Goal: Task Accomplishment & Management: Use online tool/utility

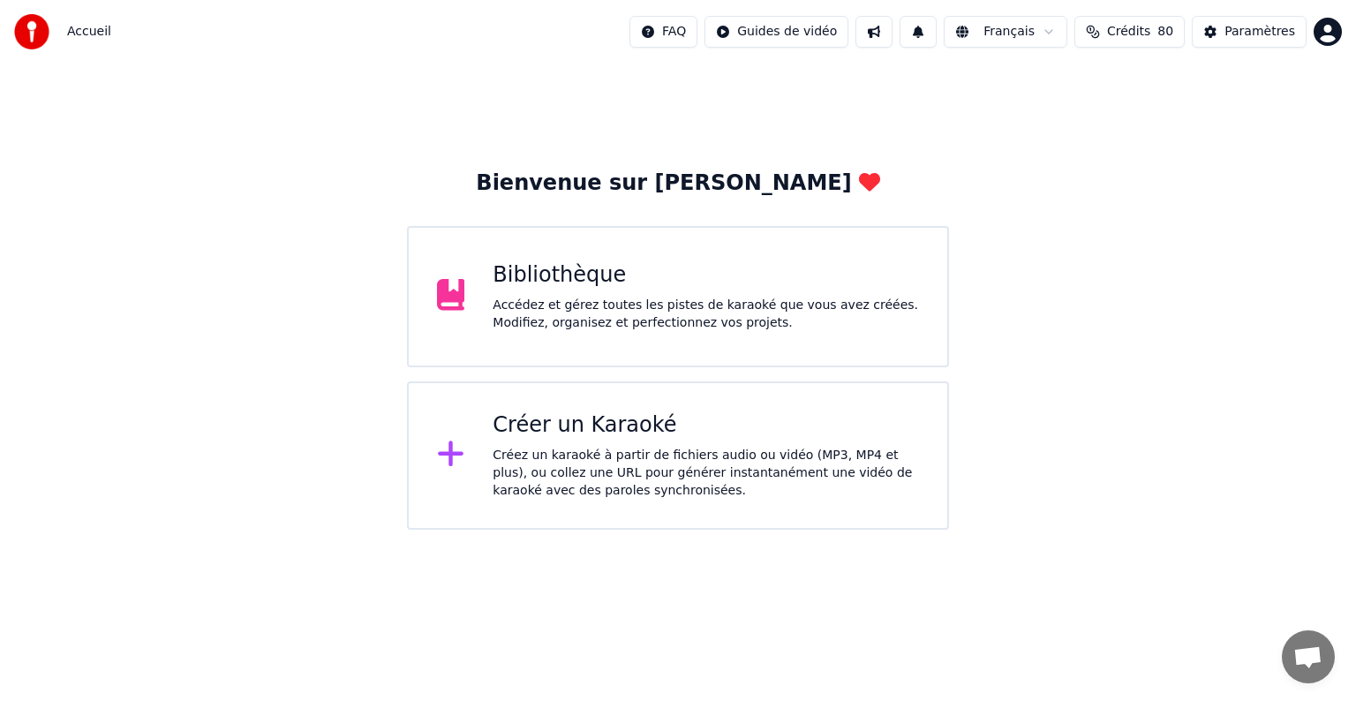
click at [549, 300] on div "Accédez et gérez toutes les pistes de karaoké que vous avez créées. Modifiez, o…" at bounding box center [705, 314] width 426 height 35
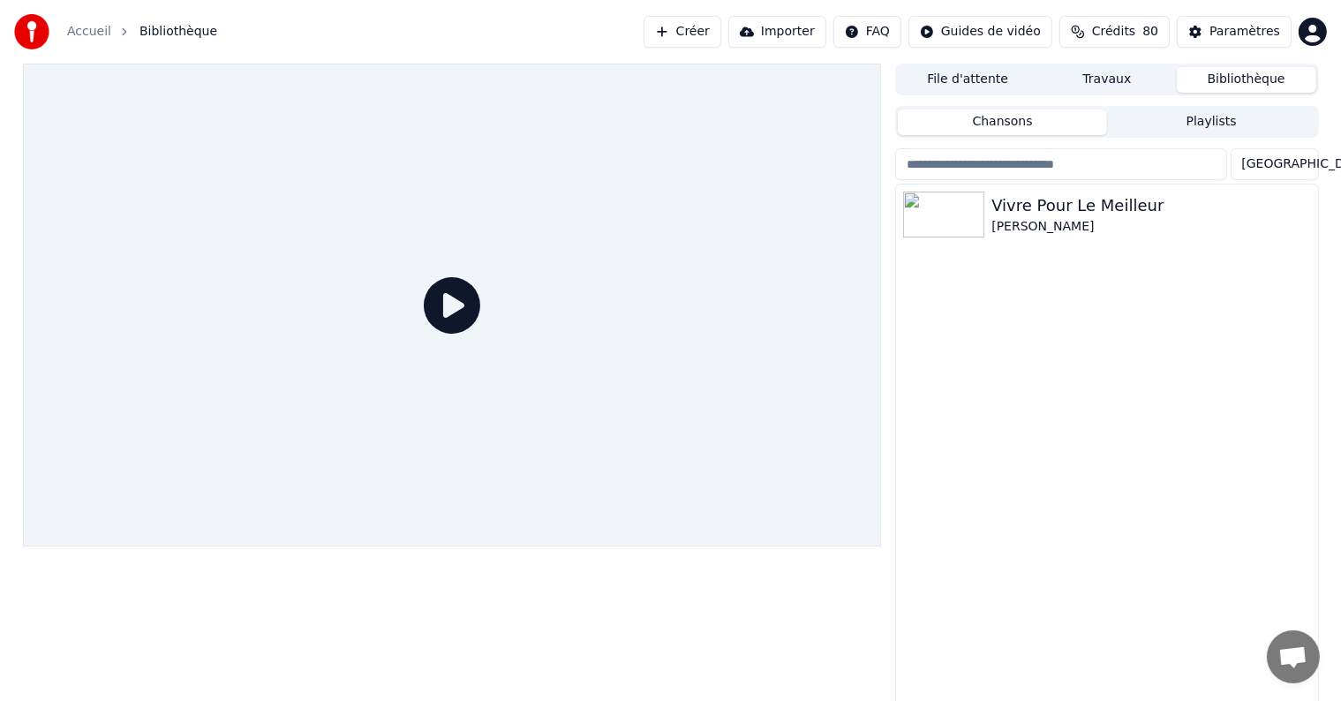
click at [720, 39] on button "Créer" at bounding box center [682, 32] width 78 height 32
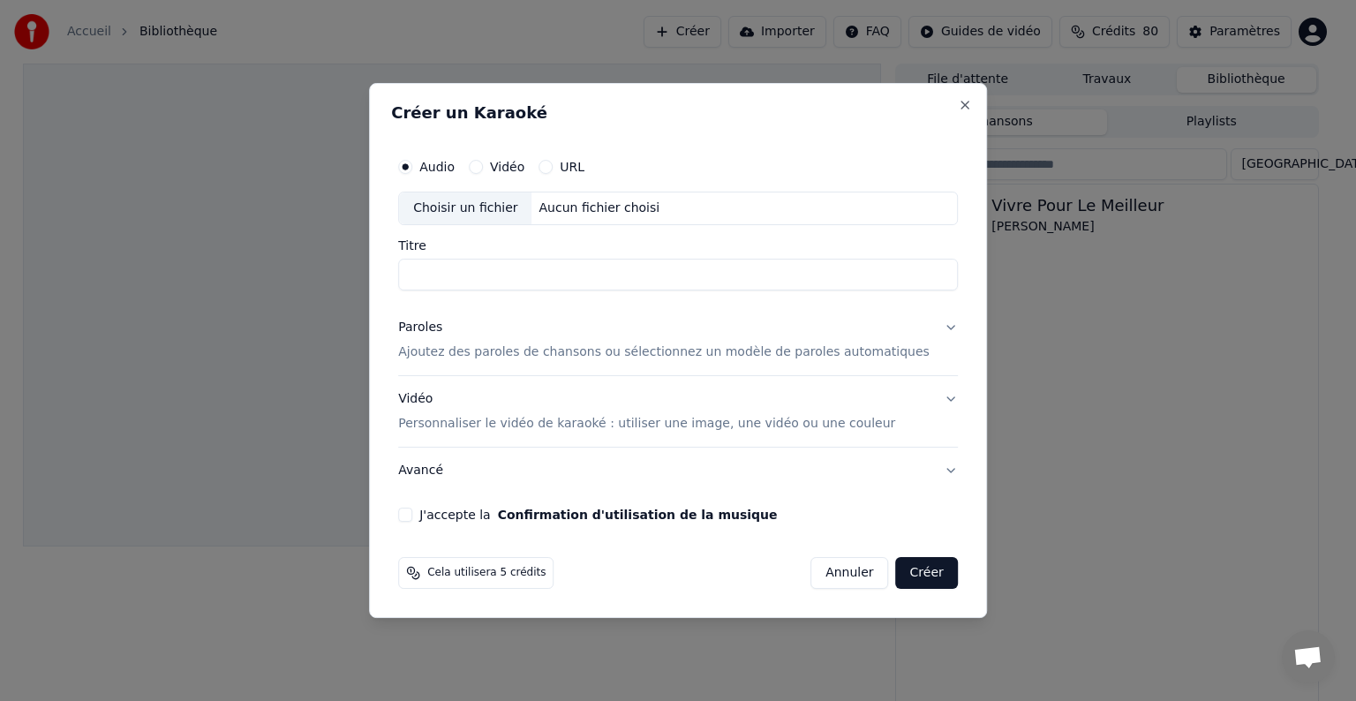
click at [491, 213] on div "Choisir un fichier" at bounding box center [465, 208] width 132 height 32
type input "**********"
click at [545, 357] on p "Ajoutez des paroles de chansons ou sélectionnez un modèle de paroles automatiqu…" at bounding box center [663, 352] width 531 height 18
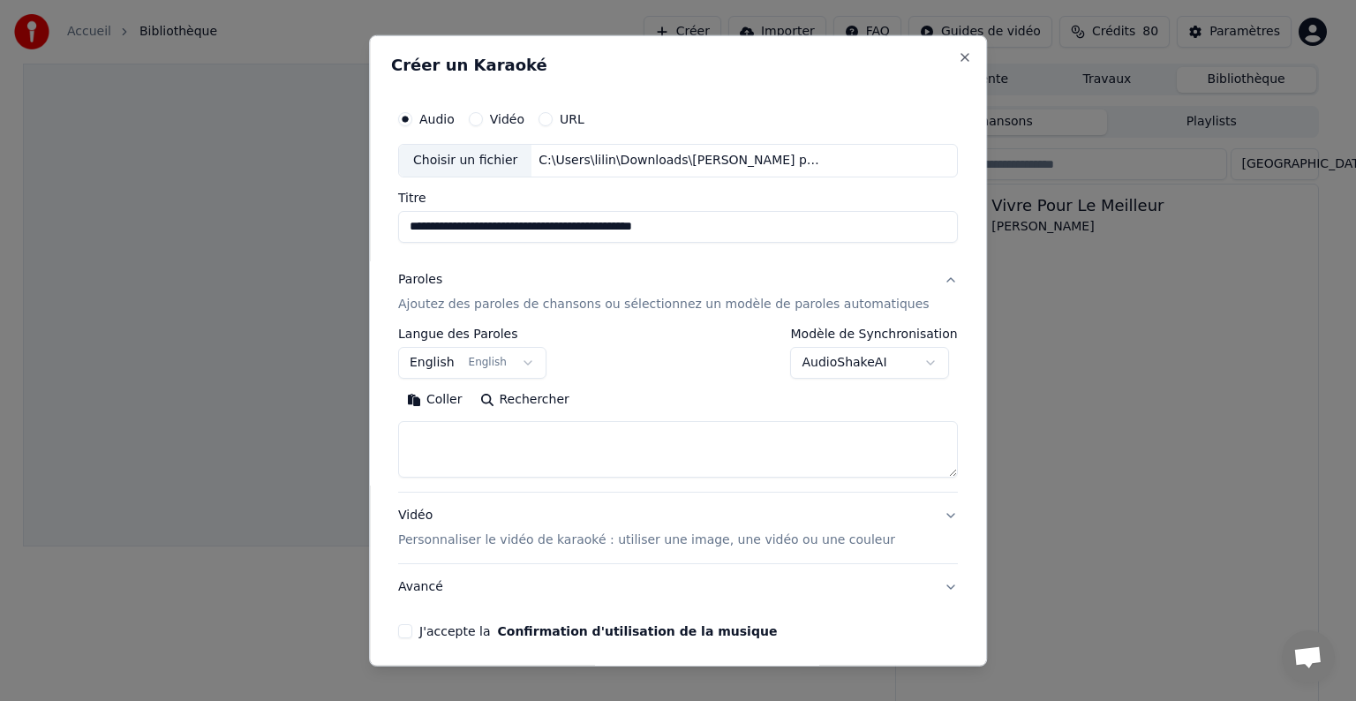
click at [502, 362] on button "English English" at bounding box center [472, 363] width 148 height 32
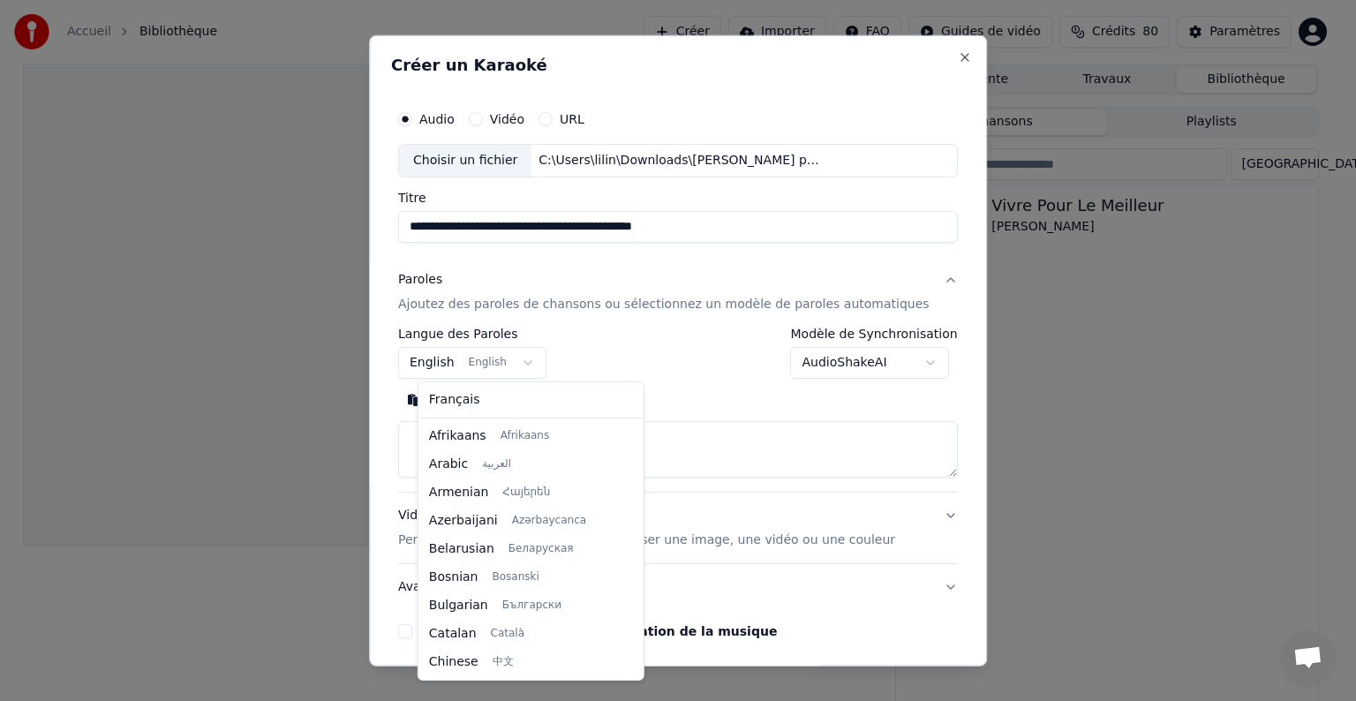
scroll to position [141, 0]
click at [460, 413] on div "Français Afrikaans Afrikaans Arabic العربية Armenian Հայերեն Azerbaijani Azərba…" at bounding box center [530, 530] width 225 height 297
select select "**"
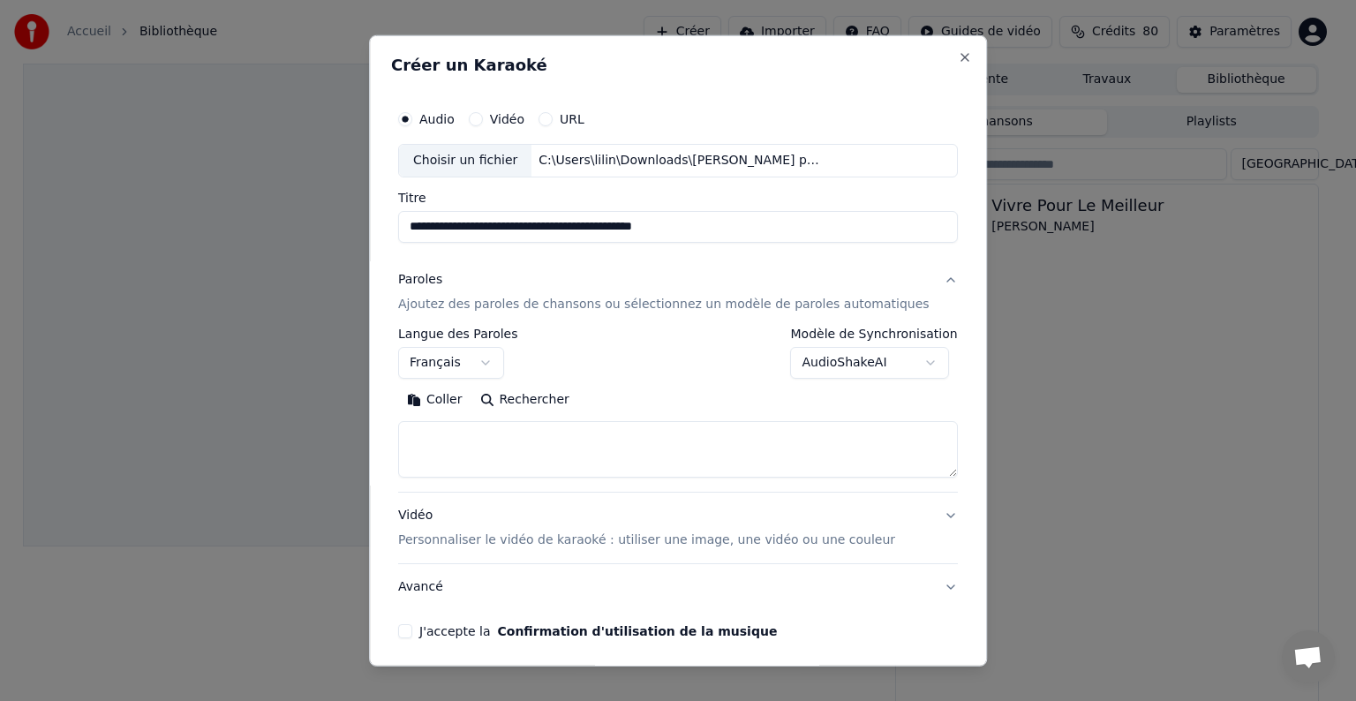
click at [471, 402] on button "Coller" at bounding box center [434, 400] width 73 height 28
click at [412, 630] on button "J'accepte la Confirmation d'utilisation de la musique" at bounding box center [405, 631] width 14 height 14
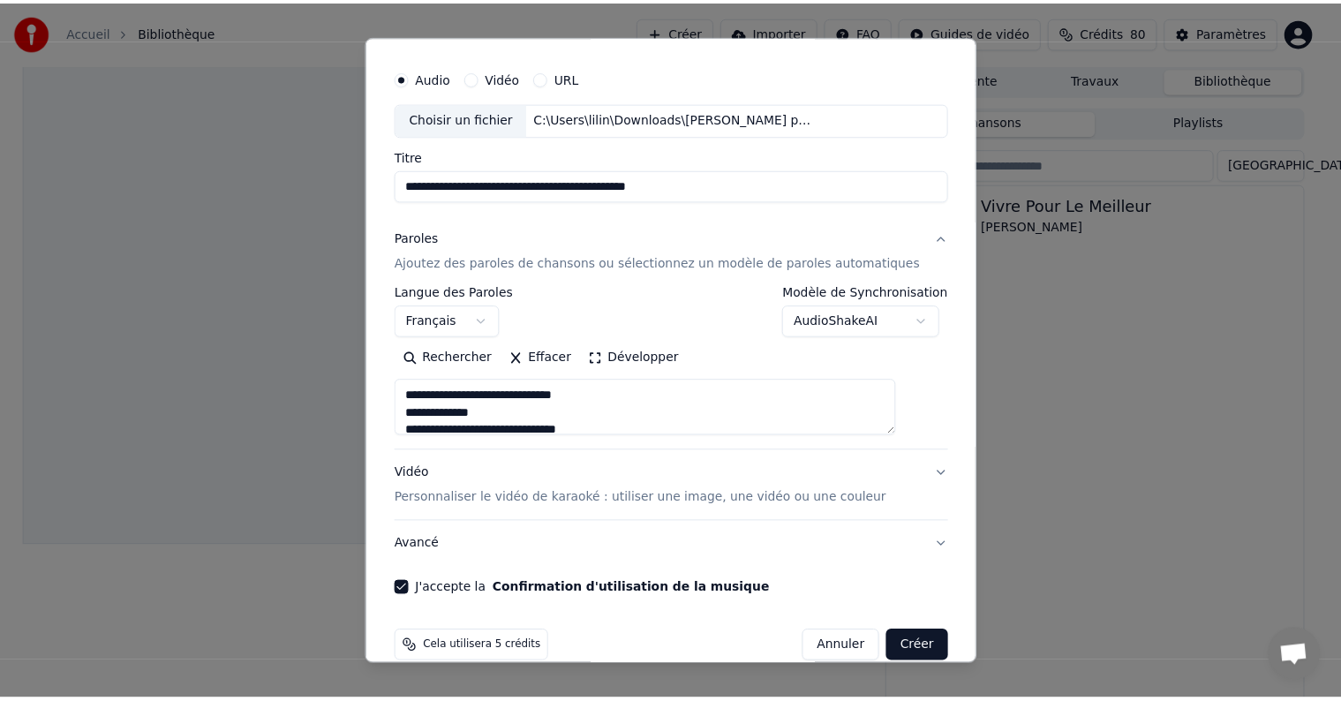
scroll to position [67, 0]
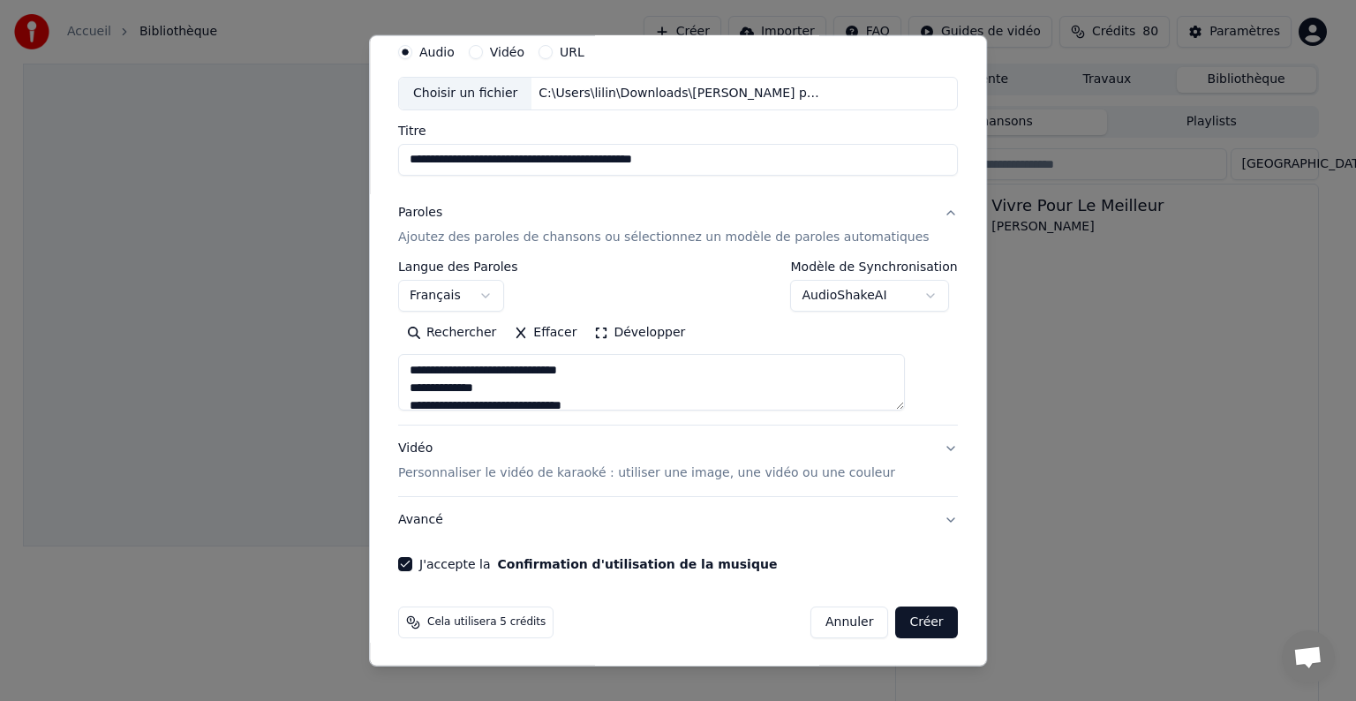
click at [896, 625] on button "Créer" at bounding box center [927, 622] width 62 height 32
type textarea "**********"
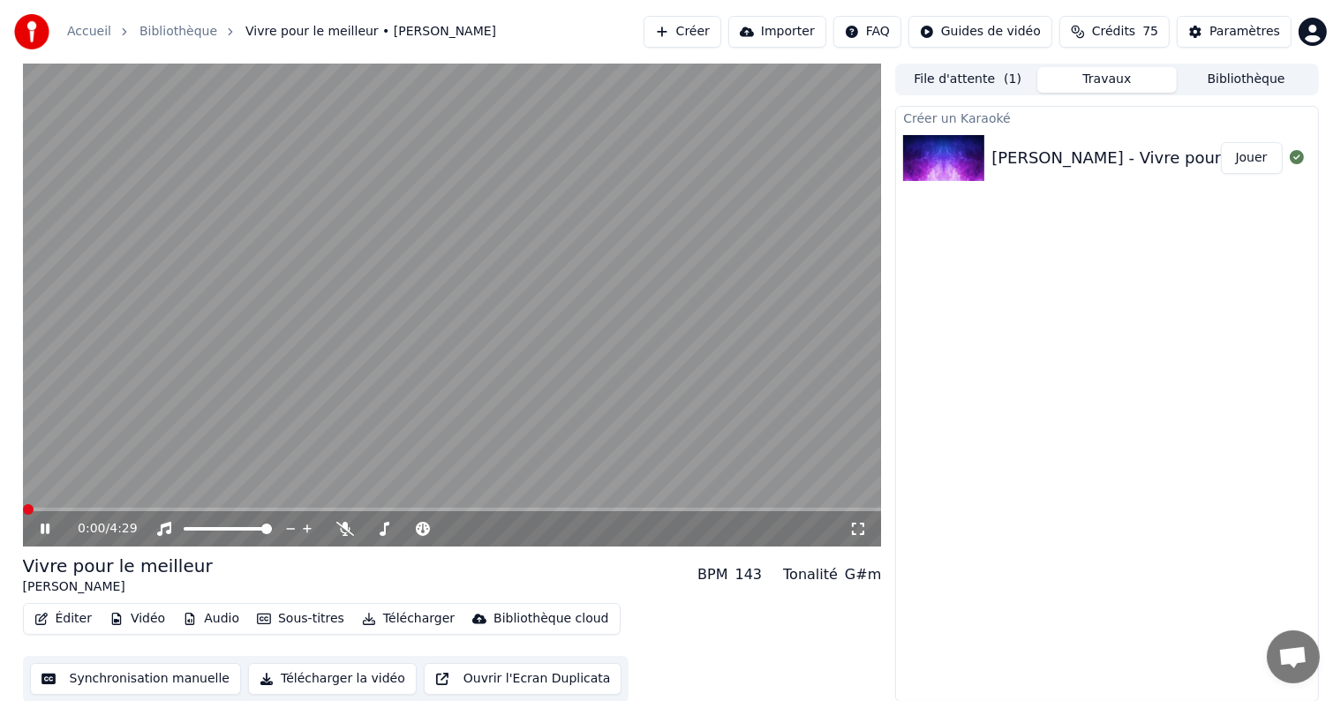
click at [23, 511] on span at bounding box center [23, 509] width 0 height 4
click at [44, 530] on icon at bounding box center [57, 529] width 41 height 14
drag, startPoint x: 44, startPoint y: 530, endPoint x: 63, endPoint y: 507, distance: 29.5
click at [63, 507] on div "0:18 / 4:29" at bounding box center [452, 526] width 859 height 39
click at [60, 506] on video at bounding box center [452, 305] width 859 height 483
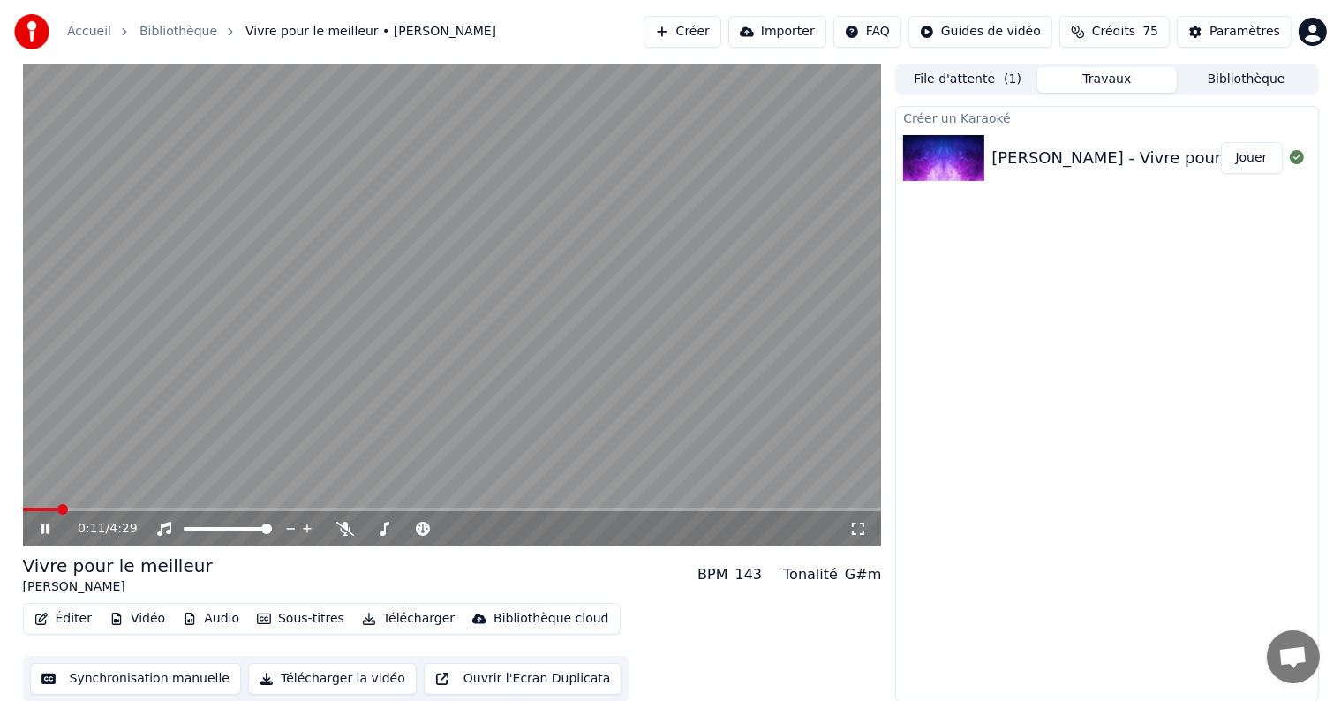
click at [57, 510] on span at bounding box center [62, 509] width 11 height 11
click at [106, 392] on video at bounding box center [452, 305] width 859 height 483
click at [39, 523] on icon at bounding box center [57, 529] width 41 height 14
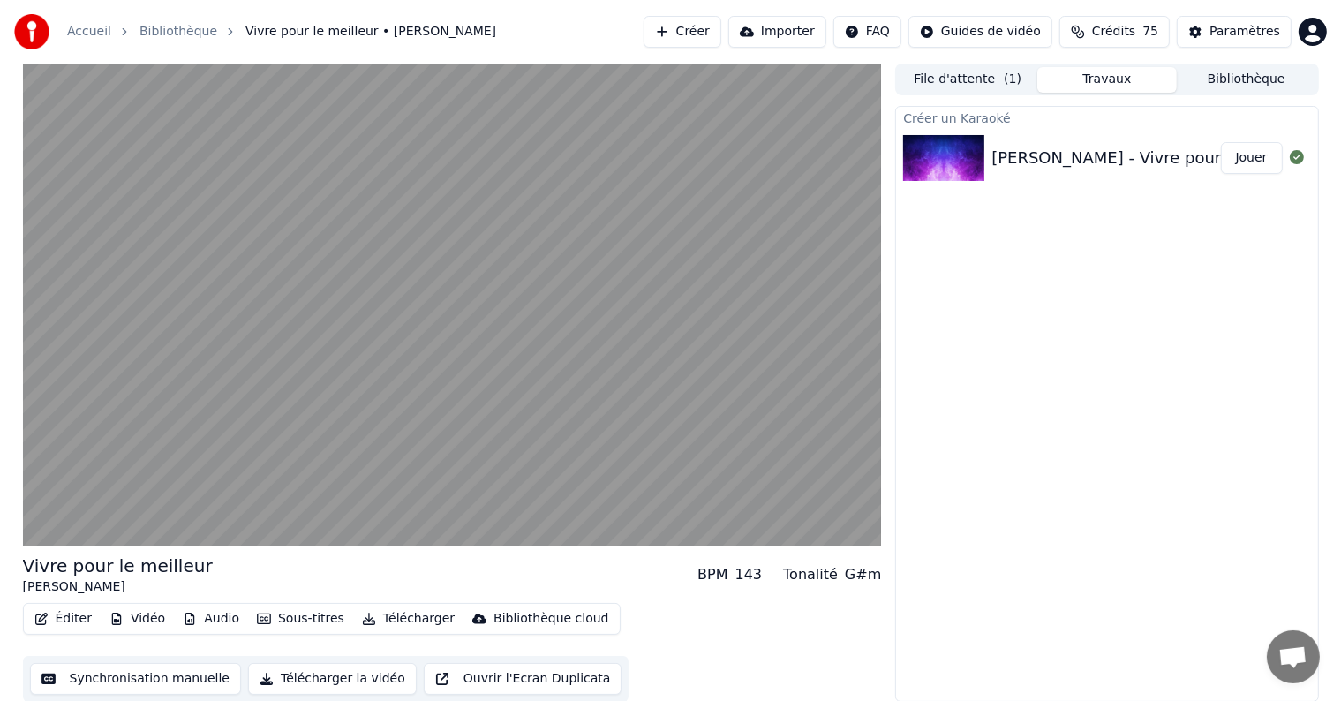
click at [54, 491] on video at bounding box center [452, 305] width 859 height 483
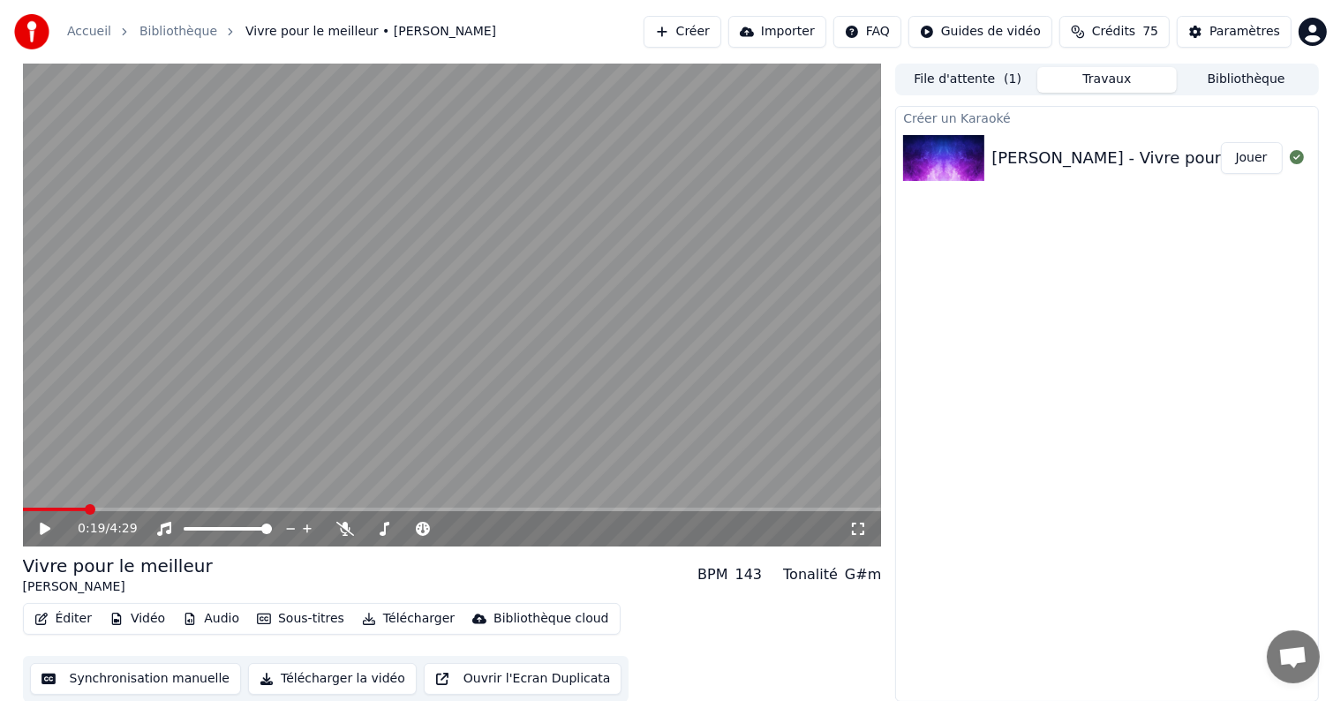
click at [41, 523] on icon at bounding box center [45, 528] width 11 height 12
drag, startPoint x: 26, startPoint y: 546, endPoint x: 35, endPoint y: 632, distance: 86.2
click at [35, 632] on div "0:20 / 4:29 Vivre pour le meilleur [PERSON_NAME] BPM 143 Tonalité G#m Éditer Vi…" at bounding box center [452, 383] width 859 height 638
click at [47, 527] on icon at bounding box center [45, 528] width 9 height 11
click at [80, 507] on span at bounding box center [51, 509] width 57 height 4
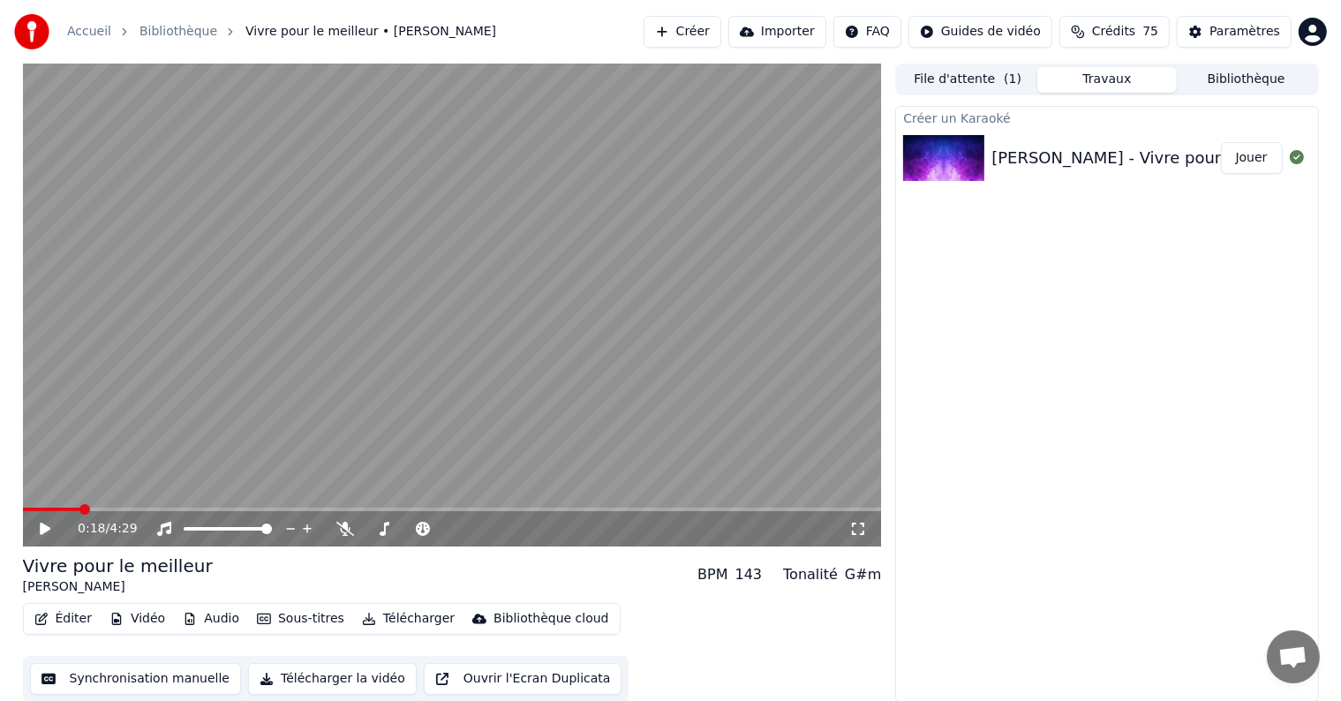
click at [37, 529] on icon at bounding box center [57, 529] width 41 height 14
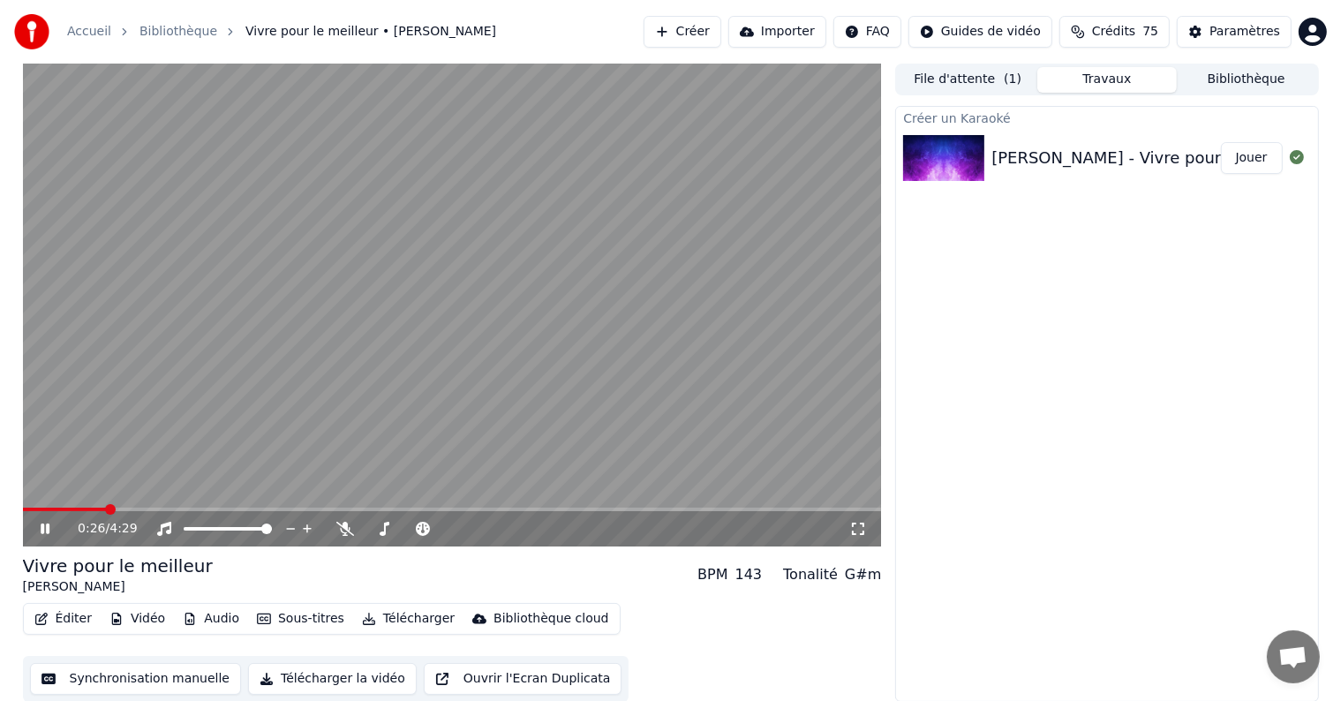
click at [37, 529] on icon at bounding box center [57, 529] width 41 height 14
click at [93, 512] on div "0:30 / 4:29" at bounding box center [452, 528] width 859 height 35
click at [92, 505] on video at bounding box center [452, 305] width 859 height 483
click at [79, 515] on span at bounding box center [84, 509] width 11 height 11
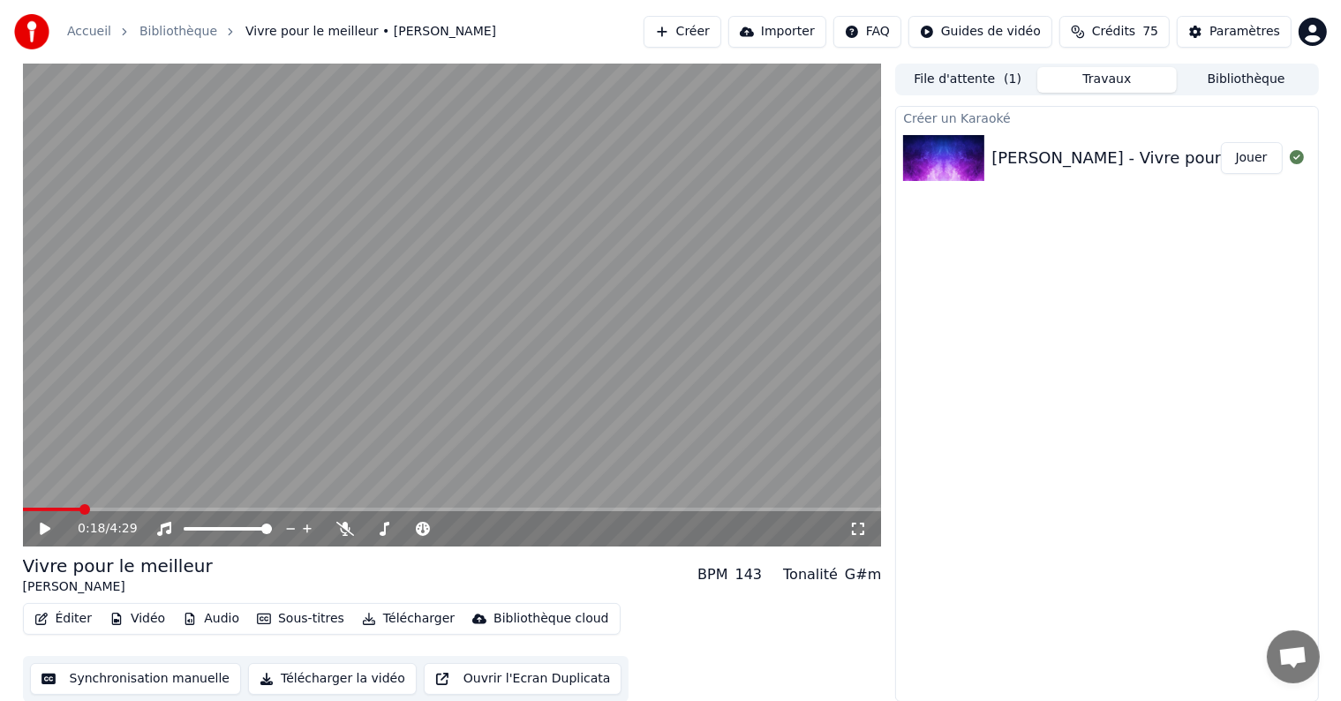
click at [44, 528] on icon at bounding box center [45, 528] width 11 height 12
click at [44, 528] on icon at bounding box center [57, 529] width 41 height 14
click at [26, 507] on span at bounding box center [25, 509] width 4 height 4
click at [42, 508] on span at bounding box center [452, 509] width 859 height 4
click at [42, 530] on icon at bounding box center [45, 528] width 11 height 12
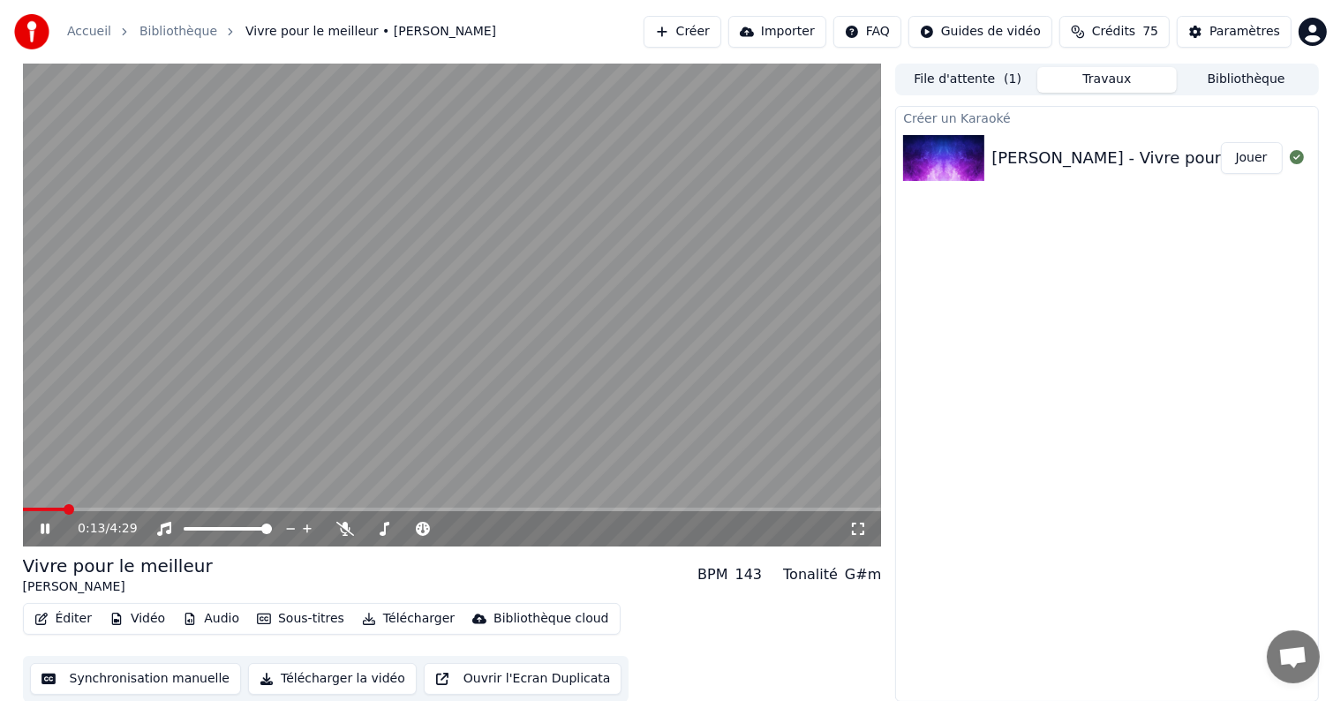
click at [42, 530] on icon at bounding box center [45, 528] width 9 height 11
click at [42, 530] on icon at bounding box center [45, 528] width 11 height 12
click at [42, 530] on icon at bounding box center [45, 528] width 9 height 11
click at [42, 530] on icon at bounding box center [45, 528] width 11 height 12
click at [42, 530] on icon at bounding box center [45, 528] width 9 height 11
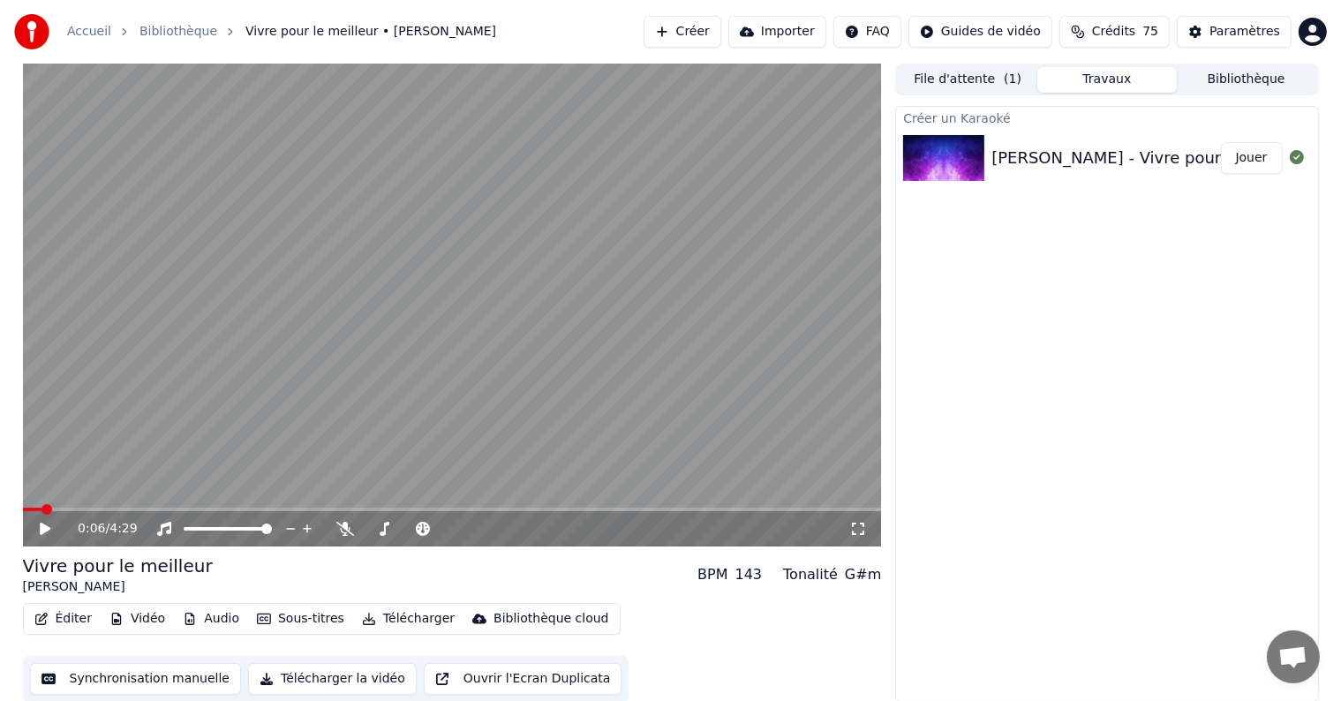
click at [40, 507] on span at bounding box center [32, 509] width 19 height 4
click at [41, 530] on icon at bounding box center [45, 528] width 11 height 12
click at [41, 530] on icon at bounding box center [45, 528] width 9 height 11
click at [41, 530] on icon at bounding box center [45, 528] width 11 height 12
click at [41, 530] on icon at bounding box center [45, 528] width 9 height 11
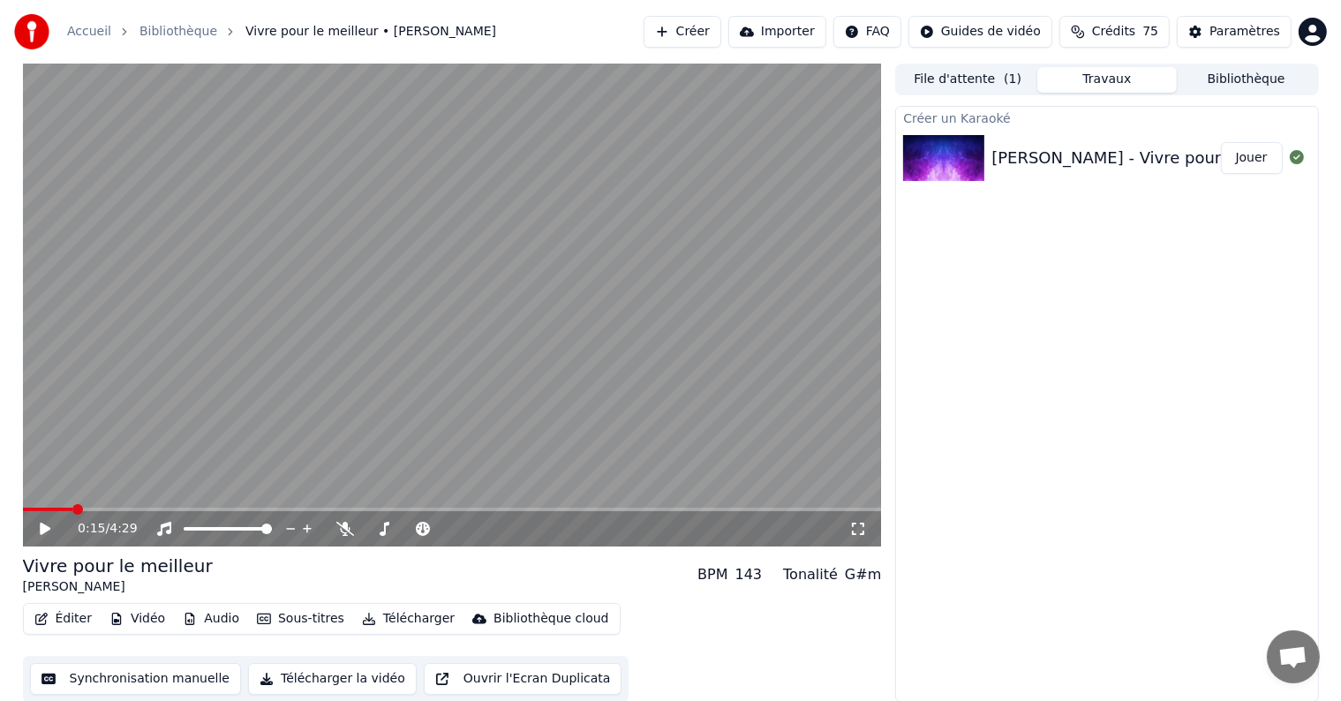
click at [41, 530] on icon at bounding box center [45, 528] width 11 height 12
click at [41, 530] on icon at bounding box center [45, 528] width 9 height 11
click at [41, 530] on icon at bounding box center [45, 528] width 11 height 12
click at [41, 526] on icon at bounding box center [45, 528] width 9 height 11
click at [41, 526] on icon at bounding box center [45, 528] width 11 height 12
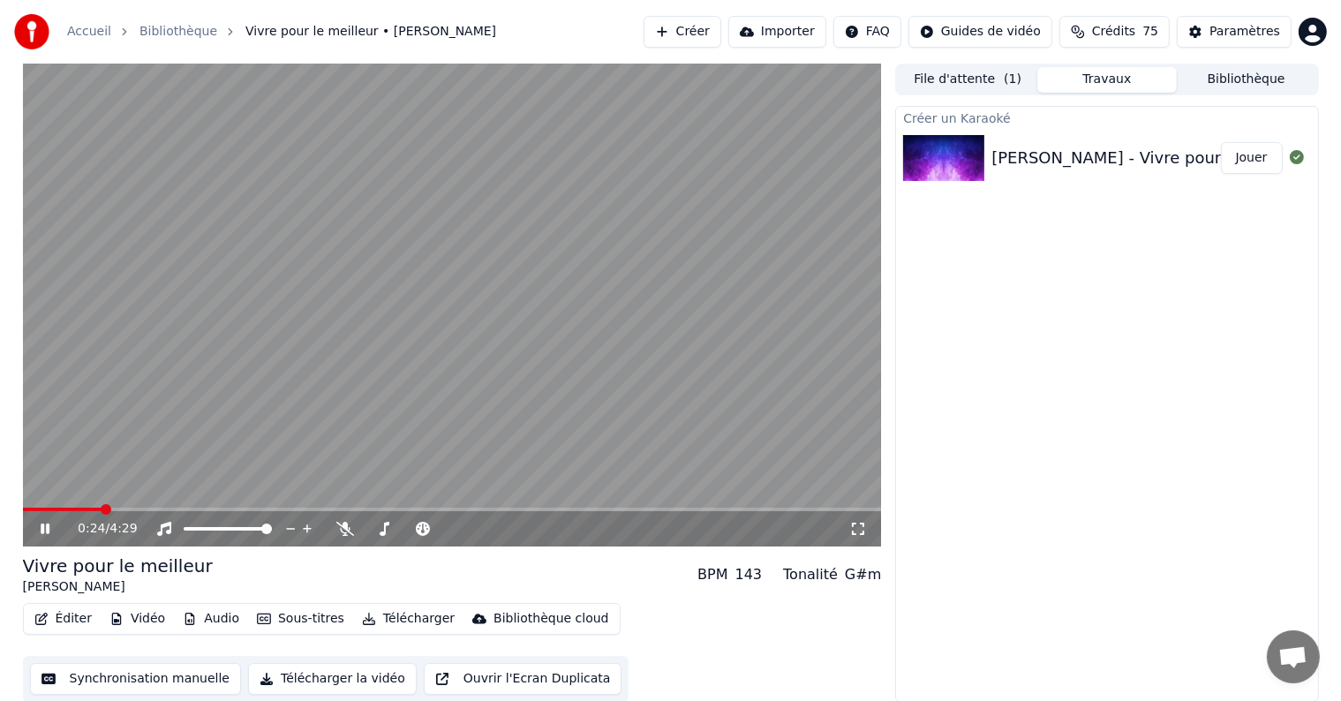
click at [41, 526] on icon at bounding box center [45, 528] width 9 height 11
click at [41, 526] on icon at bounding box center [45, 528] width 11 height 12
click at [41, 526] on icon at bounding box center [45, 528] width 9 height 11
click at [101, 507] on span at bounding box center [62, 509] width 79 height 4
click at [46, 523] on icon at bounding box center [57, 529] width 41 height 14
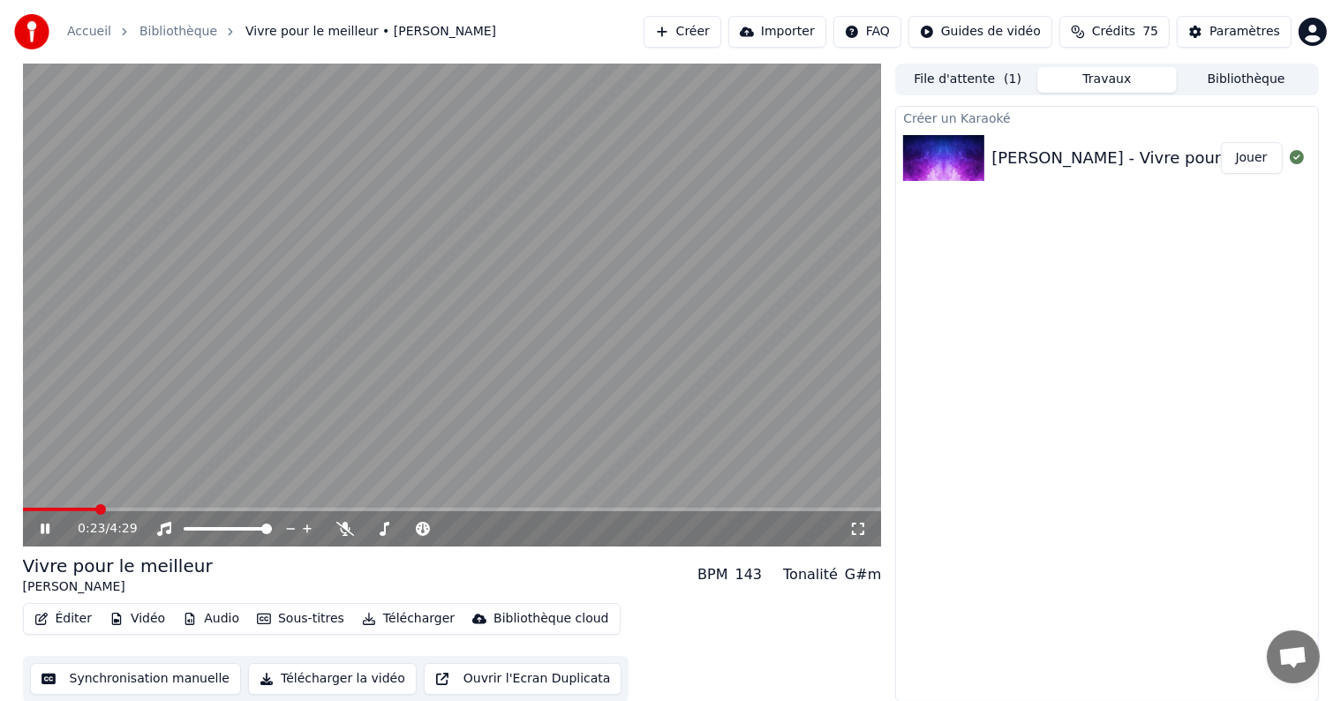
click at [95, 508] on span at bounding box center [59, 509] width 73 height 4
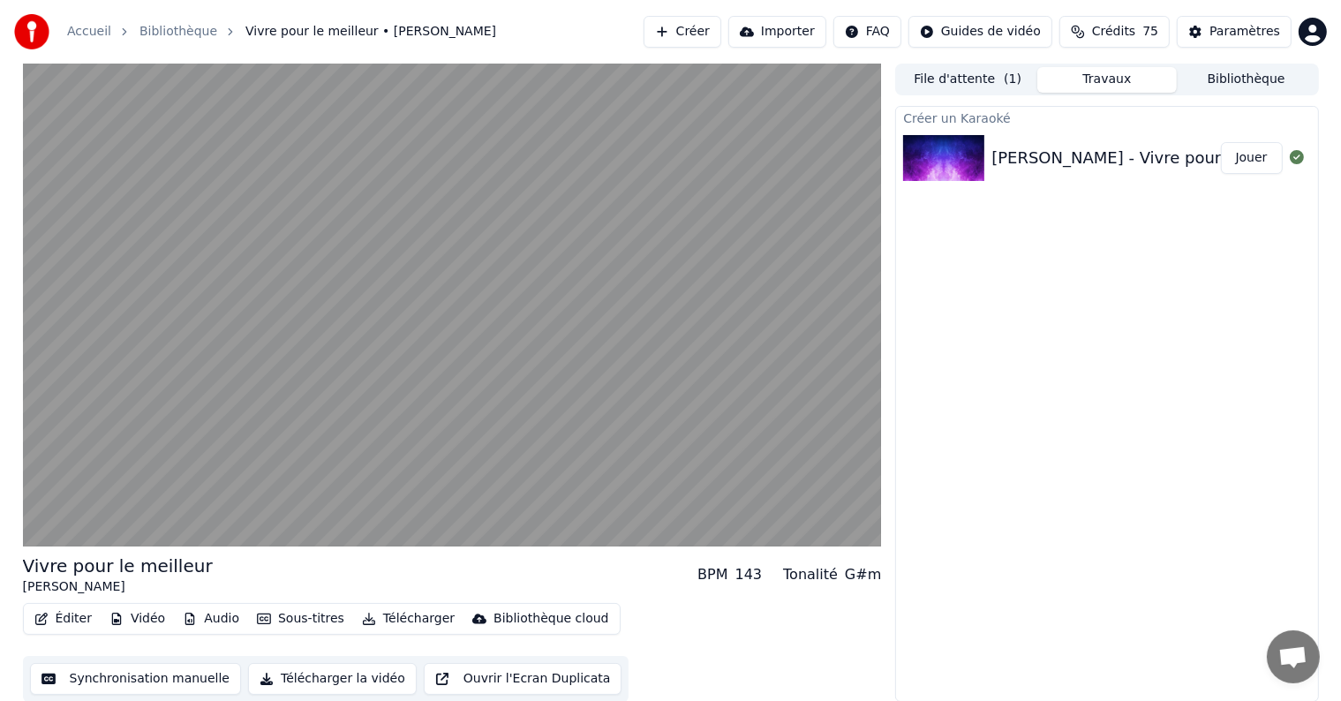
click at [92, 455] on video at bounding box center [452, 305] width 859 height 483
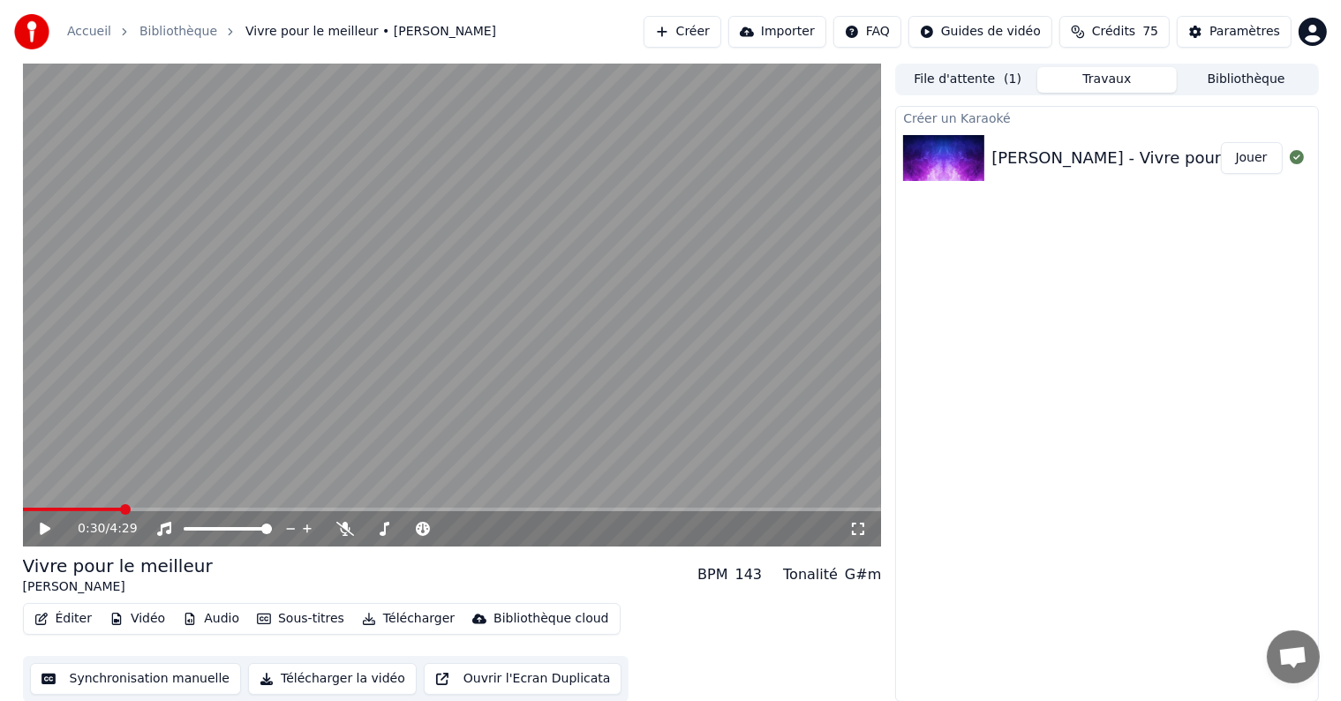
click at [92, 455] on video at bounding box center [452, 305] width 859 height 483
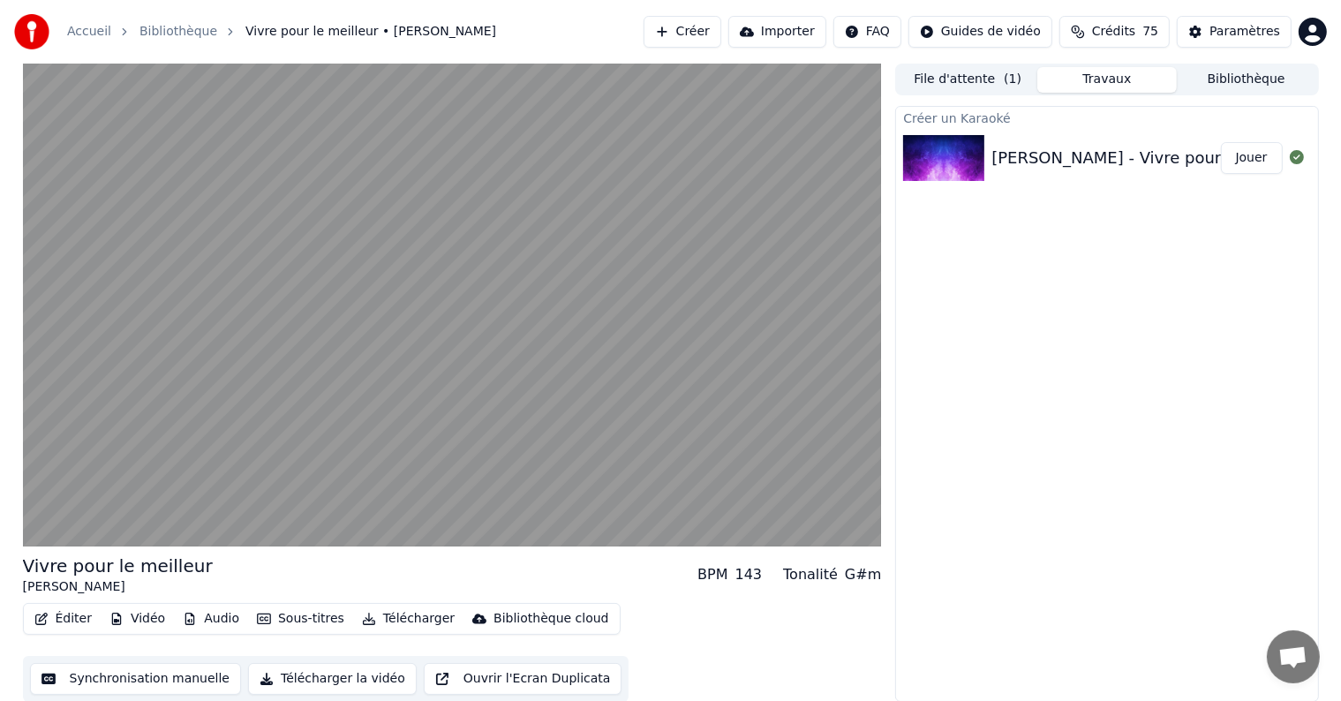
click at [92, 455] on video at bounding box center [452, 305] width 859 height 483
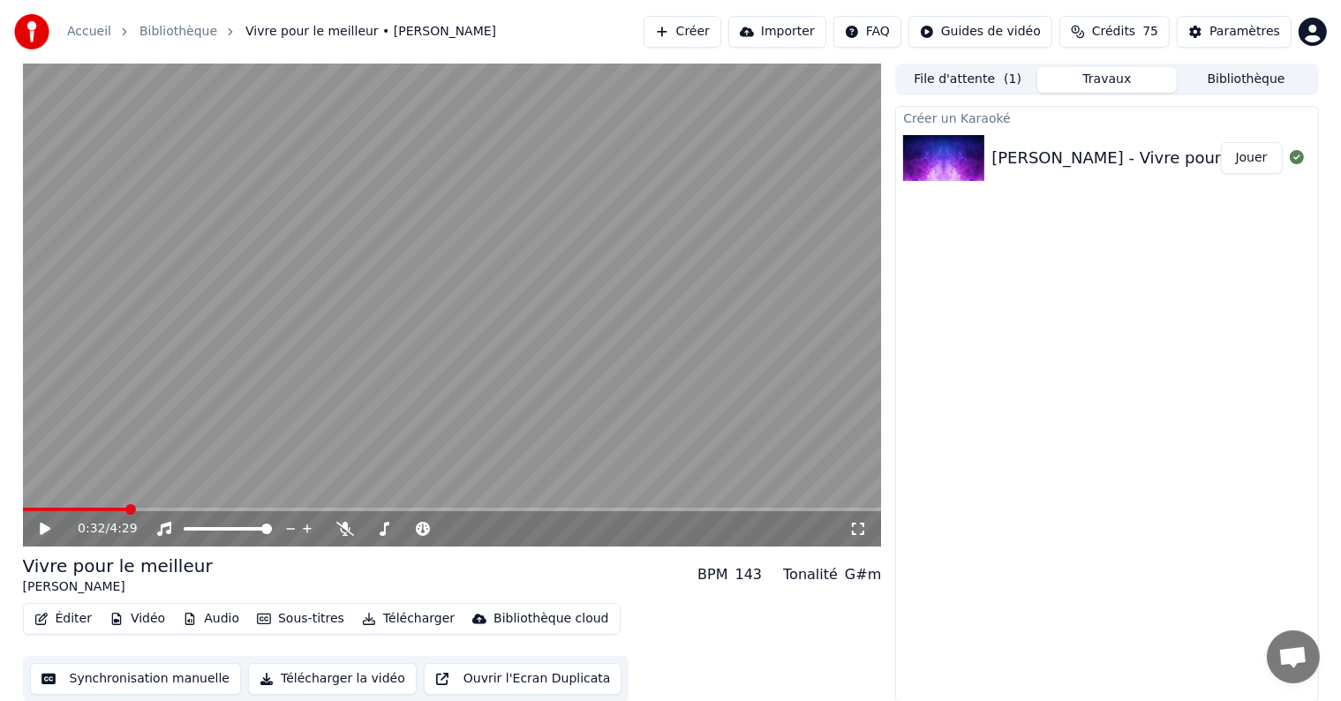
click at [92, 455] on video at bounding box center [452, 305] width 859 height 483
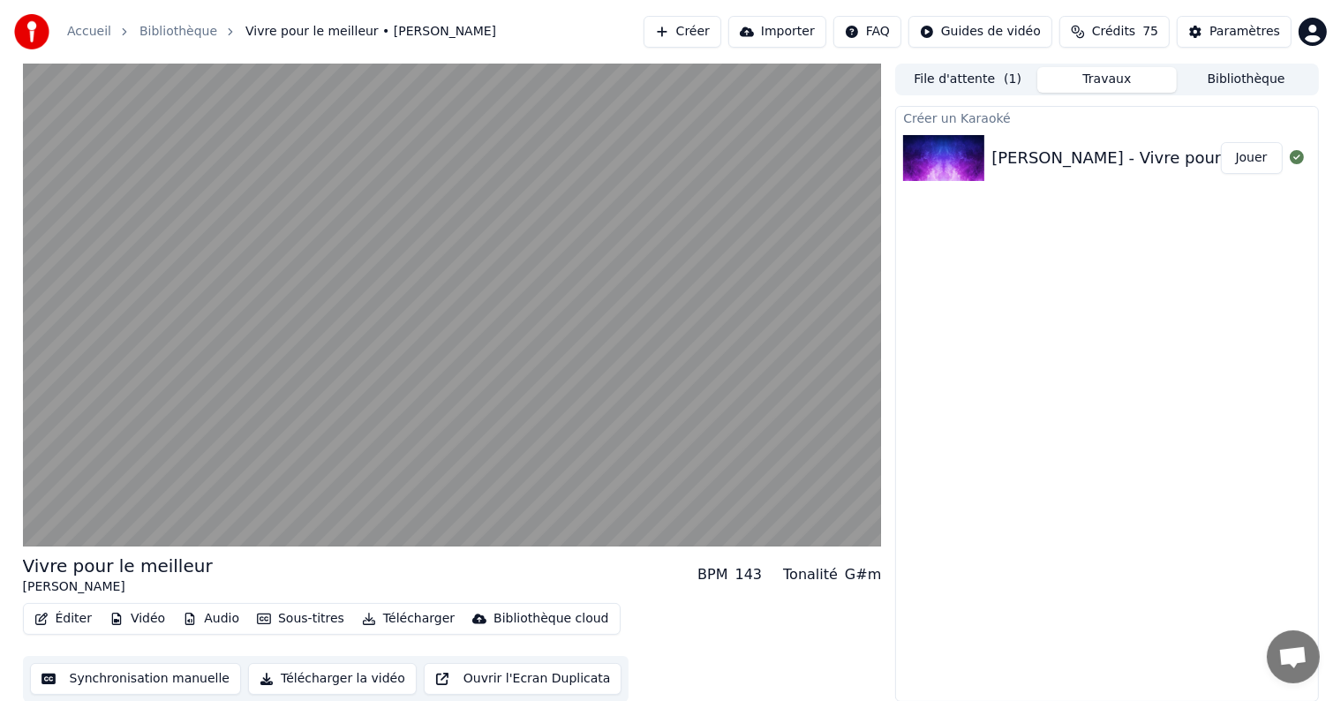
click at [92, 455] on video at bounding box center [452, 305] width 859 height 483
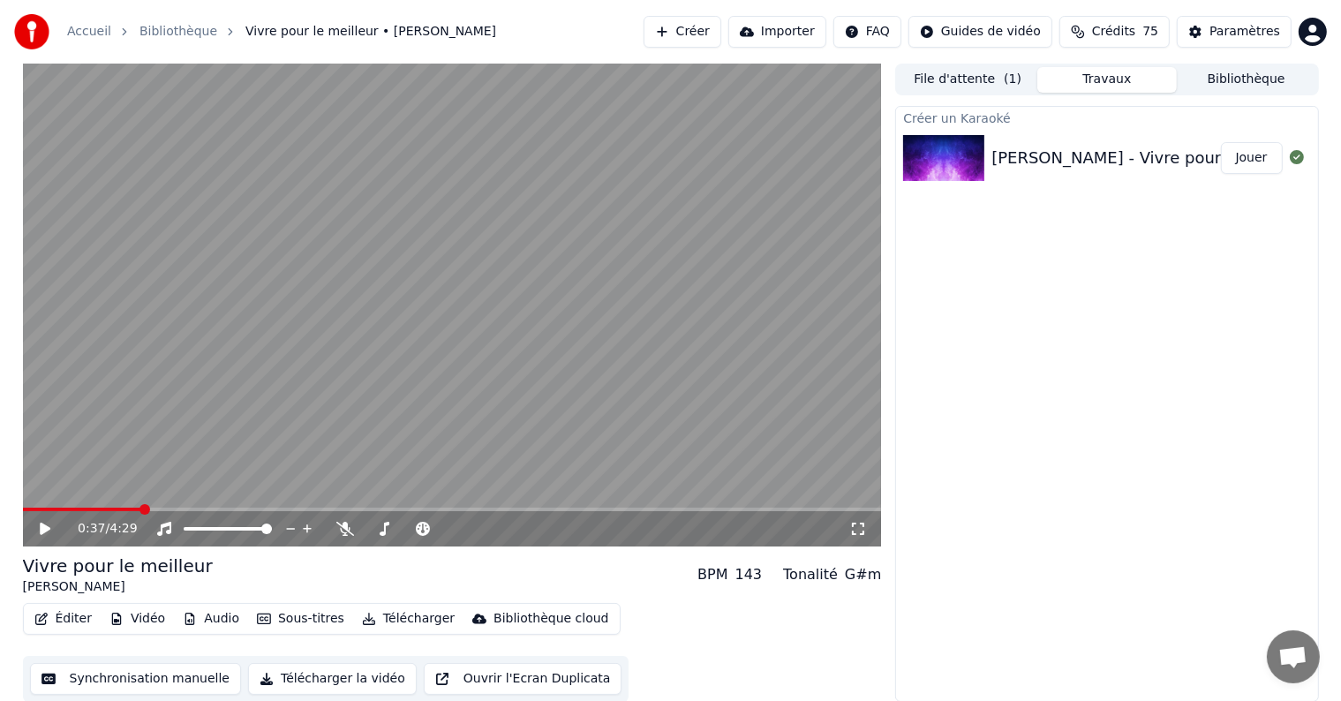
click at [92, 455] on video at bounding box center [452, 305] width 859 height 483
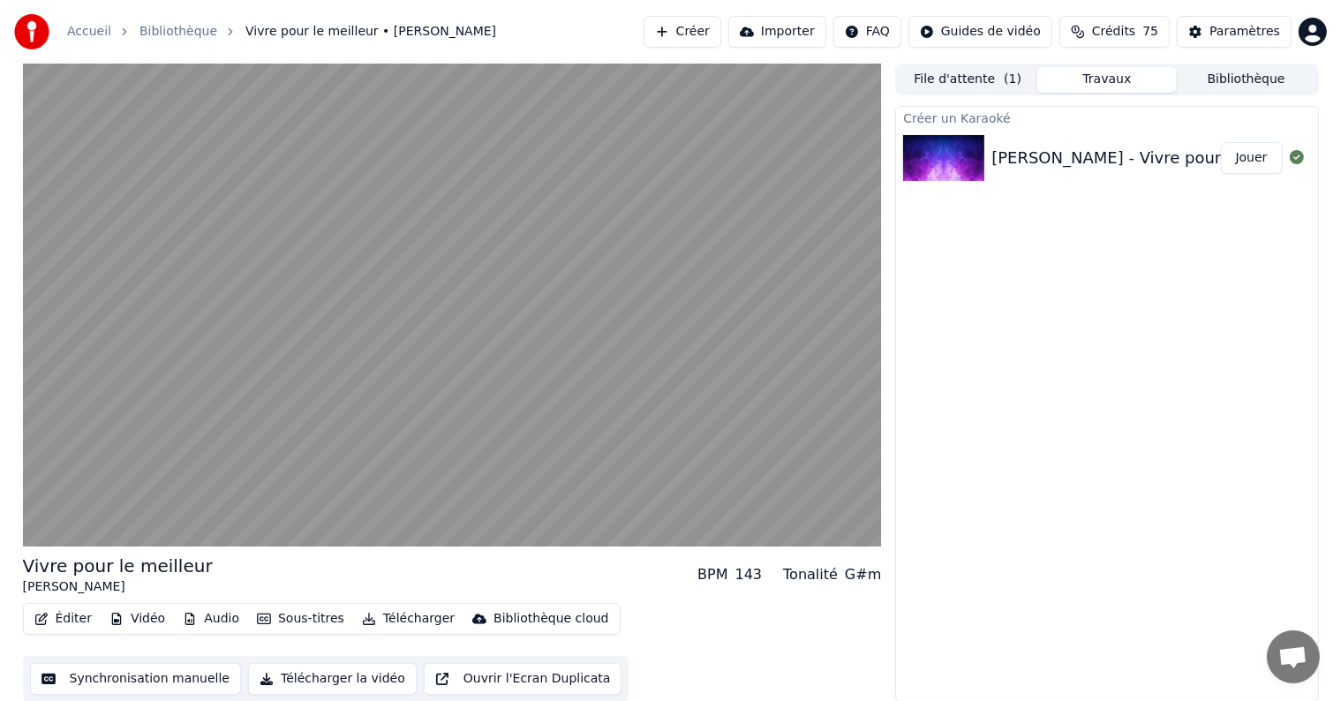
click at [92, 455] on video at bounding box center [452, 305] width 859 height 483
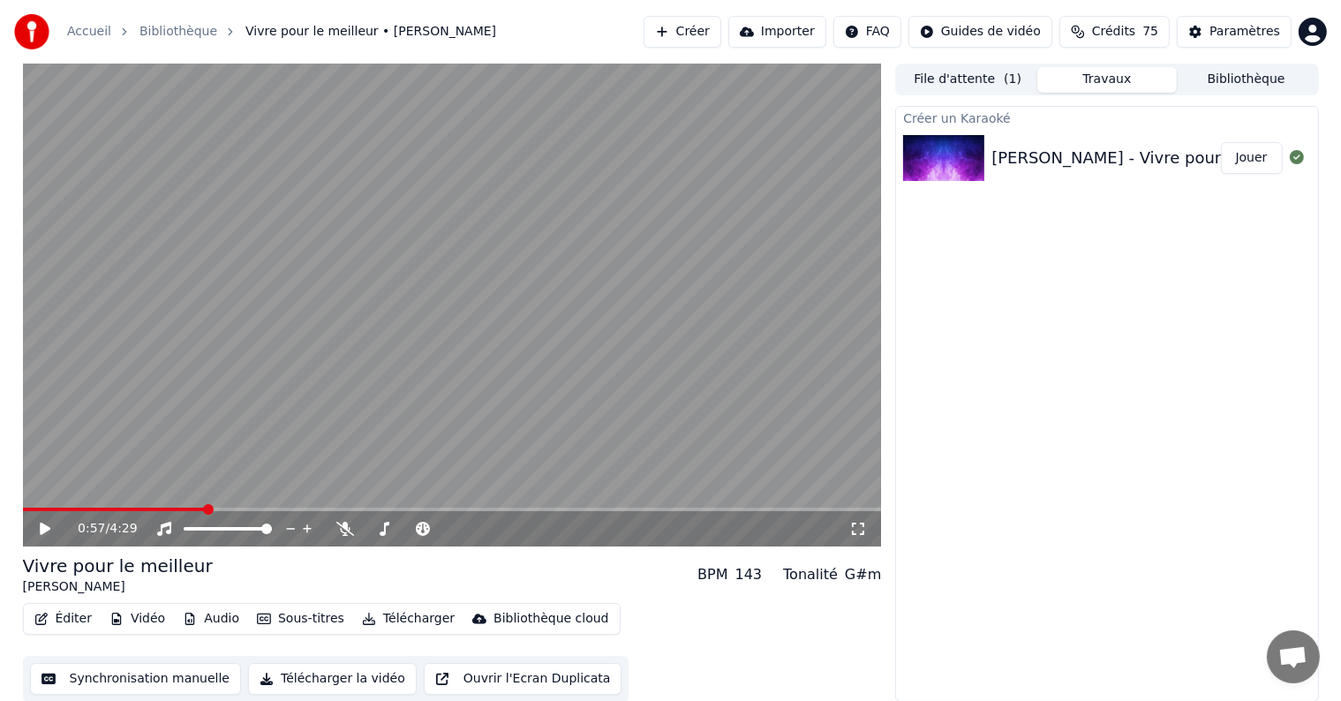
click at [92, 455] on video at bounding box center [452, 305] width 859 height 483
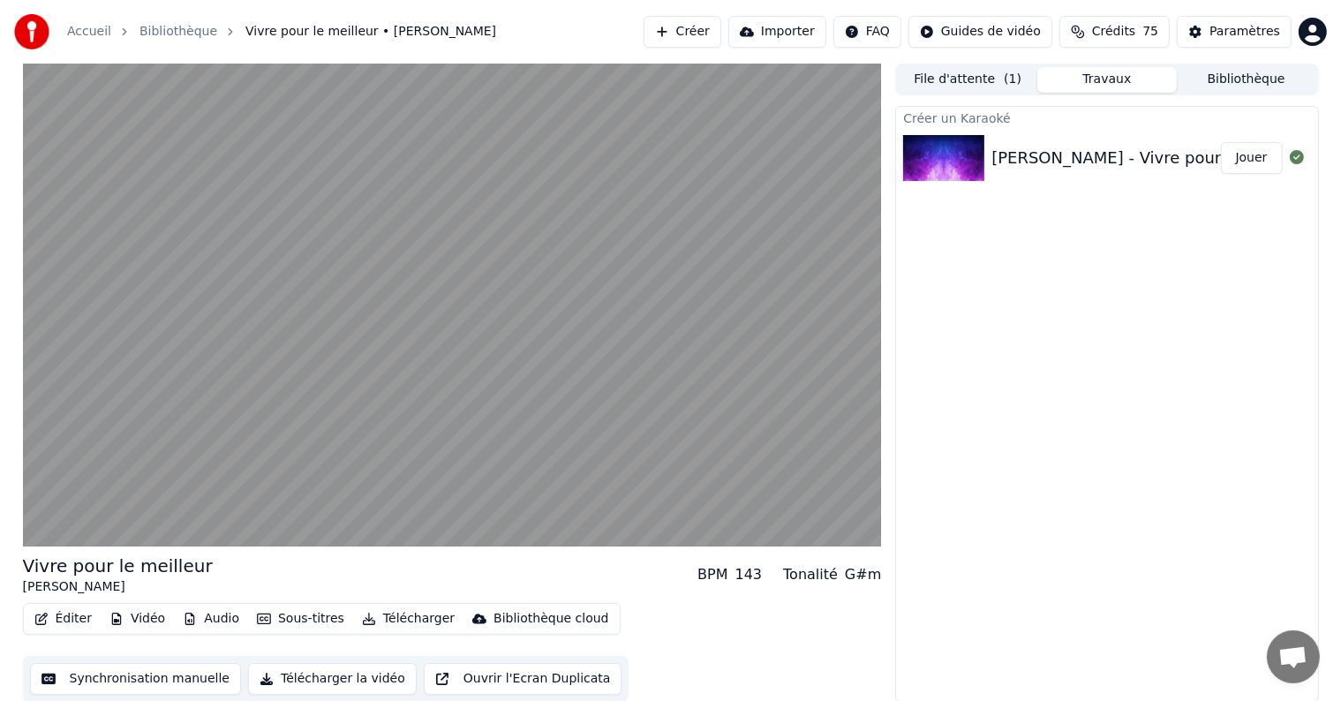
click at [92, 455] on video at bounding box center [452, 305] width 859 height 483
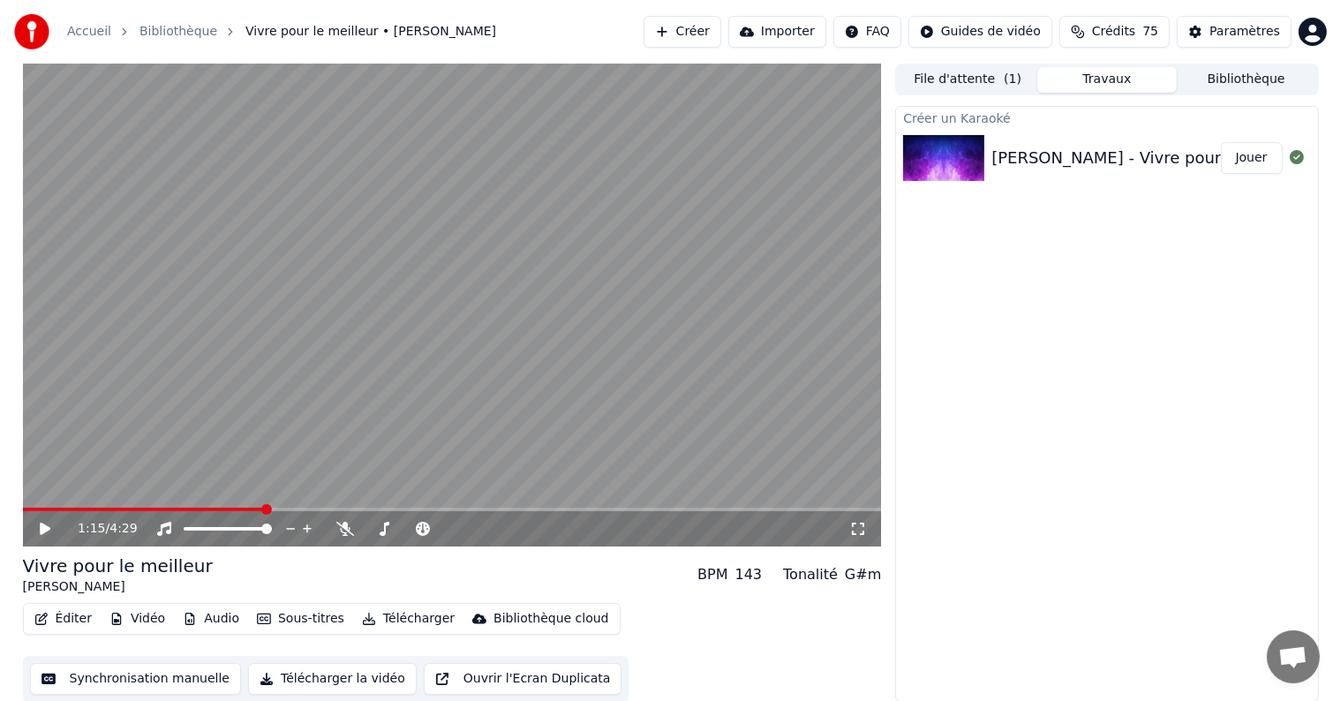
click at [41, 529] on icon at bounding box center [45, 528] width 11 height 12
click at [41, 529] on icon at bounding box center [45, 528] width 9 height 11
click at [41, 529] on icon at bounding box center [45, 528] width 11 height 12
click at [41, 529] on icon at bounding box center [45, 528] width 9 height 11
click at [49, 522] on icon at bounding box center [57, 529] width 41 height 14
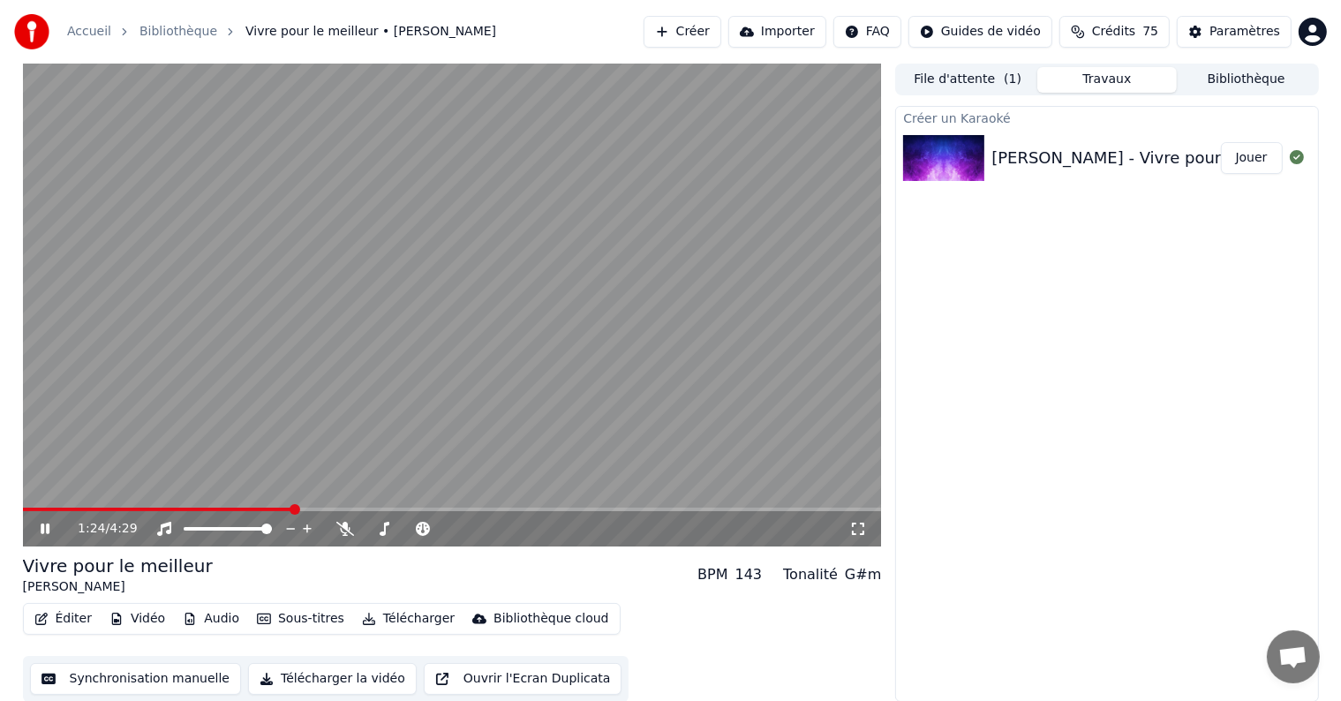
click at [49, 522] on icon at bounding box center [57, 529] width 41 height 14
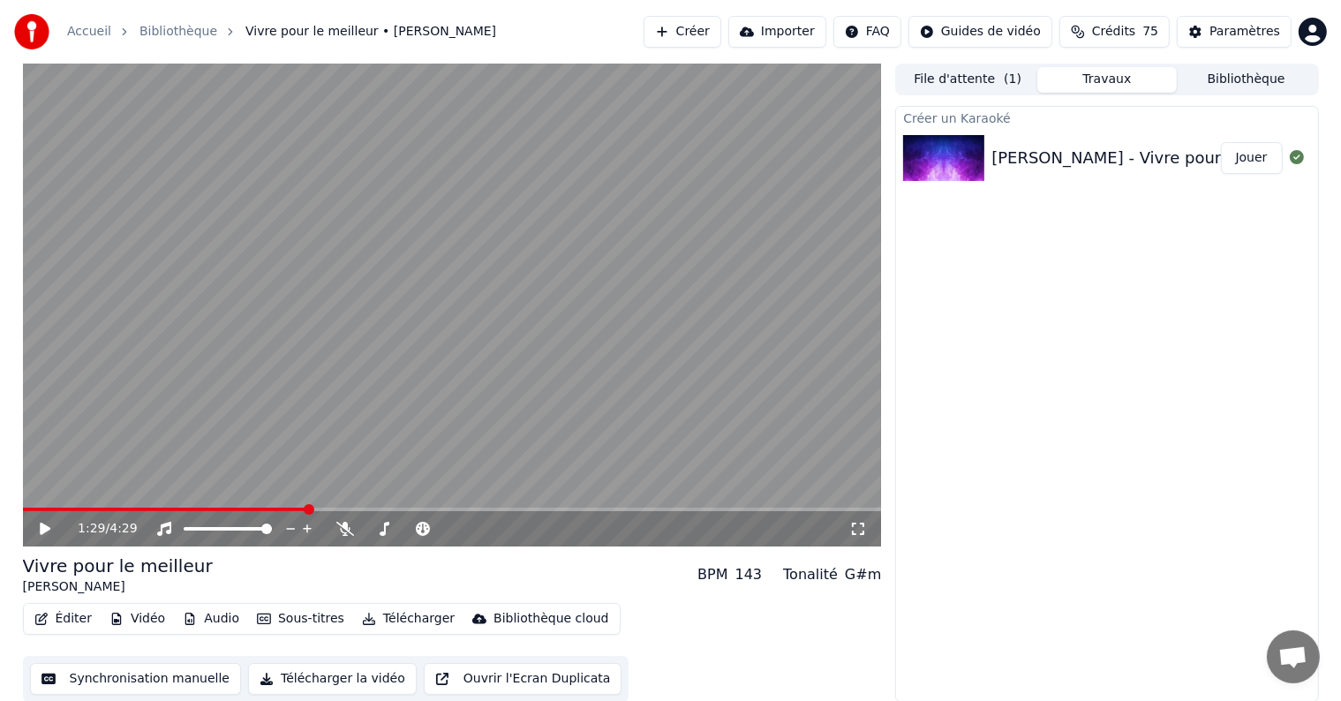
click at [49, 522] on icon at bounding box center [57, 529] width 41 height 14
click at [29, 508] on span at bounding box center [183, 509] width 321 height 4
click at [42, 526] on icon at bounding box center [45, 528] width 9 height 11
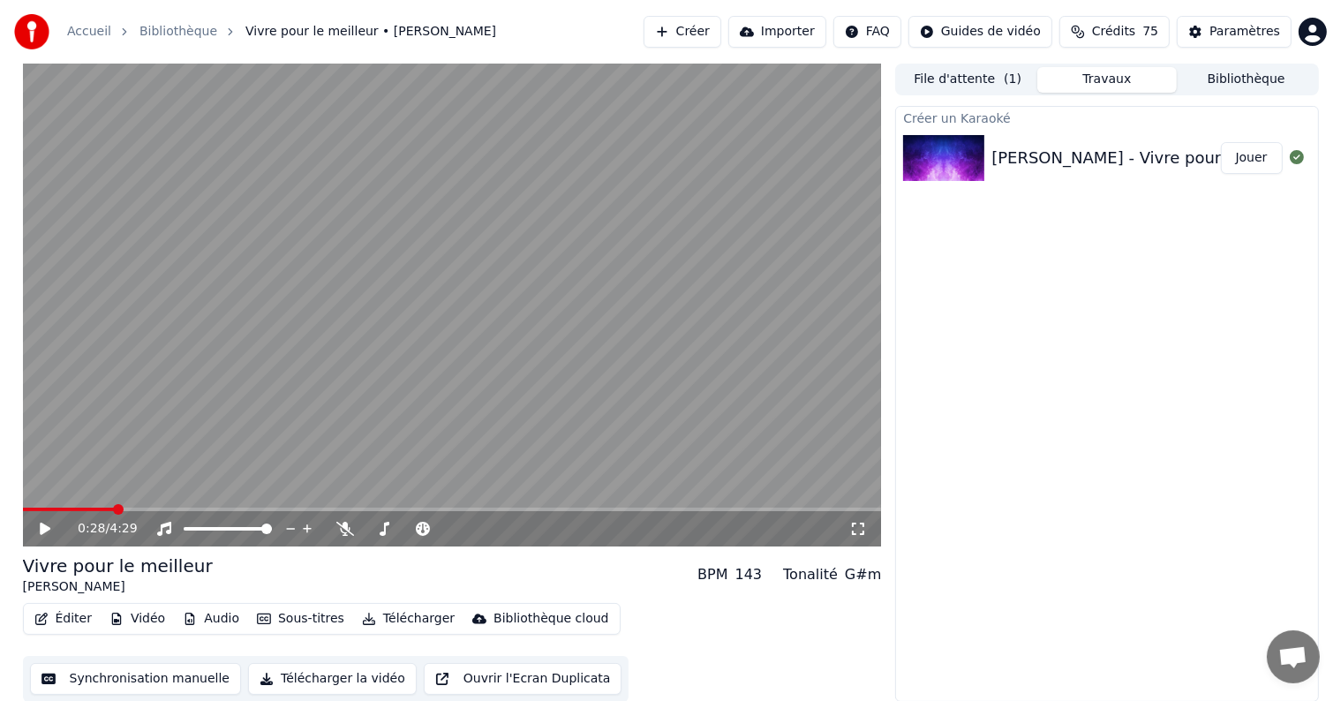
click at [1071, 86] on button "Travaux" at bounding box center [1106, 80] width 139 height 26
click at [1245, 153] on button "Jouer" at bounding box center [1252, 158] width 62 height 32
click at [55, 508] on span at bounding box center [452, 509] width 859 height 4
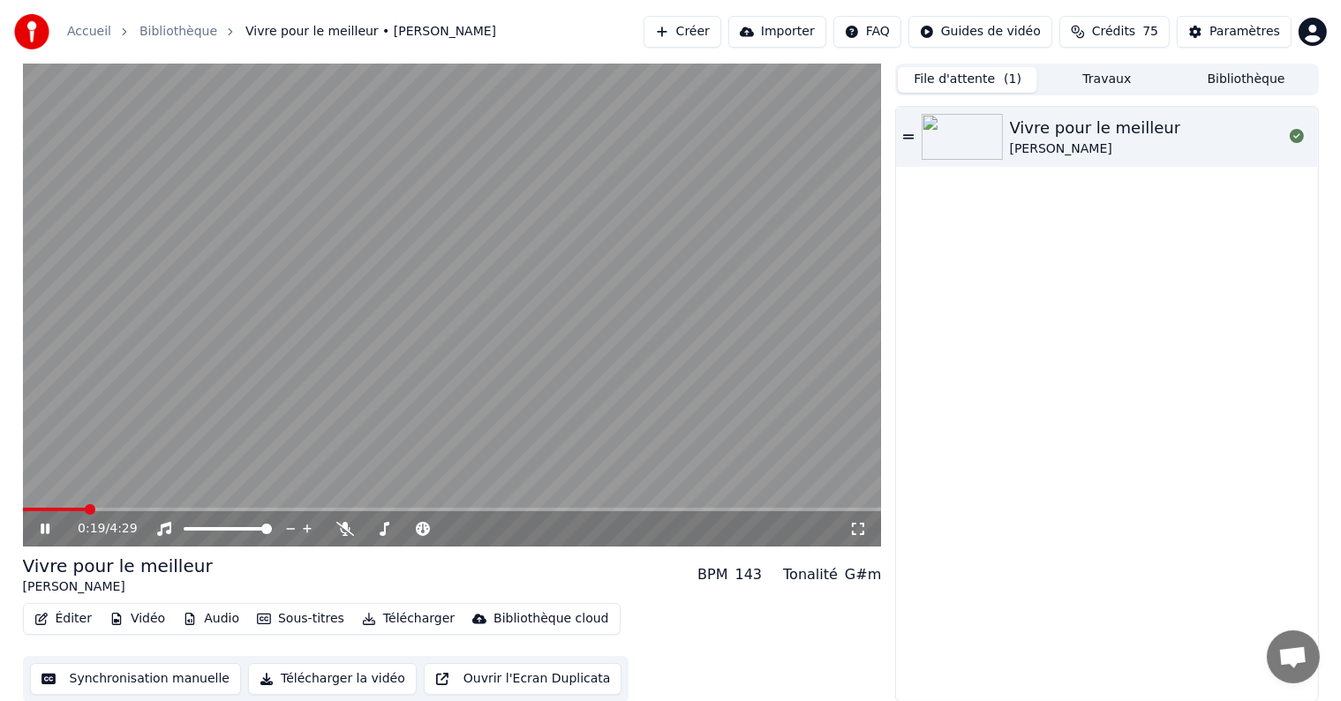
click at [951, 84] on button "File d'attente ( 1 )" at bounding box center [967, 80] width 139 height 26
click at [1051, 165] on div "Vivre pour le meilleur [PERSON_NAME]" at bounding box center [1106, 137] width 421 height 60
click at [88, 509] on span at bounding box center [91, 509] width 11 height 11
click at [42, 531] on icon at bounding box center [45, 528] width 9 height 11
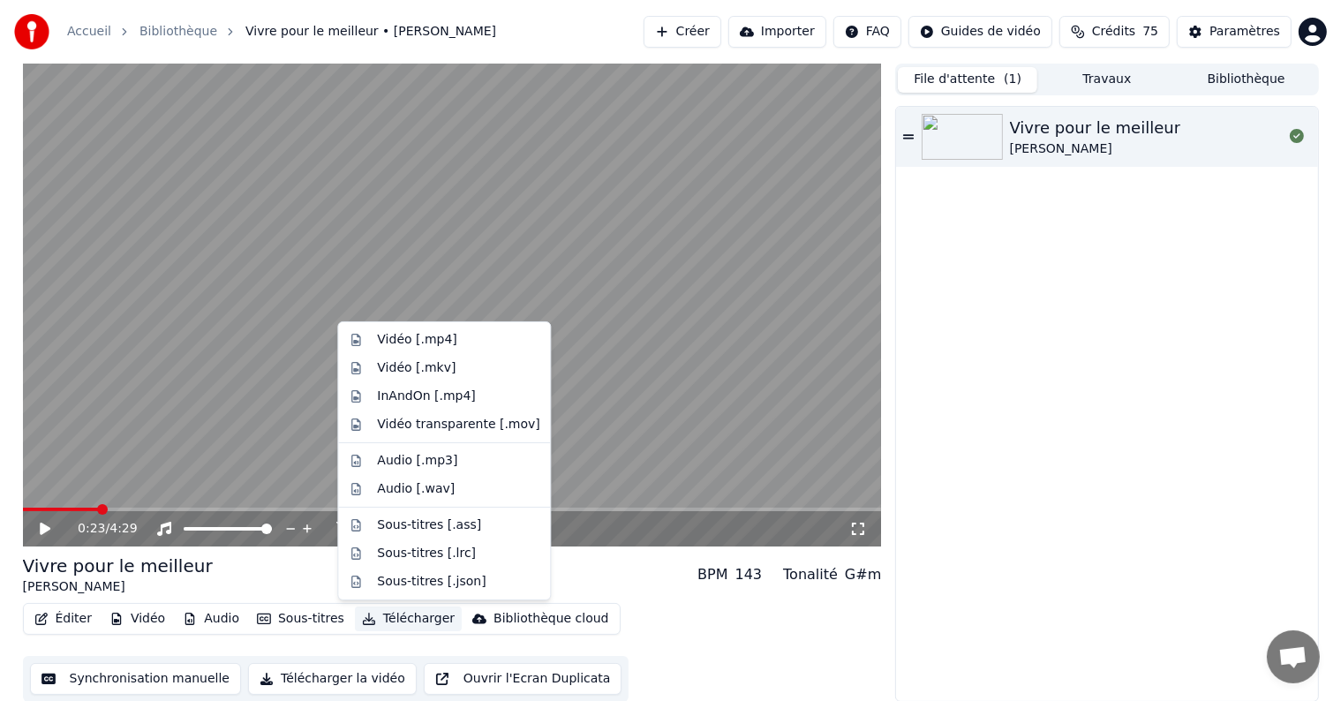
click at [412, 623] on button "Télécharger" at bounding box center [408, 618] width 107 height 25
click at [385, 337] on div "Vidéo [.mp4]" at bounding box center [416, 340] width 79 height 18
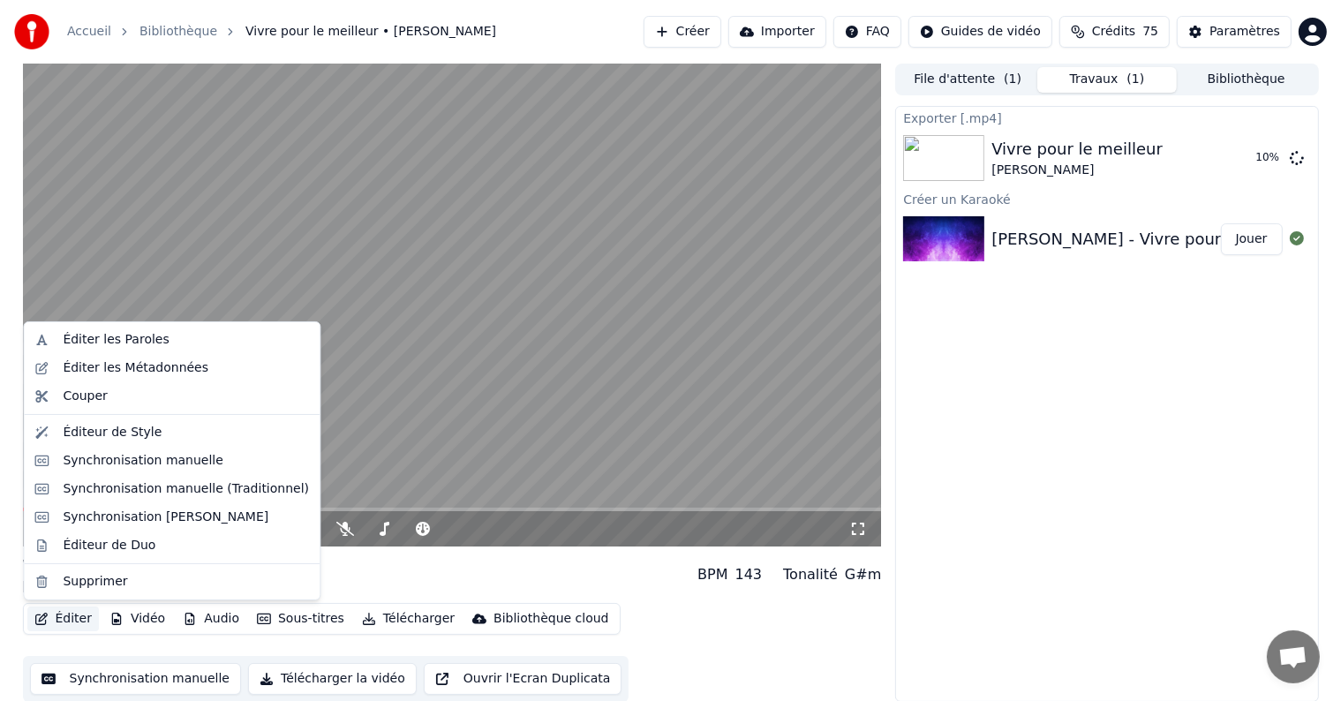
click at [79, 621] on button "Éditer" at bounding box center [62, 618] width 71 height 25
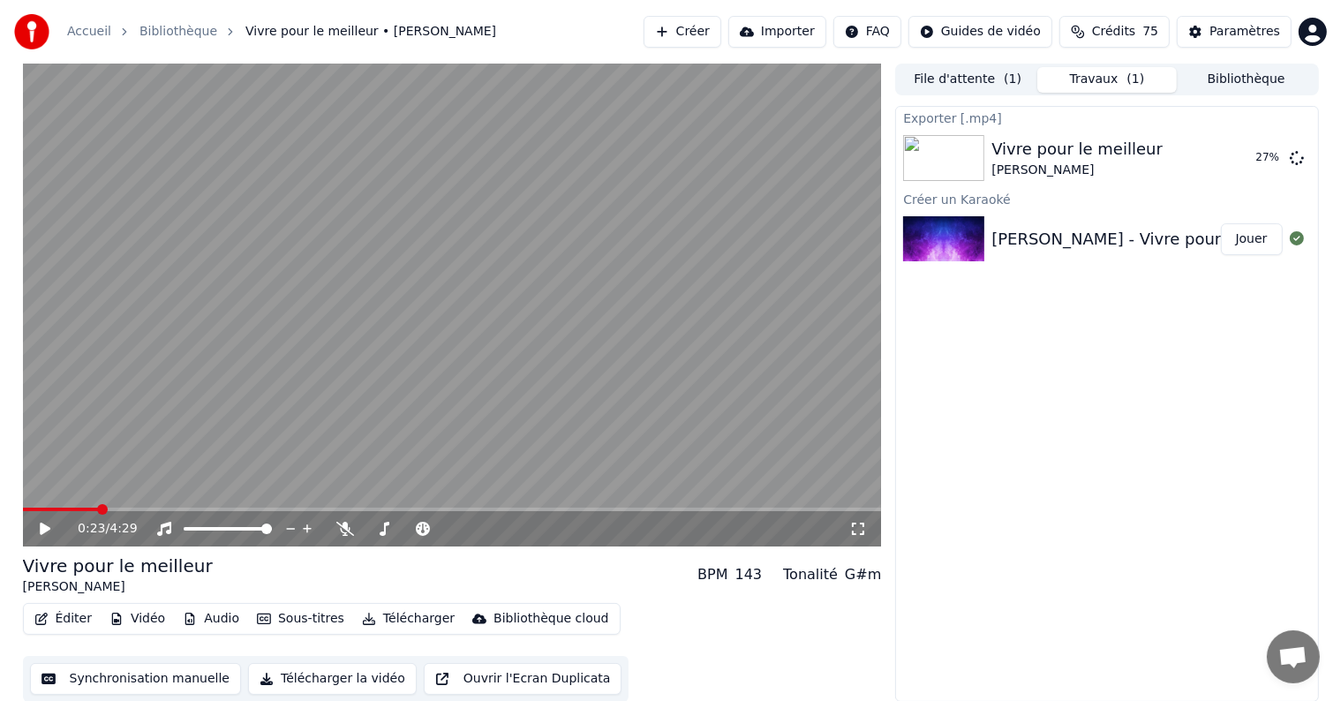
scroll to position [1, 0]
click at [342, 679] on button "Télécharger la vidéo" at bounding box center [332, 678] width 169 height 32
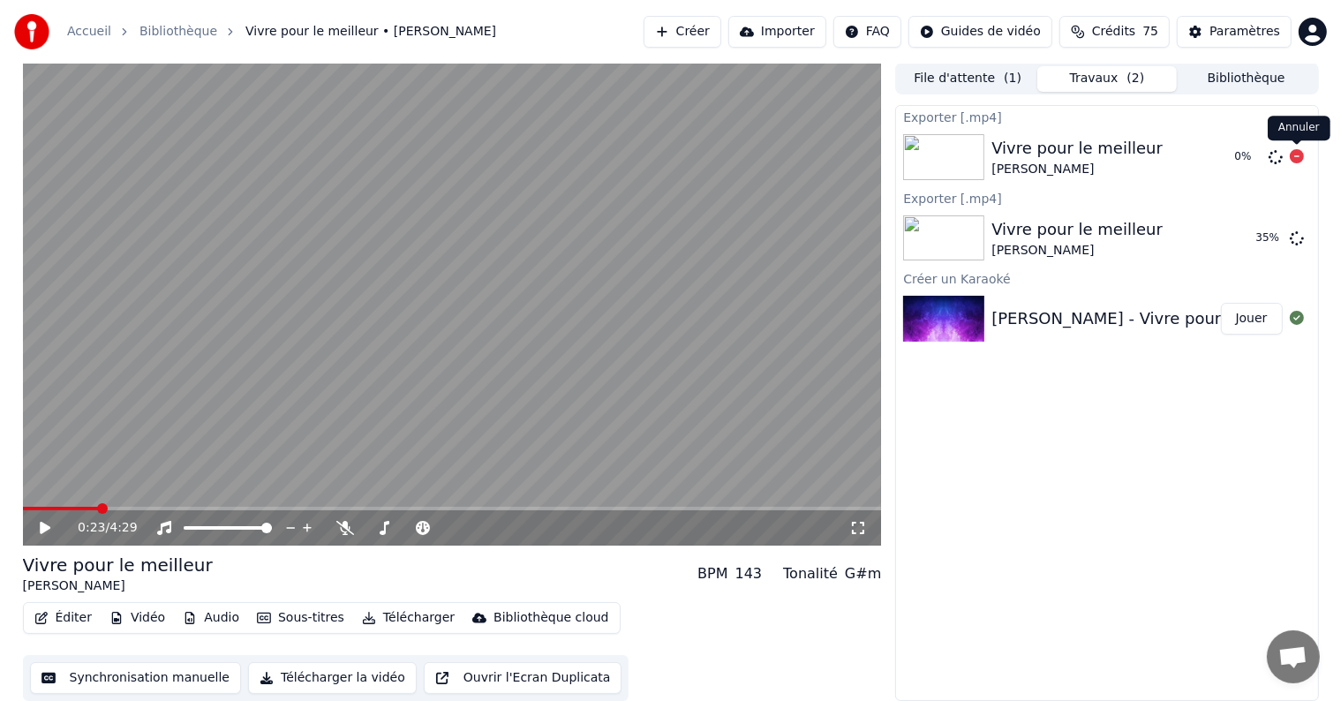
click at [1295, 156] on icon at bounding box center [1296, 156] width 14 height 14
click at [1296, 155] on icon at bounding box center [1296, 156] width 14 height 14
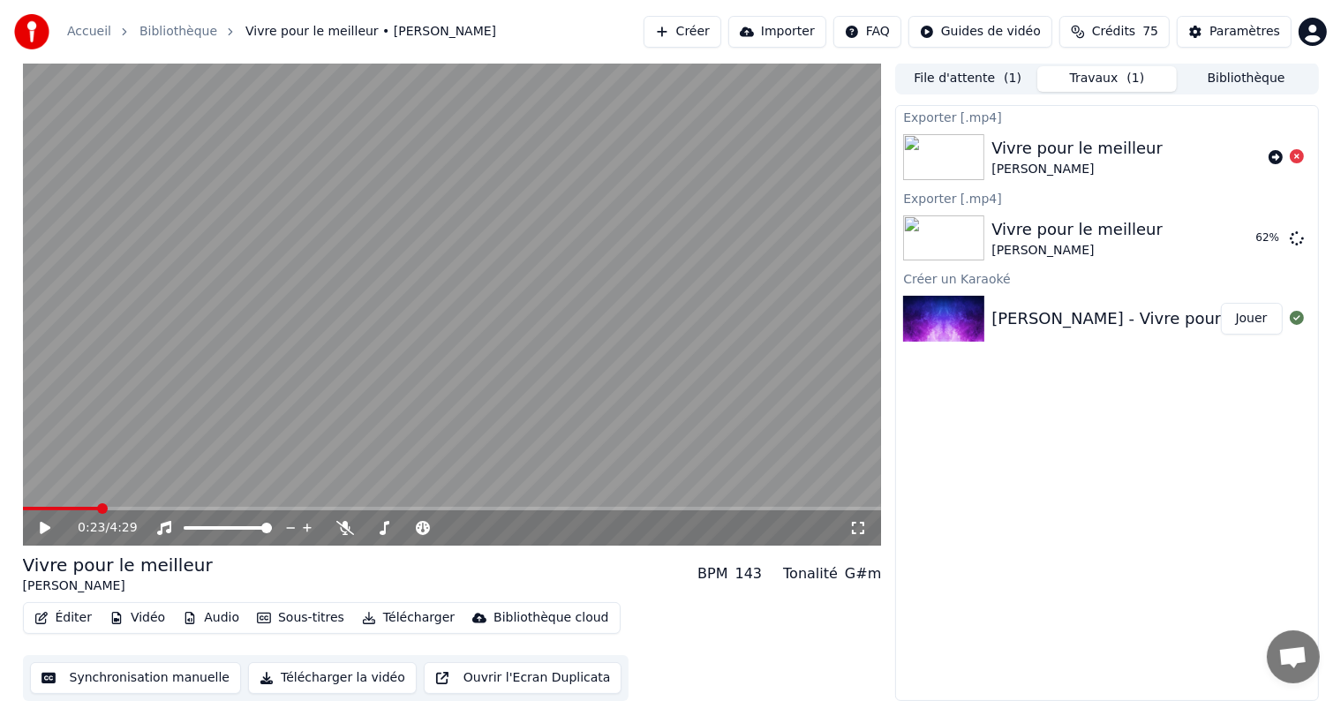
click at [651, 286] on video at bounding box center [452, 304] width 859 height 483
click at [42, 531] on icon at bounding box center [45, 527] width 9 height 11
click at [383, 268] on video at bounding box center [452, 304] width 859 height 483
click at [1297, 243] on icon at bounding box center [1296, 237] width 14 height 14
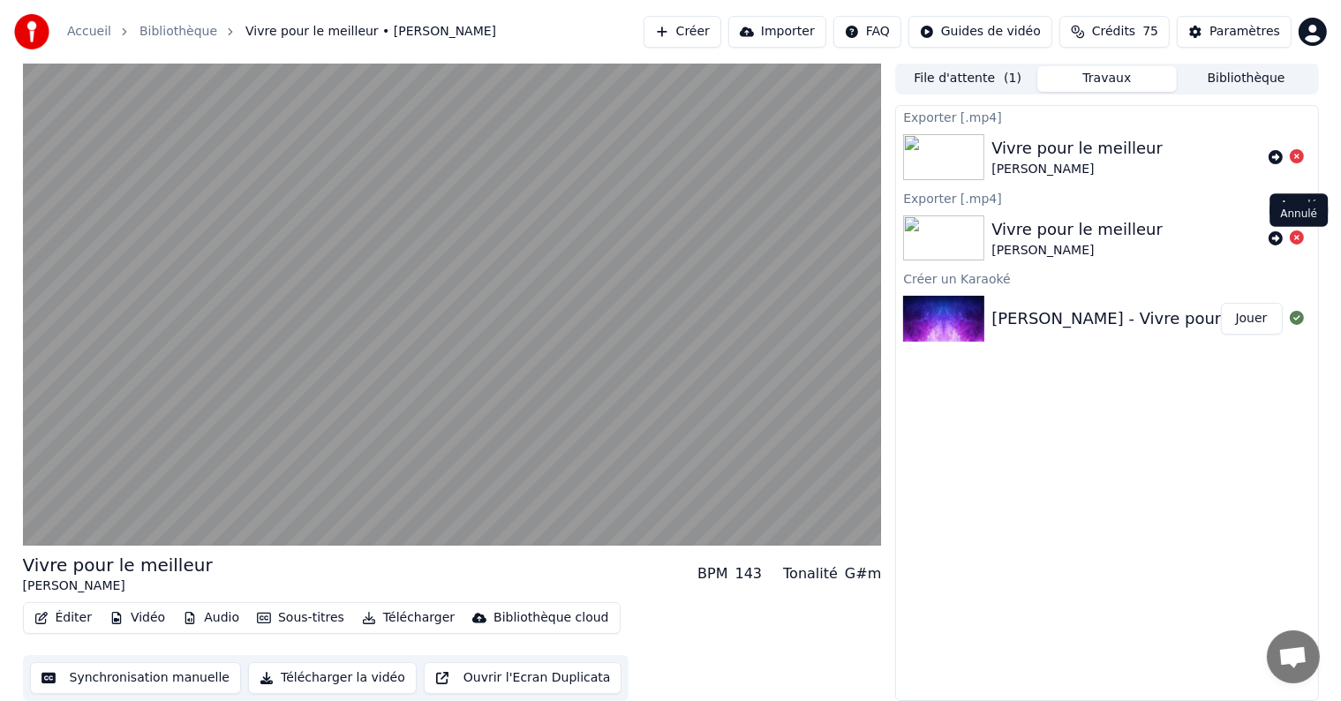
click at [1298, 241] on icon at bounding box center [1296, 237] width 14 height 14
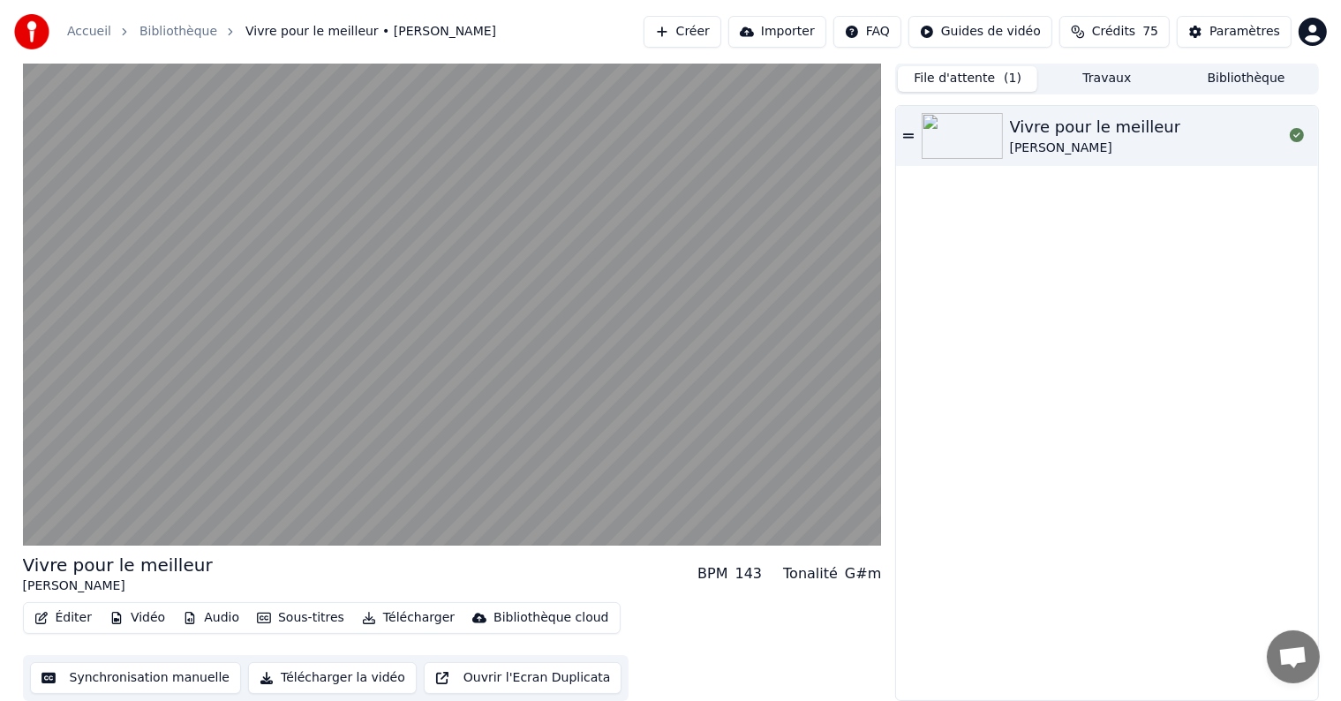
click at [973, 77] on button "File d'attente ( 1 )" at bounding box center [967, 79] width 139 height 26
click at [906, 135] on icon at bounding box center [908, 136] width 11 height 12
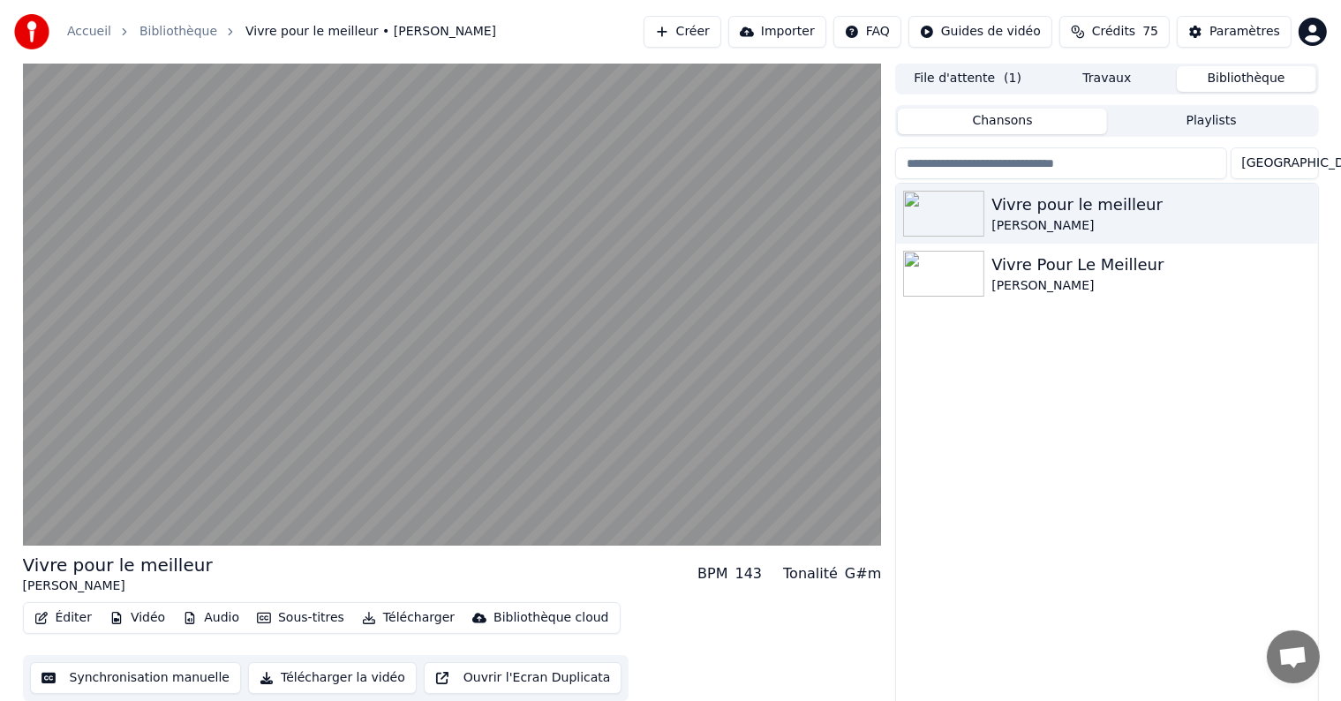
click at [1272, 77] on button "Bibliothèque" at bounding box center [1245, 79] width 139 height 26
click at [1118, 83] on button "Travaux" at bounding box center [1106, 79] width 139 height 26
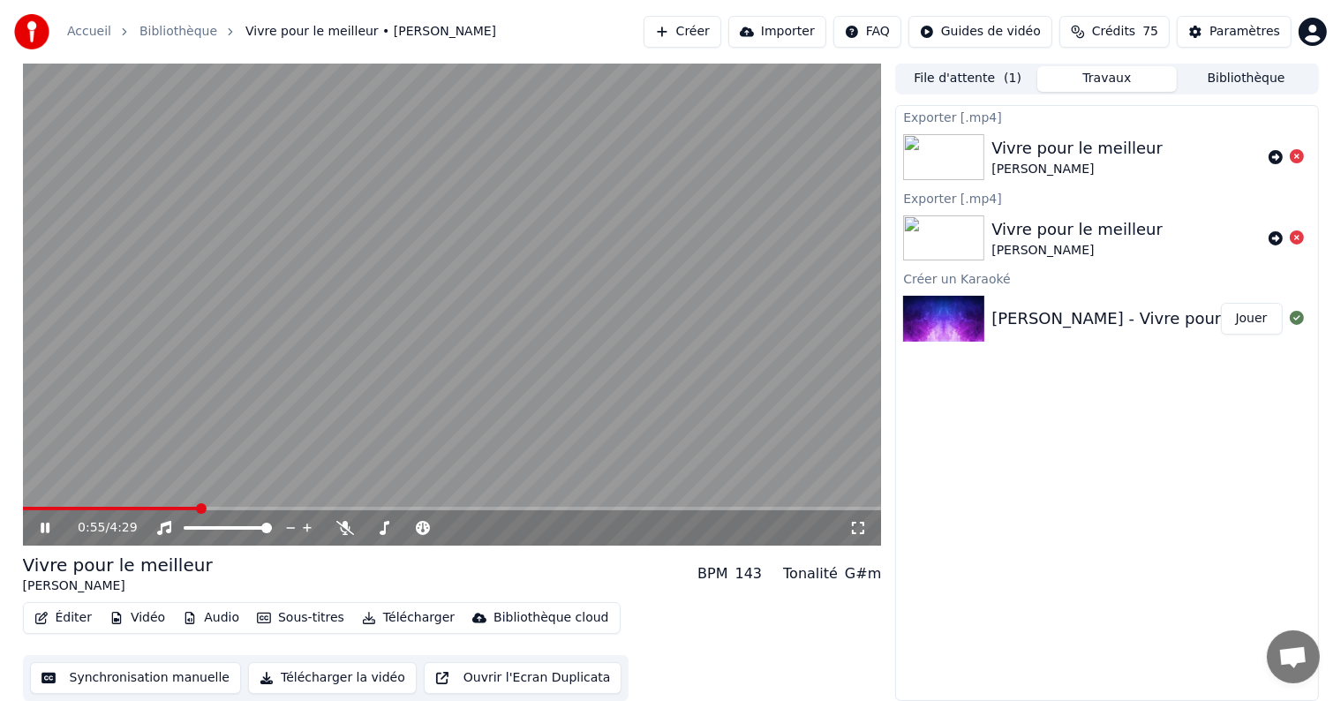
click at [41, 528] on icon at bounding box center [45, 527] width 9 height 11
click at [816, 35] on button "Importer" at bounding box center [777, 32] width 98 height 32
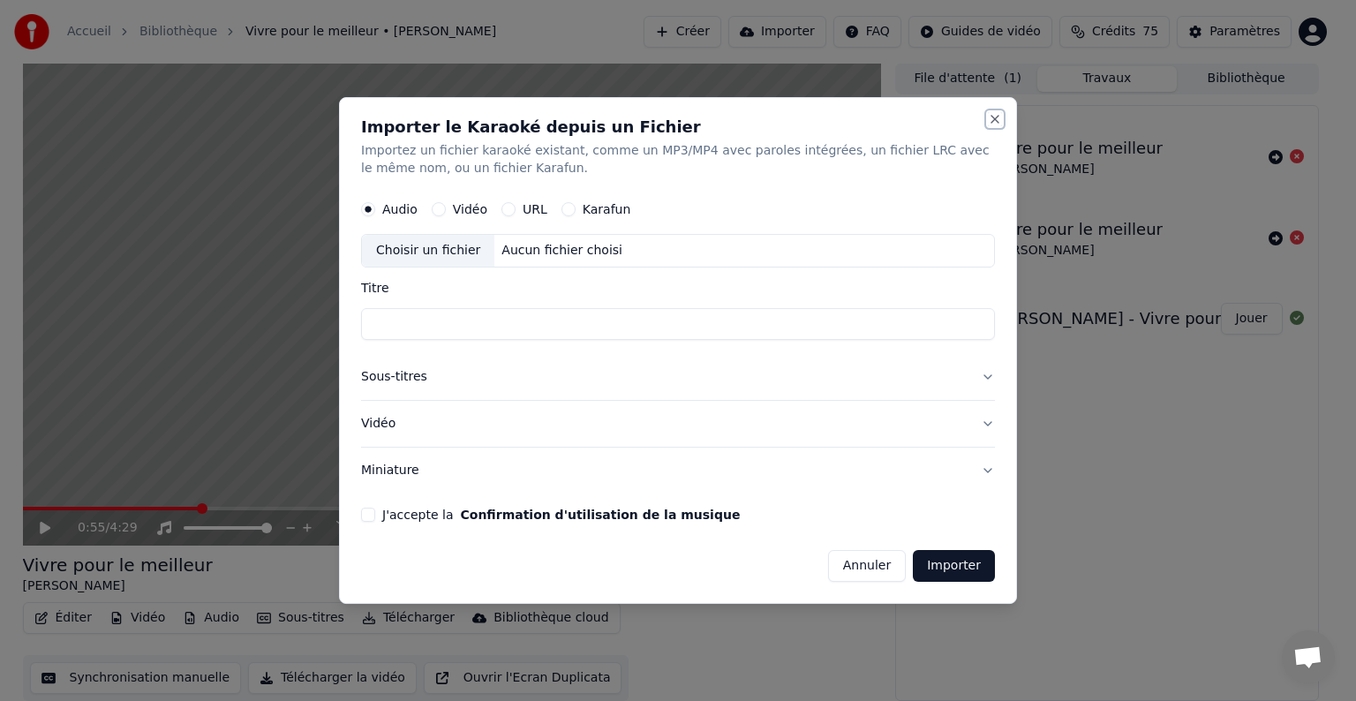
click at [988, 122] on button "Close" at bounding box center [995, 119] width 14 height 14
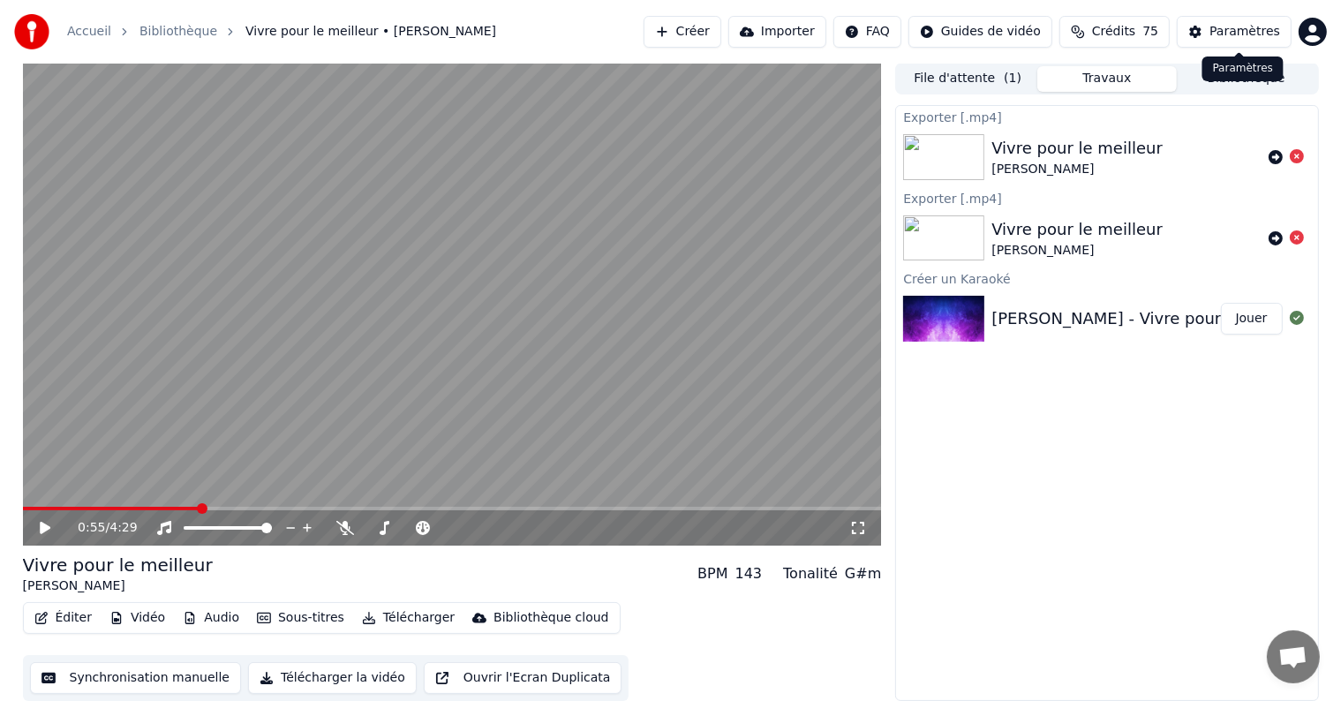
click at [1259, 29] on div "Paramètres" at bounding box center [1244, 32] width 71 height 18
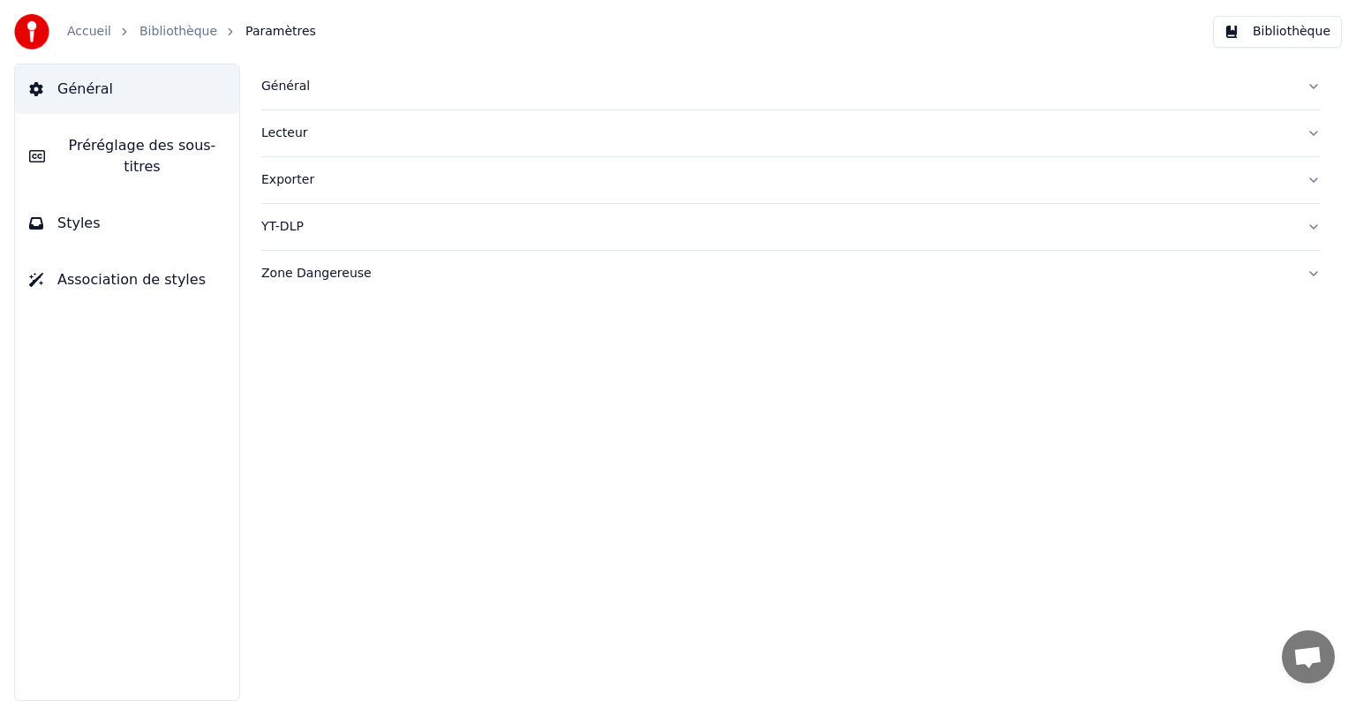
click at [143, 145] on span "Préréglage des sous-titres" at bounding box center [142, 156] width 166 height 42
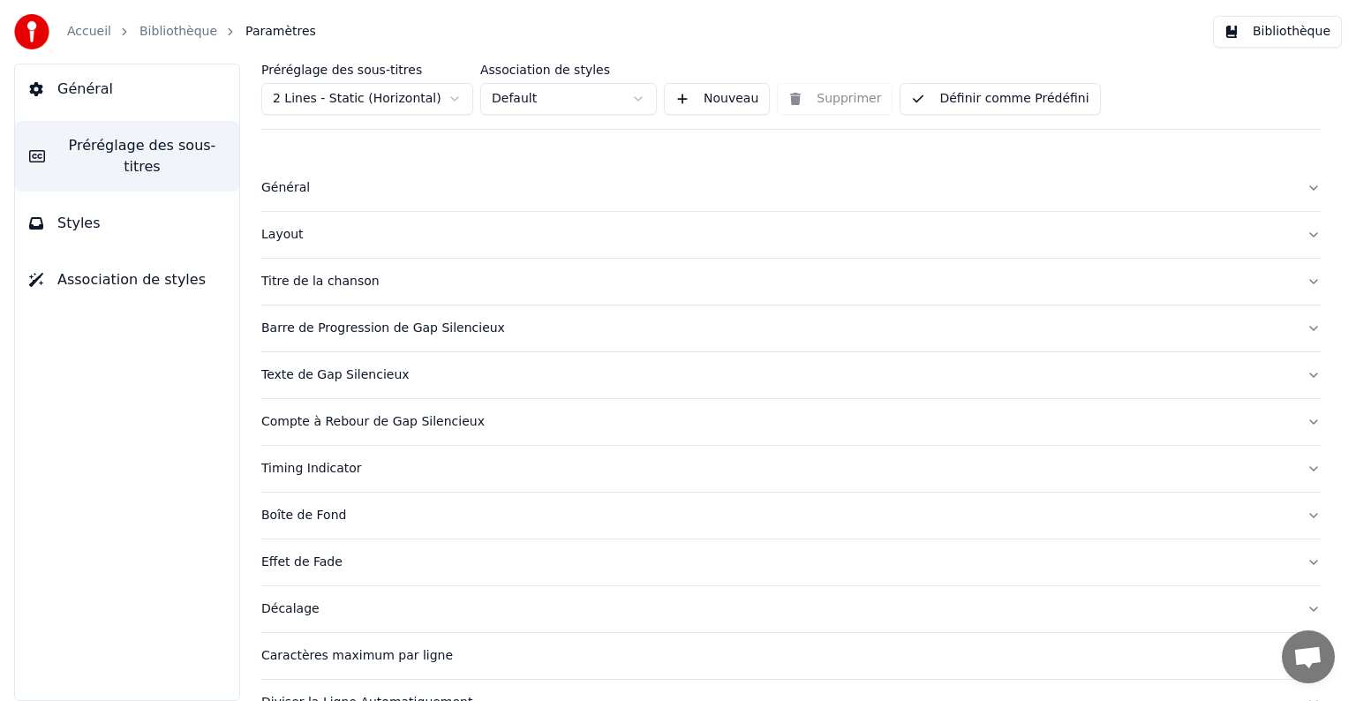
click at [1300, 36] on button "Bibliothèque" at bounding box center [1277, 32] width 129 height 32
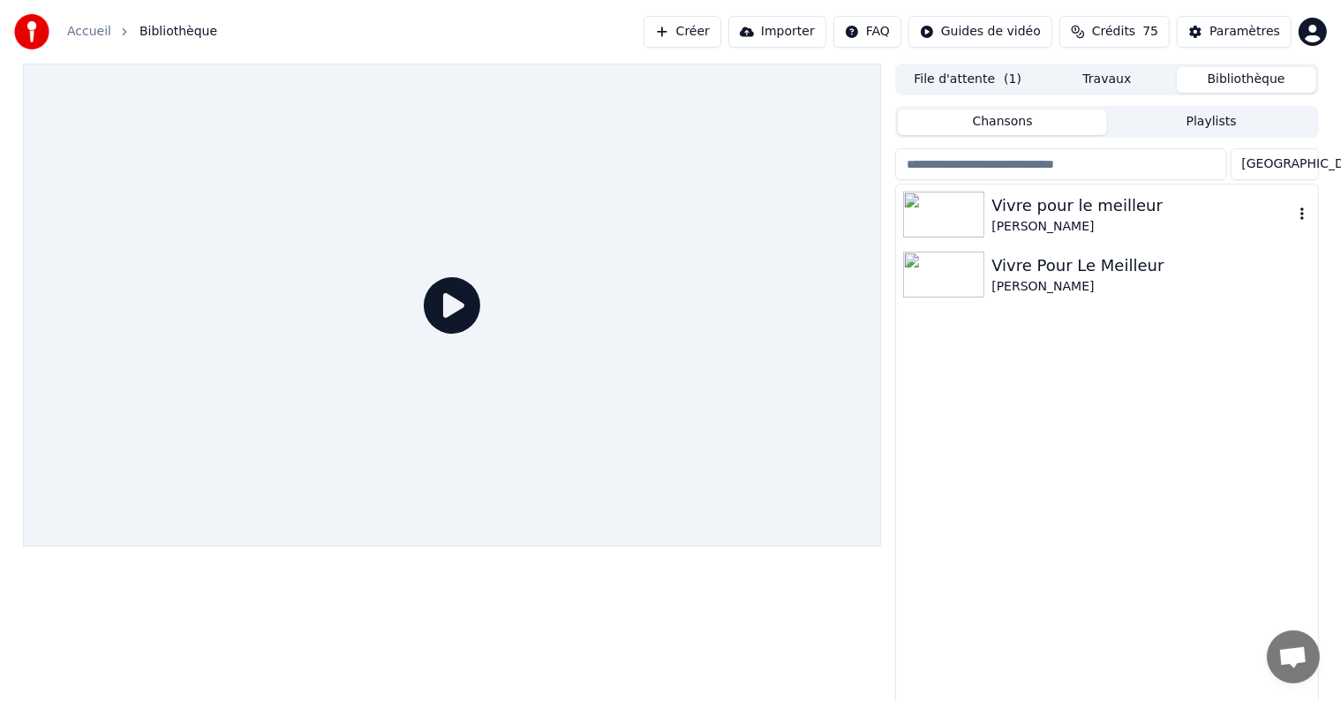
click at [1191, 205] on div "Vivre pour le meilleur" at bounding box center [1141, 205] width 301 height 25
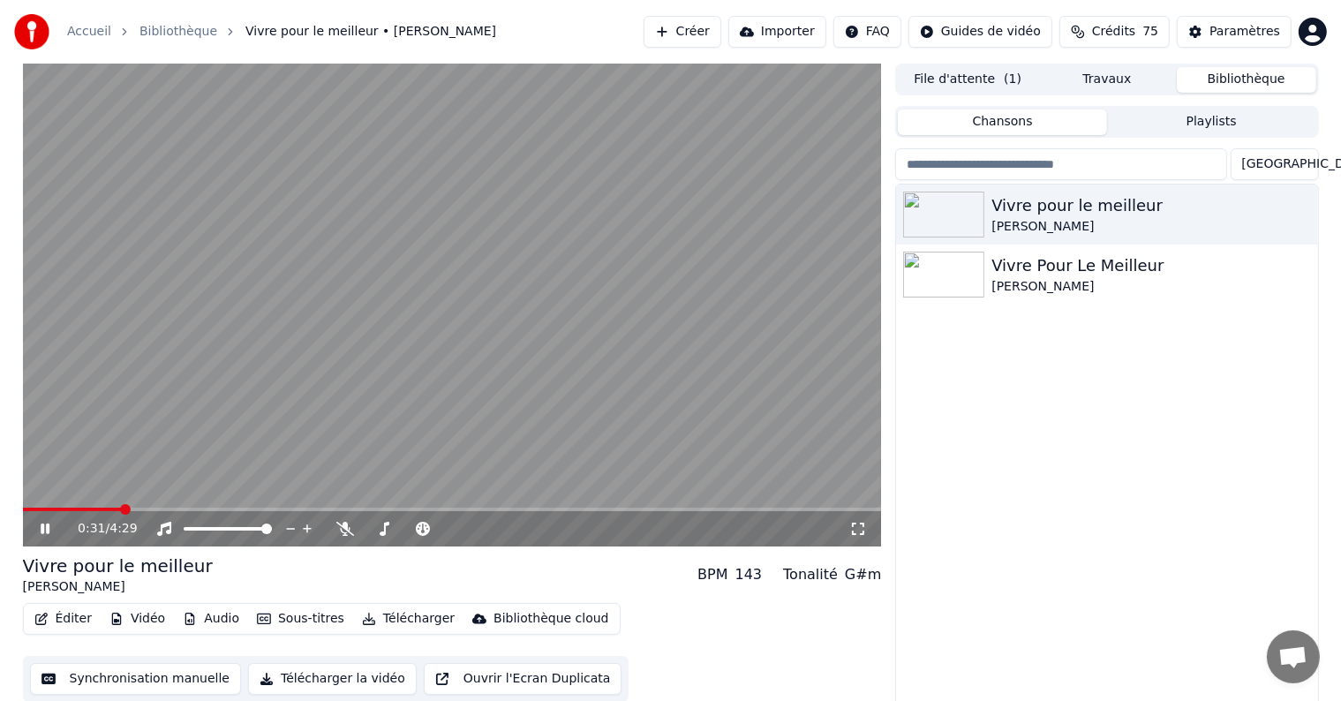
click at [131, 504] on span at bounding box center [125, 509] width 11 height 11
click at [51, 515] on span at bounding box center [56, 509] width 11 height 11
drag, startPoint x: 50, startPoint y: 515, endPoint x: 67, endPoint y: 512, distance: 17.0
click at [67, 512] on div "0:10 / 4:29" at bounding box center [452, 528] width 859 height 35
click at [49, 530] on icon at bounding box center [45, 528] width 9 height 11
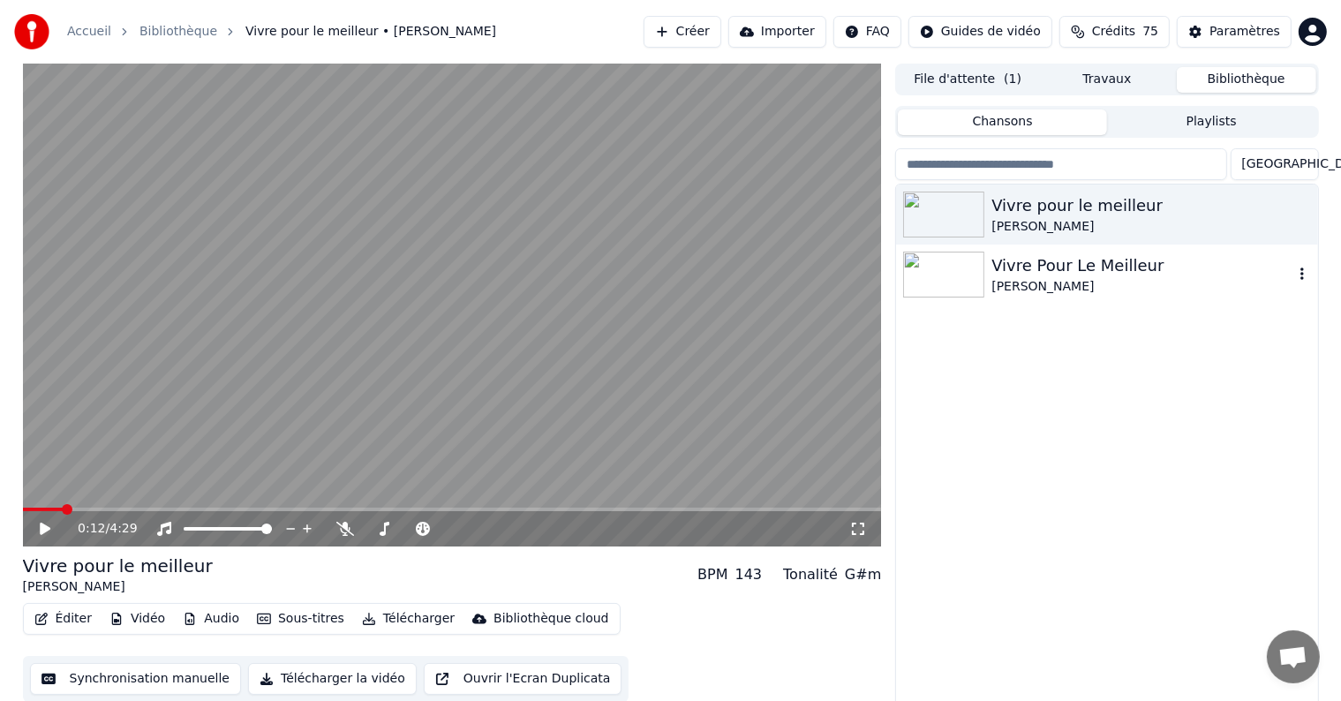
click at [1239, 279] on div "[PERSON_NAME]" at bounding box center [1141, 287] width 301 height 18
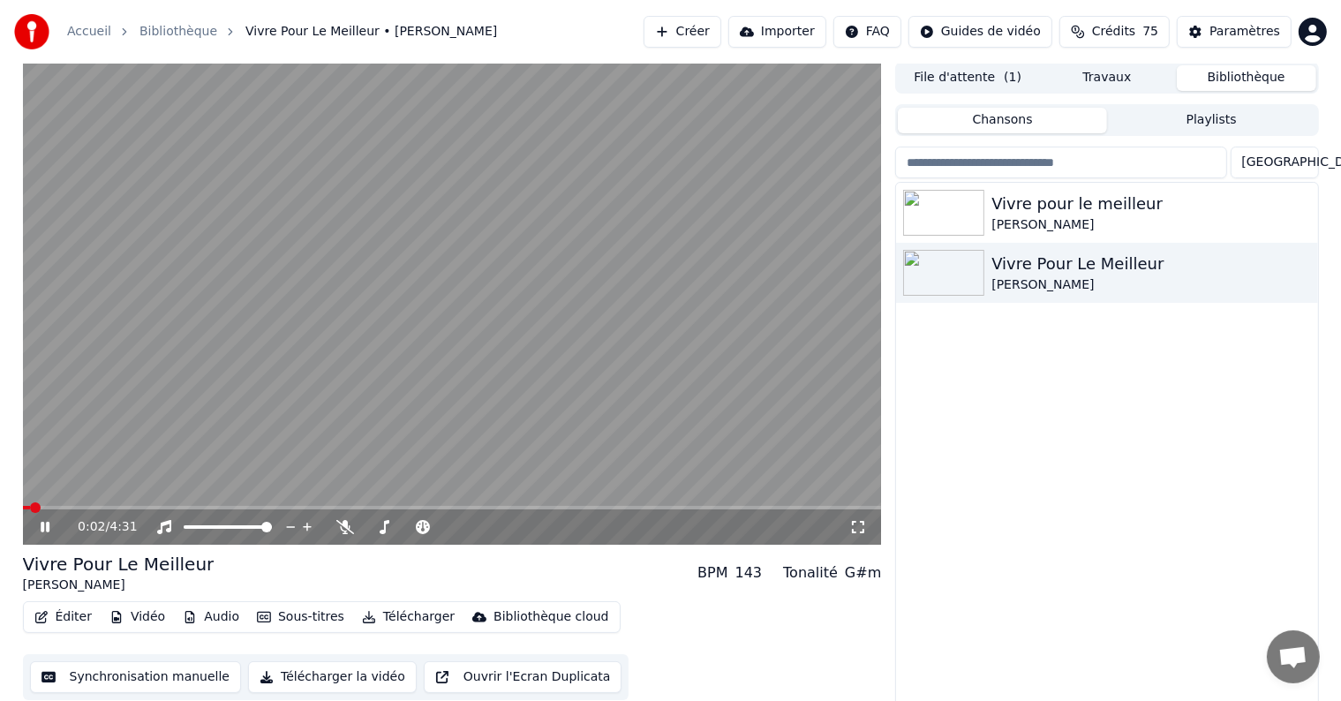
scroll to position [4, 0]
click at [47, 500] on span at bounding box center [41, 505] width 11 height 11
click at [76, 505] on span at bounding box center [81, 505] width 11 height 11
click at [23, 506] on span at bounding box center [23, 506] width 0 height 4
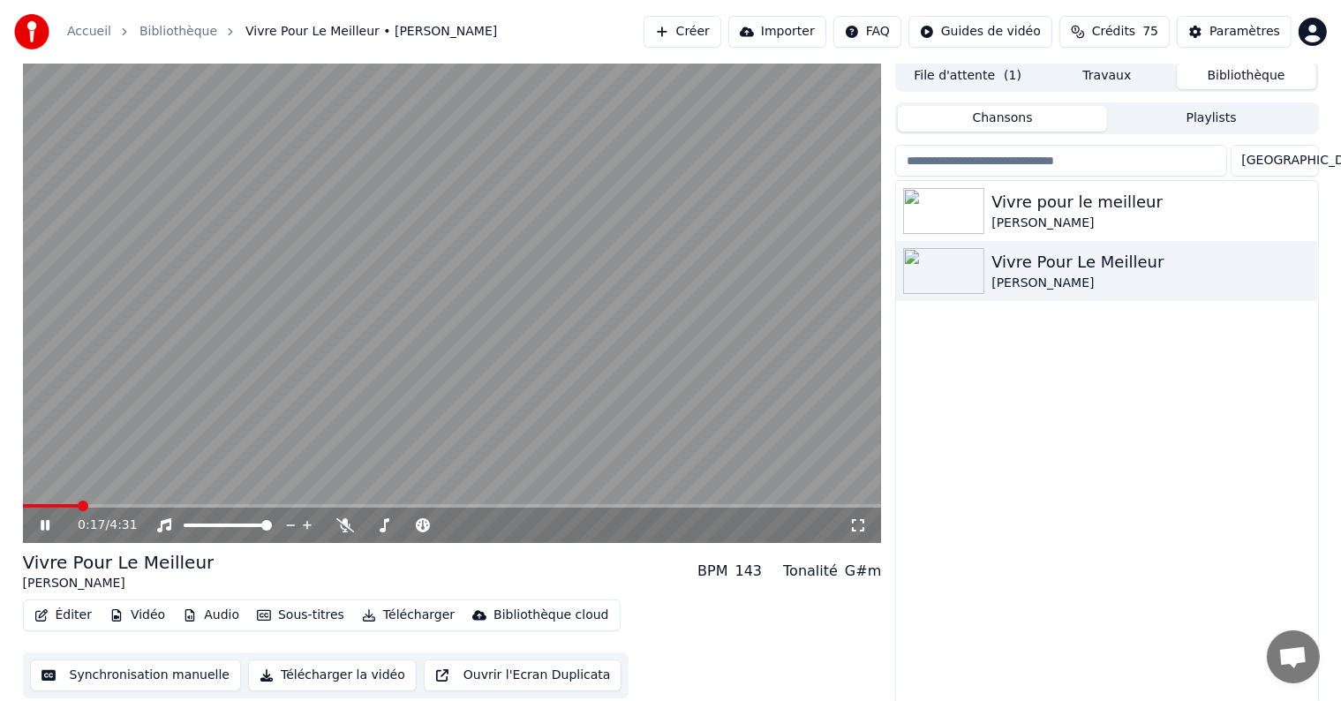
click at [46, 524] on icon at bounding box center [45, 525] width 9 height 11
click at [39, 502] on video at bounding box center [452, 301] width 859 height 483
click at [28, 506] on span at bounding box center [26, 506] width 6 height 4
click at [45, 524] on icon at bounding box center [57, 525] width 41 height 14
click at [50, 518] on icon at bounding box center [57, 525] width 41 height 14
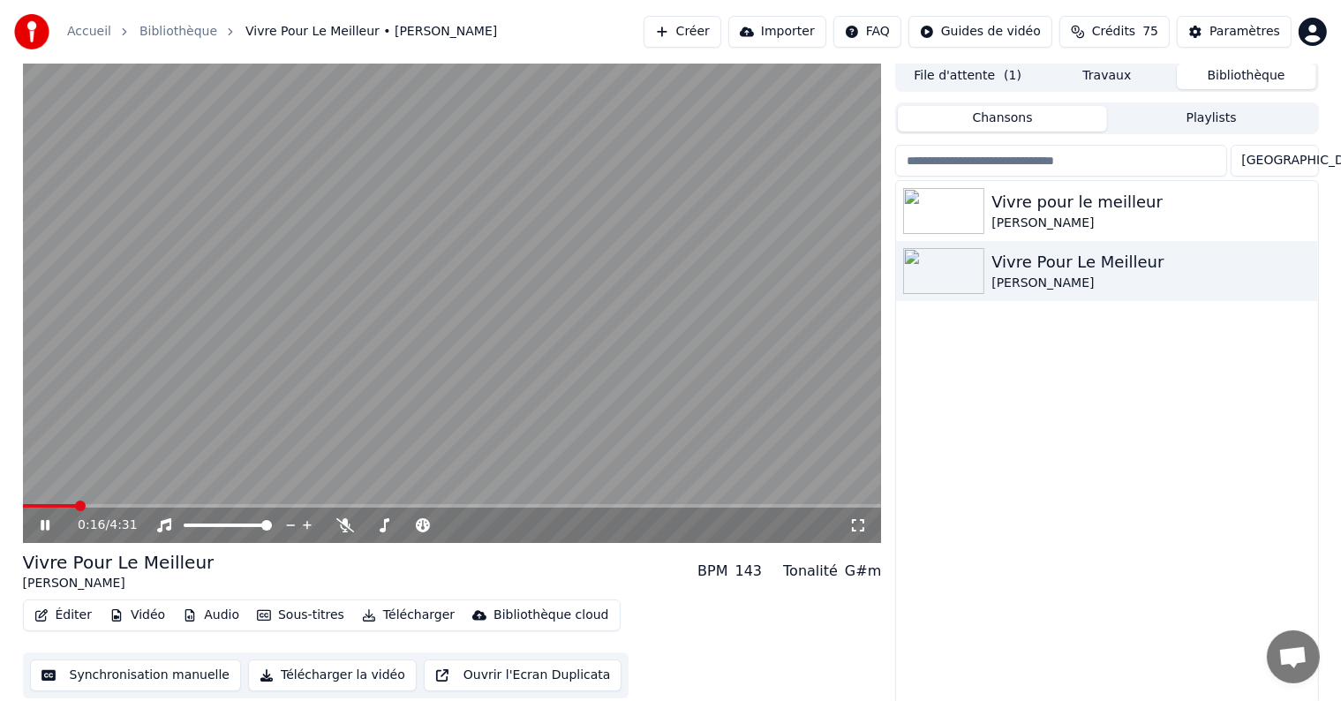
click at [50, 518] on icon at bounding box center [57, 525] width 41 height 14
click at [59, 512] on div "0:17 / 4:31" at bounding box center [452, 524] width 859 height 35
click at [41, 522] on icon at bounding box center [45, 525] width 11 height 12
click at [41, 522] on icon at bounding box center [45, 525] width 9 height 11
click at [41, 522] on icon at bounding box center [45, 525] width 11 height 12
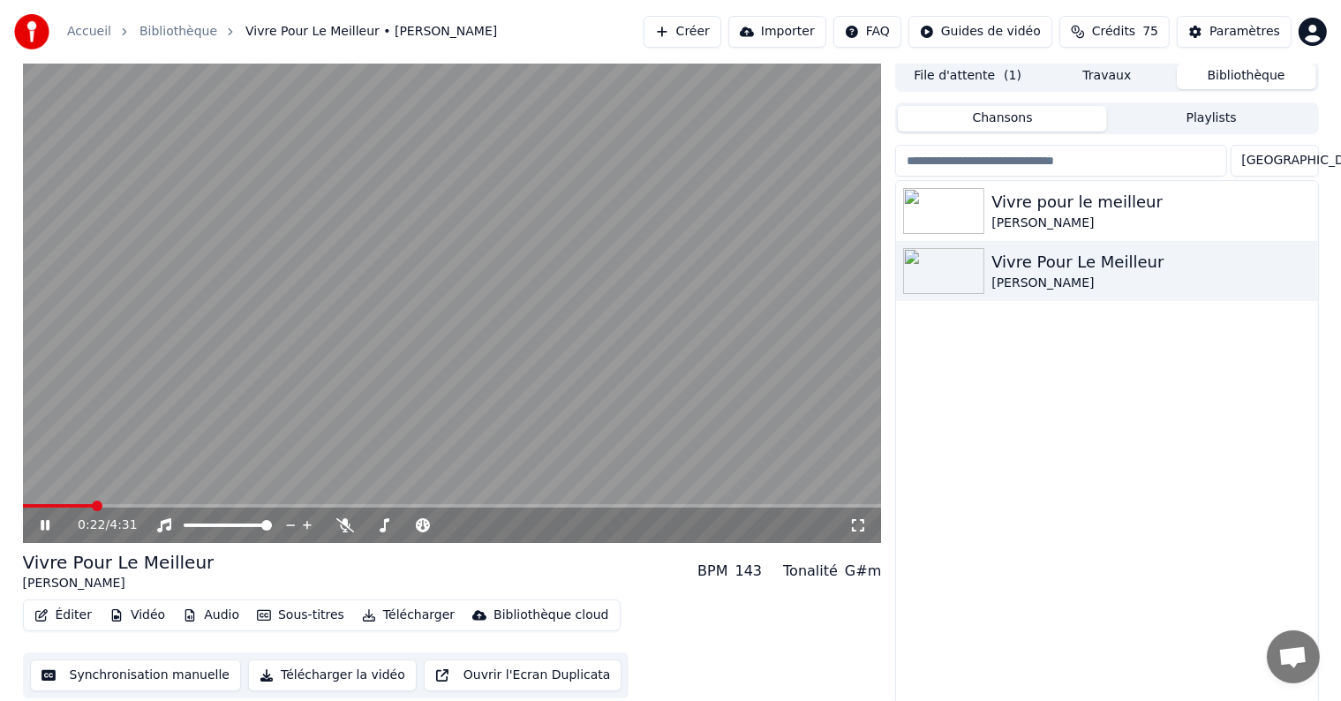
click at [41, 522] on icon at bounding box center [45, 525] width 9 height 11
click at [41, 522] on icon at bounding box center [45, 525] width 11 height 12
click at [41, 522] on icon at bounding box center [45, 525] width 9 height 11
click at [41, 522] on icon at bounding box center [45, 525] width 11 height 12
click at [41, 522] on icon at bounding box center [45, 525] width 9 height 11
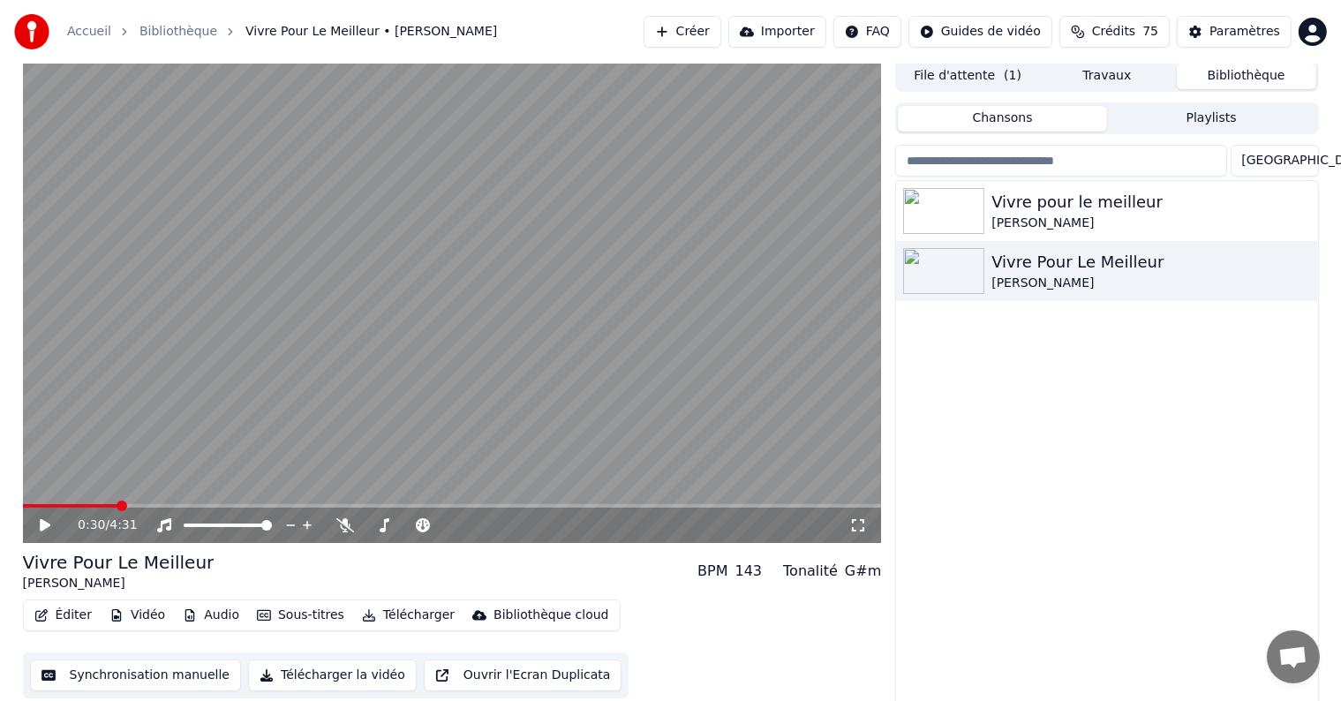
click at [41, 522] on icon at bounding box center [45, 525] width 11 height 12
click at [41, 522] on icon at bounding box center [45, 525] width 9 height 11
click at [41, 522] on icon at bounding box center [45, 525] width 11 height 12
click at [119, 504] on span at bounding box center [91, 506] width 137 height 4
click at [76, 502] on video at bounding box center [452, 301] width 859 height 483
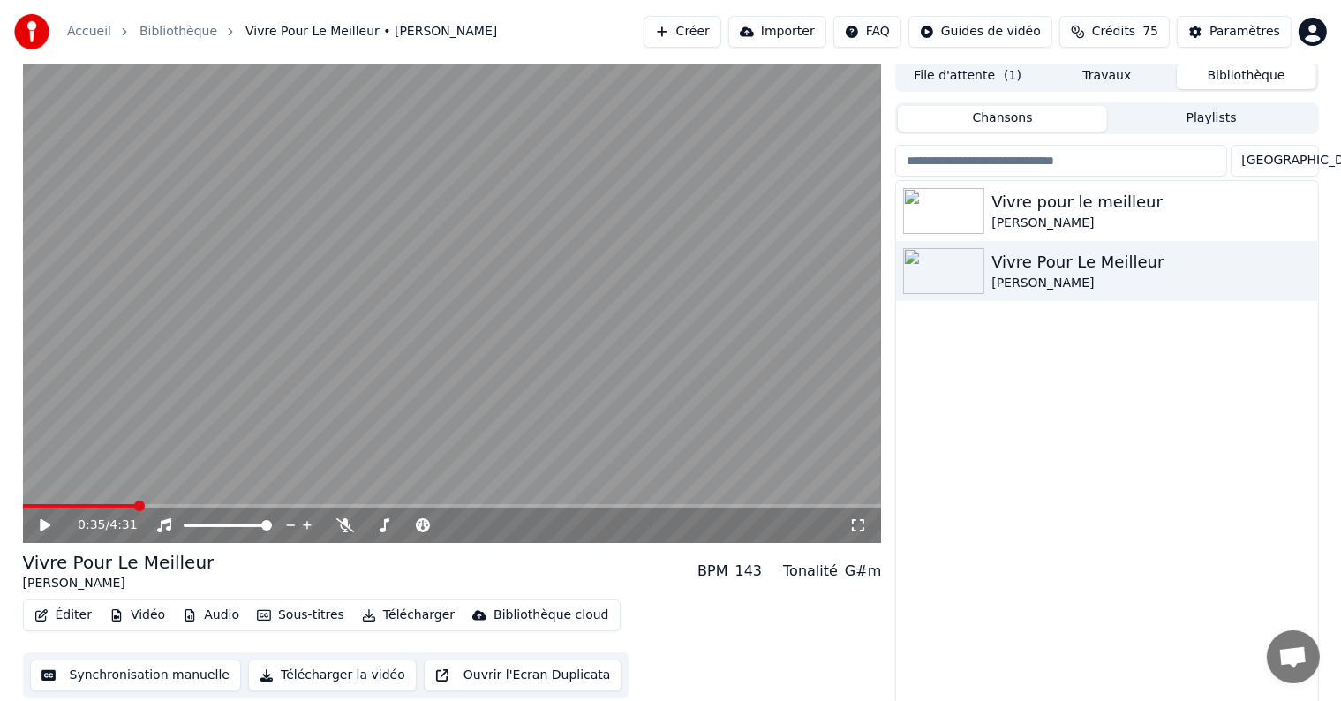
click at [42, 523] on icon at bounding box center [45, 525] width 11 height 12
click at [42, 523] on icon at bounding box center [45, 525] width 9 height 11
click at [42, 523] on icon at bounding box center [45, 525] width 11 height 12
click at [42, 523] on icon at bounding box center [45, 525] width 9 height 11
click at [42, 523] on icon at bounding box center [45, 525] width 11 height 12
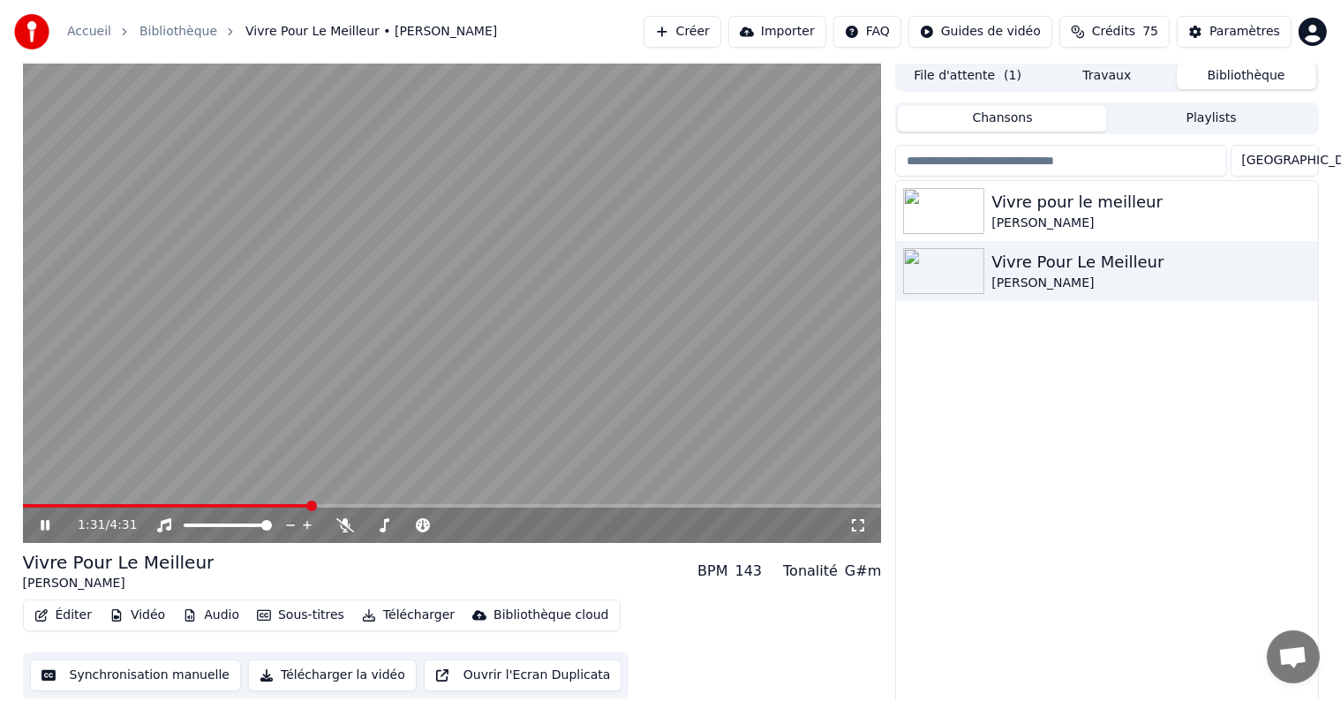
click at [42, 523] on icon at bounding box center [45, 525] width 9 height 11
click at [42, 523] on icon at bounding box center [45, 525] width 11 height 12
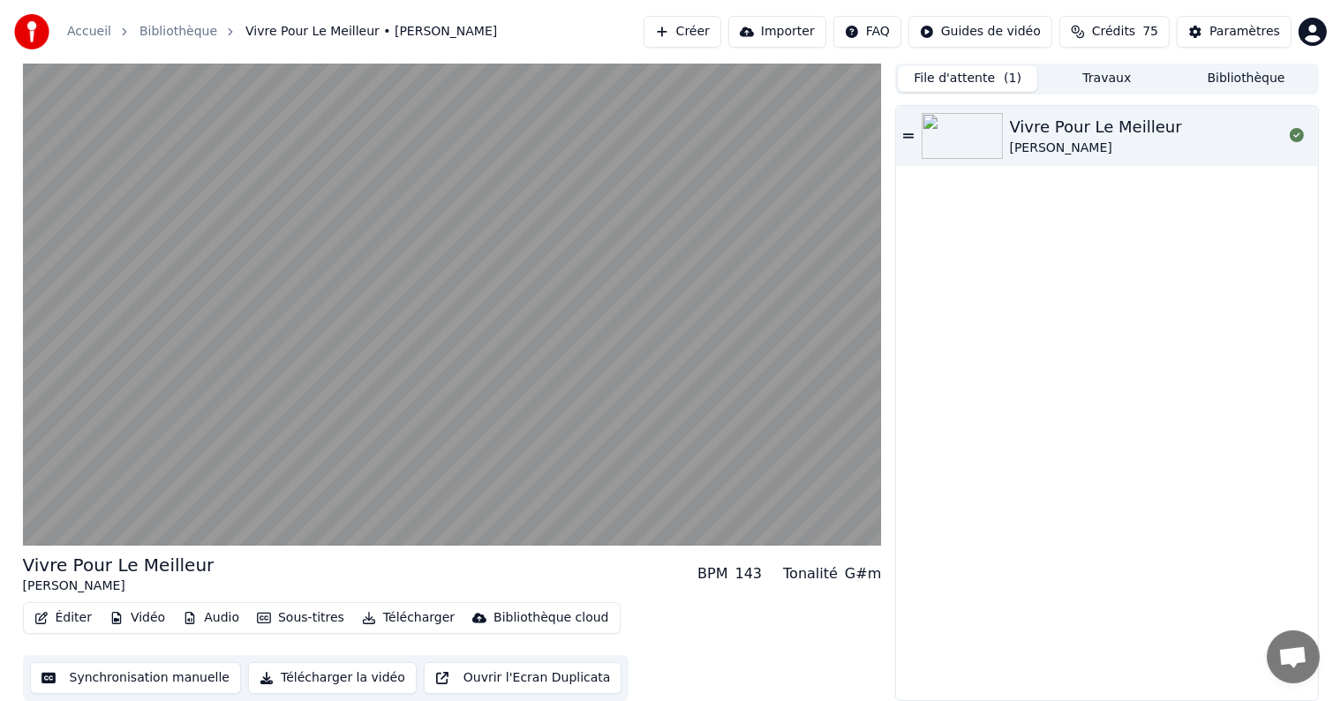
click at [972, 73] on button "File d'attente ( 1 )" at bounding box center [967, 79] width 139 height 26
click at [1299, 139] on icon at bounding box center [1296, 135] width 14 height 14
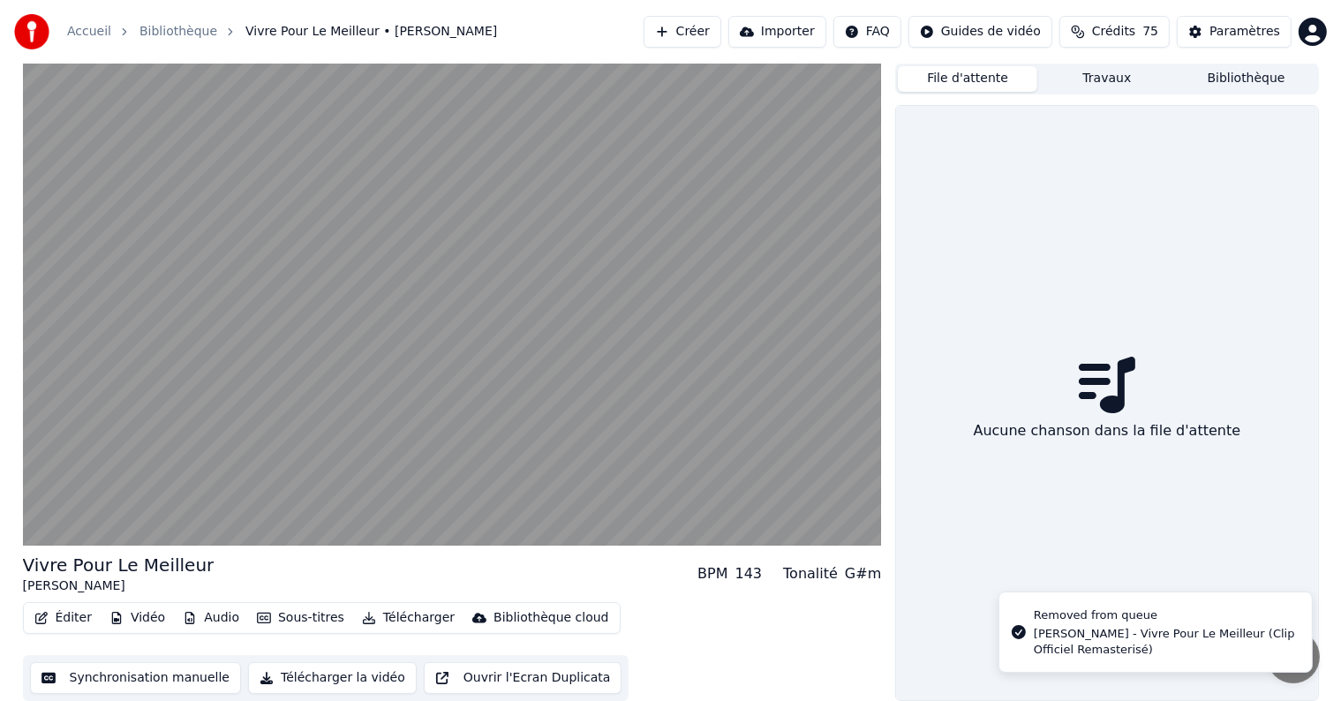
click at [1094, 78] on button "Travaux" at bounding box center [1106, 79] width 139 height 26
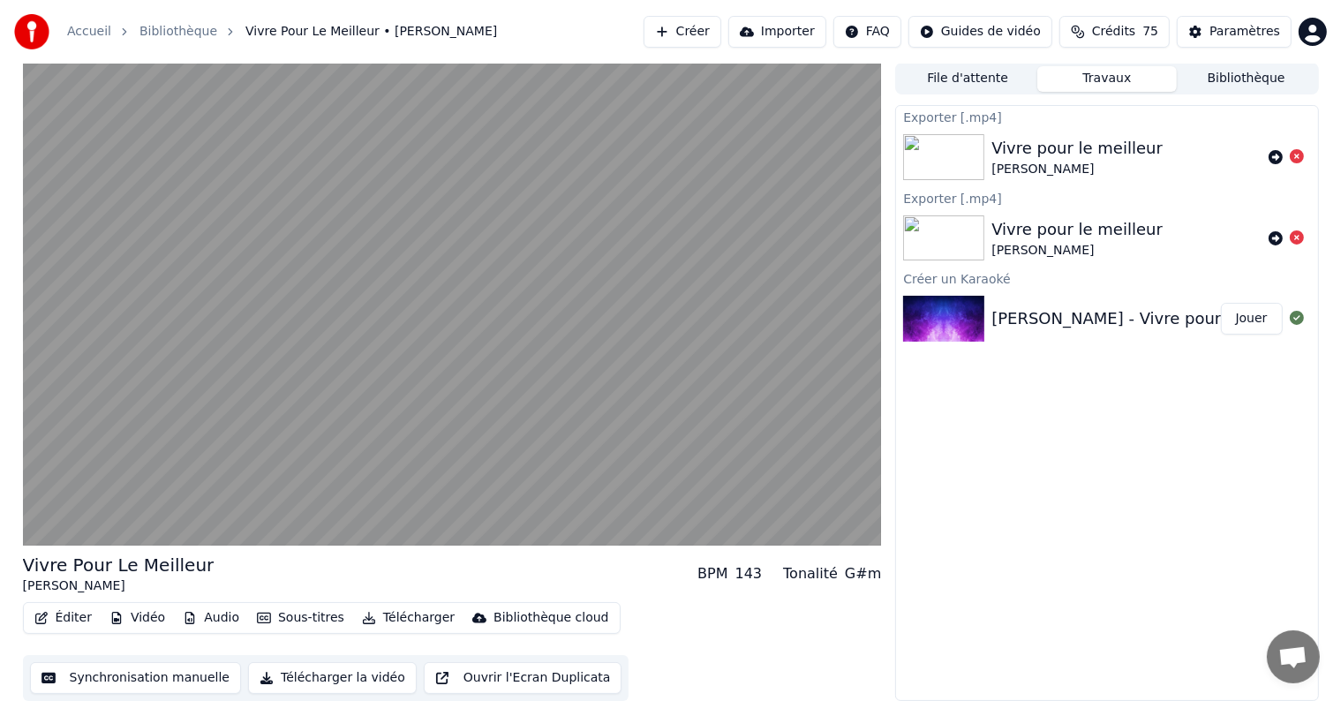
click at [1145, 320] on div "[PERSON_NAME] - Vivre pour le meilleur (Paroles)" at bounding box center [1187, 318] width 393 height 25
click at [1259, 323] on button "Jouer" at bounding box center [1252, 319] width 62 height 32
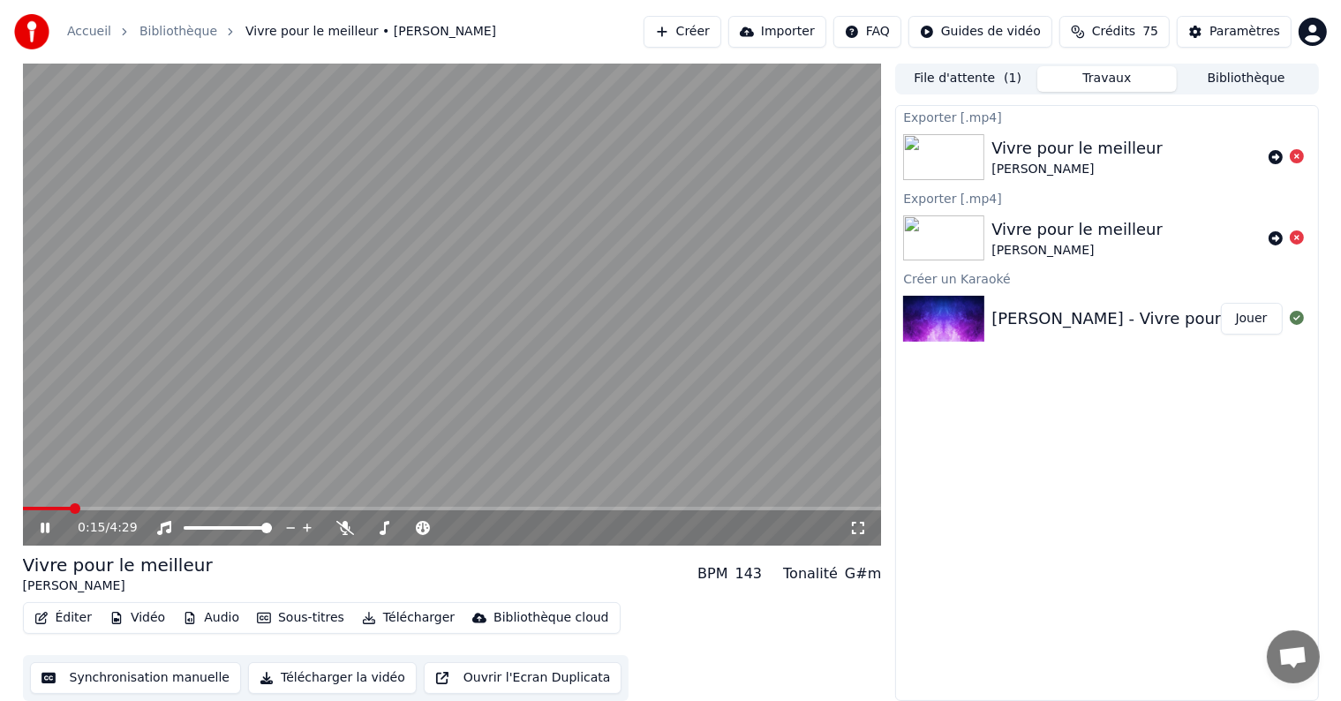
click at [80, 508] on span at bounding box center [75, 508] width 11 height 11
click at [67, 504] on span at bounding box center [72, 508] width 11 height 11
click at [56, 505] on video at bounding box center [452, 304] width 859 height 483
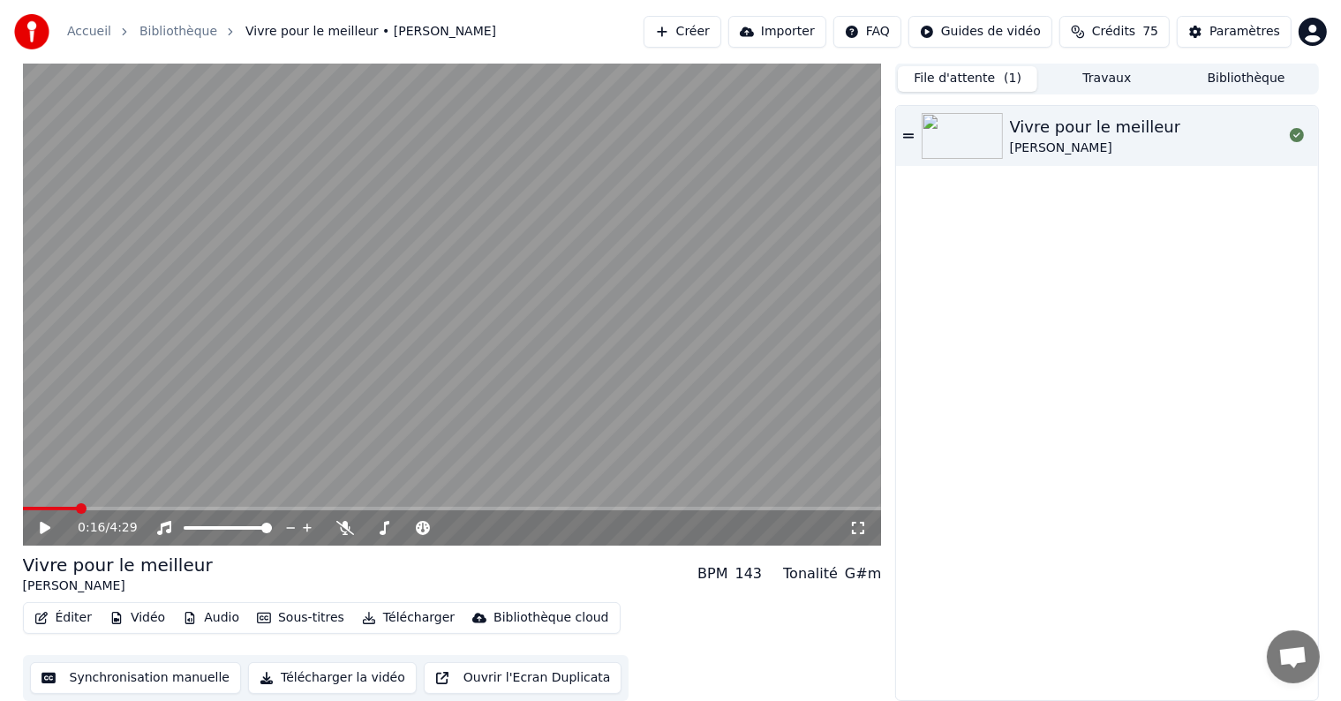
click at [951, 74] on button "File d'attente ( 1 )" at bounding box center [967, 79] width 139 height 26
click at [1139, 152] on div "[PERSON_NAME]" at bounding box center [1095, 148] width 171 height 18
click at [50, 509] on span at bounding box center [452, 509] width 859 height 4
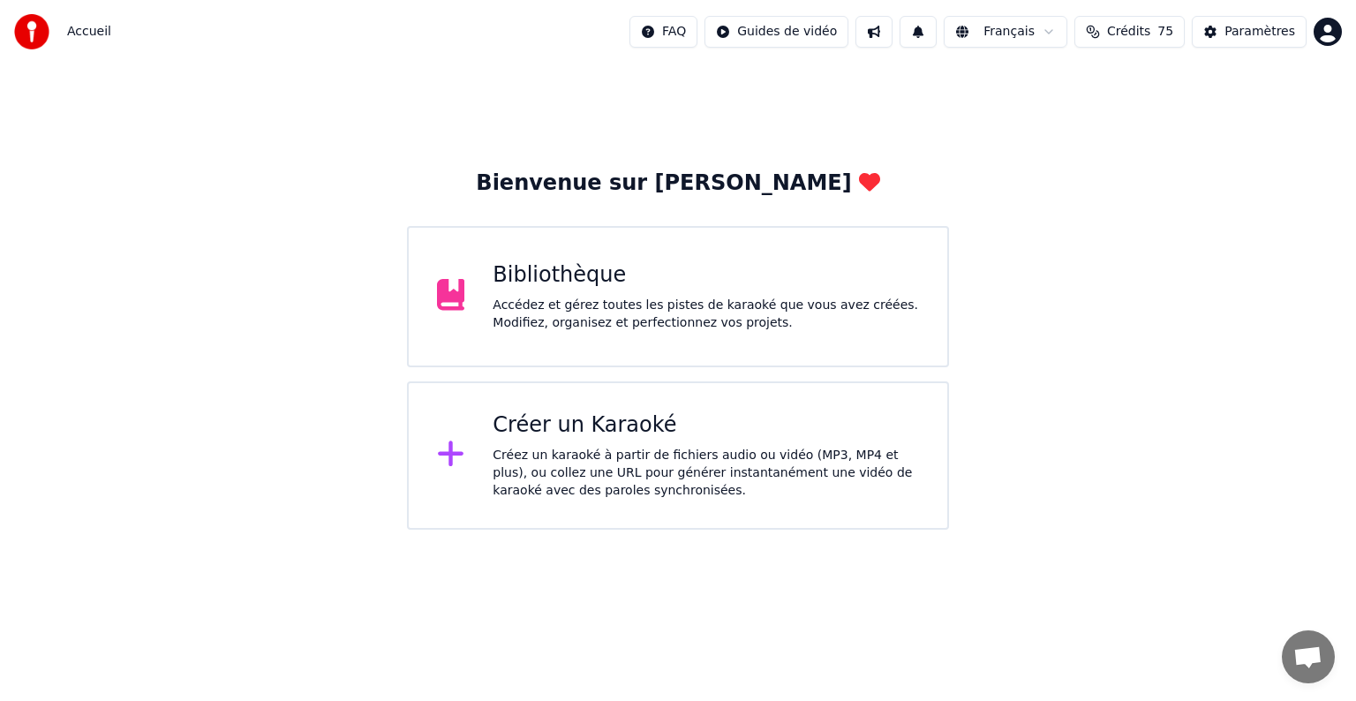
click at [614, 284] on div "Bibliothèque" at bounding box center [705, 275] width 426 height 28
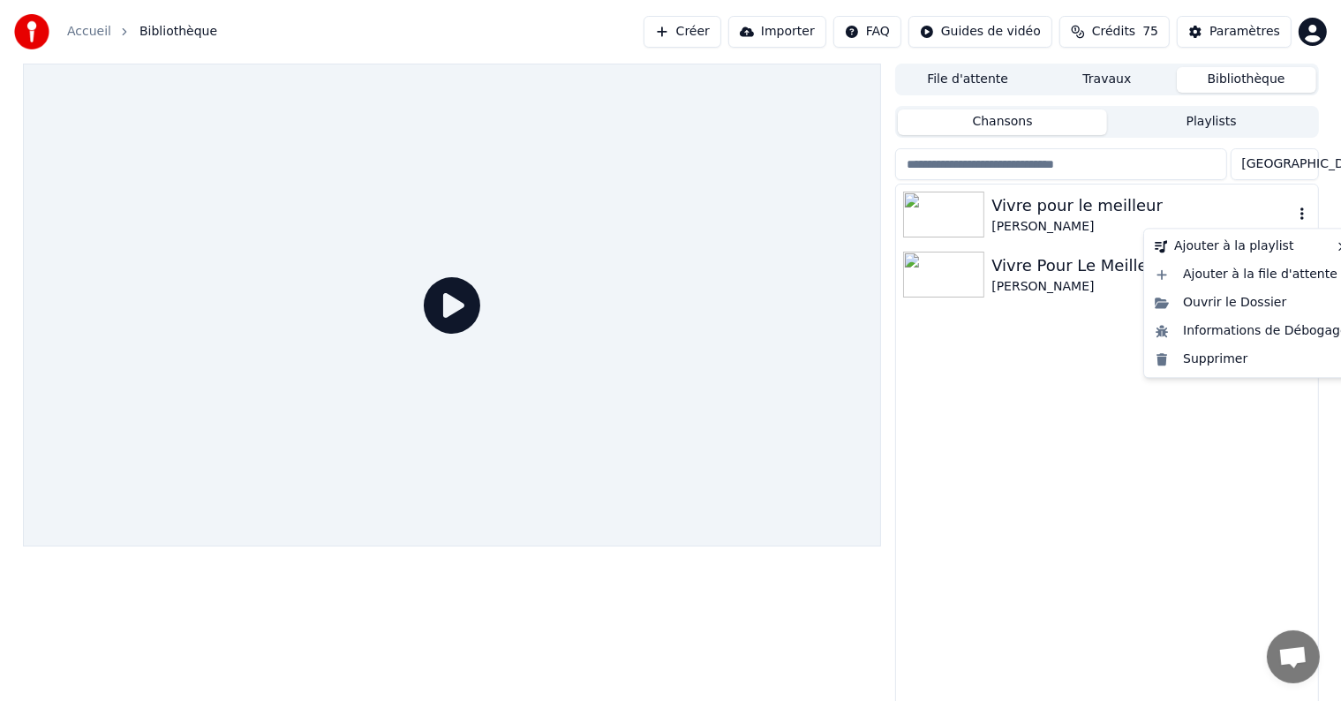
click at [1304, 215] on icon "button" at bounding box center [1302, 214] width 18 height 14
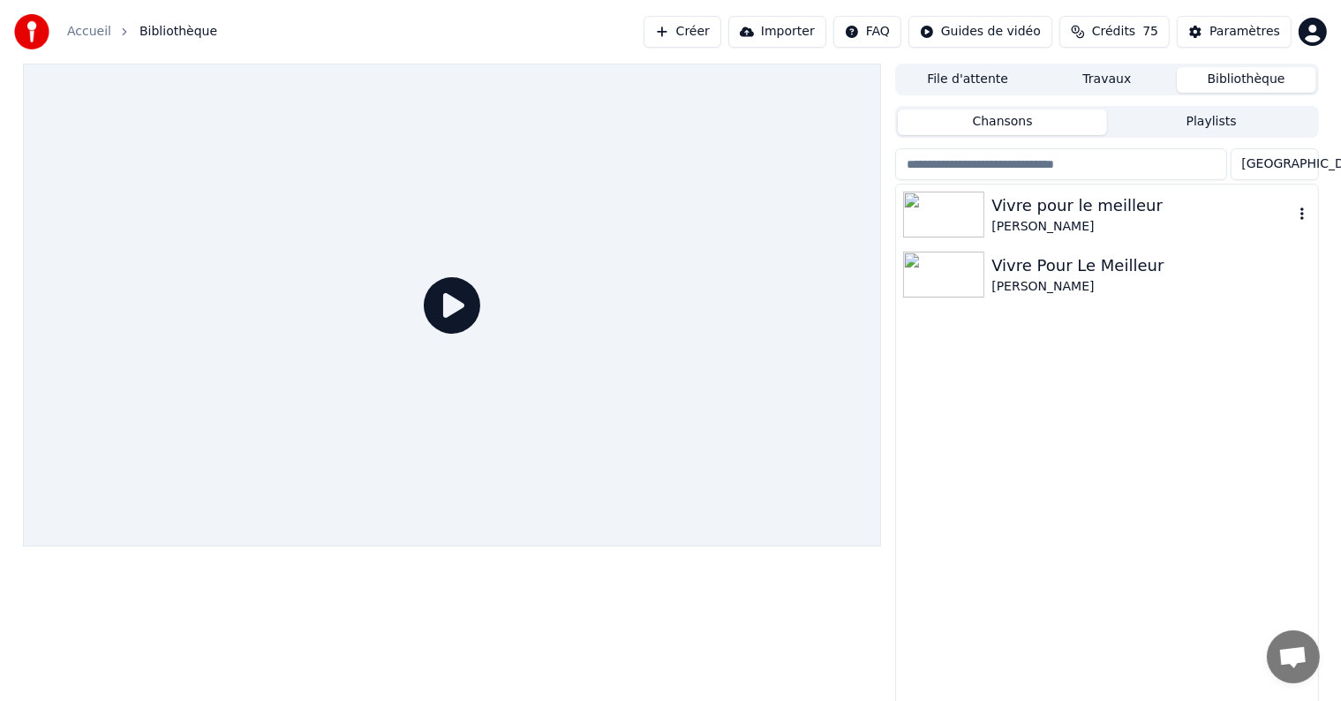
click at [1026, 202] on div "Vivre pour le meilleur" at bounding box center [1141, 205] width 301 height 25
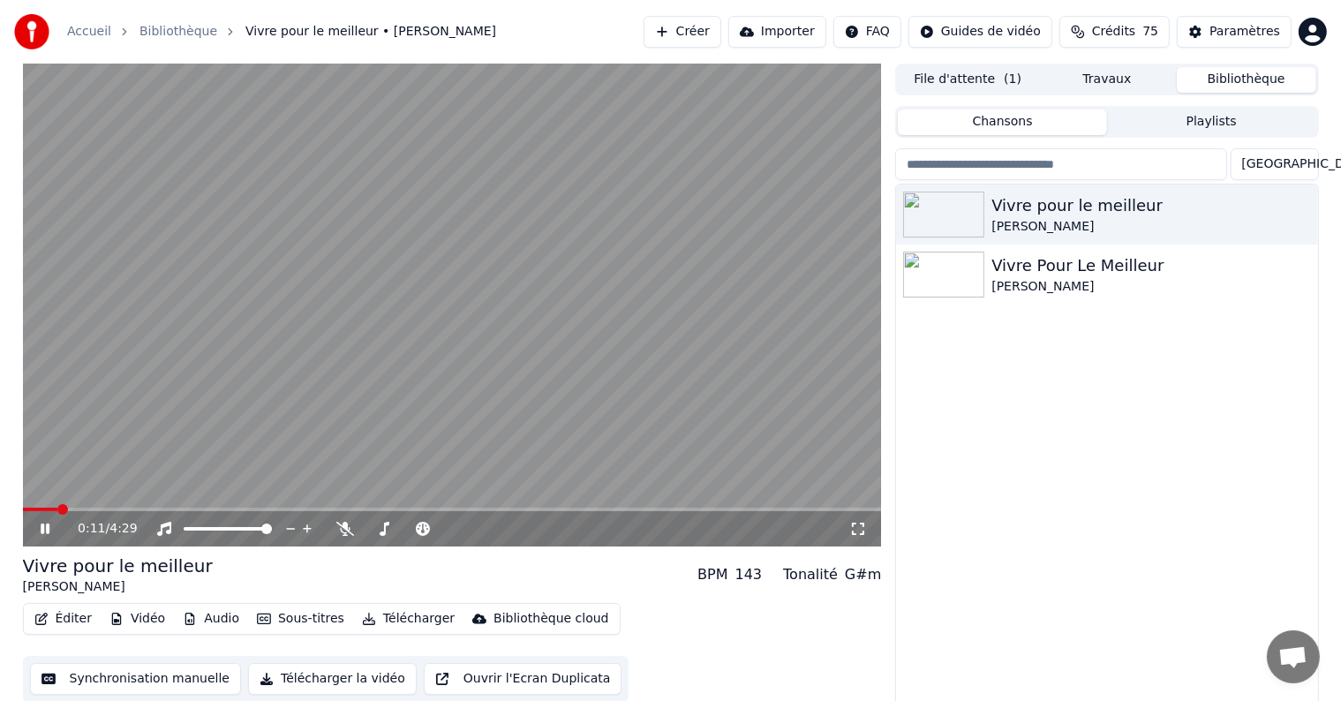
click at [57, 508] on span at bounding box center [62, 509] width 11 height 11
click at [49, 526] on icon at bounding box center [57, 529] width 41 height 14
click at [1163, 283] on div "[PERSON_NAME]" at bounding box center [1141, 287] width 301 height 18
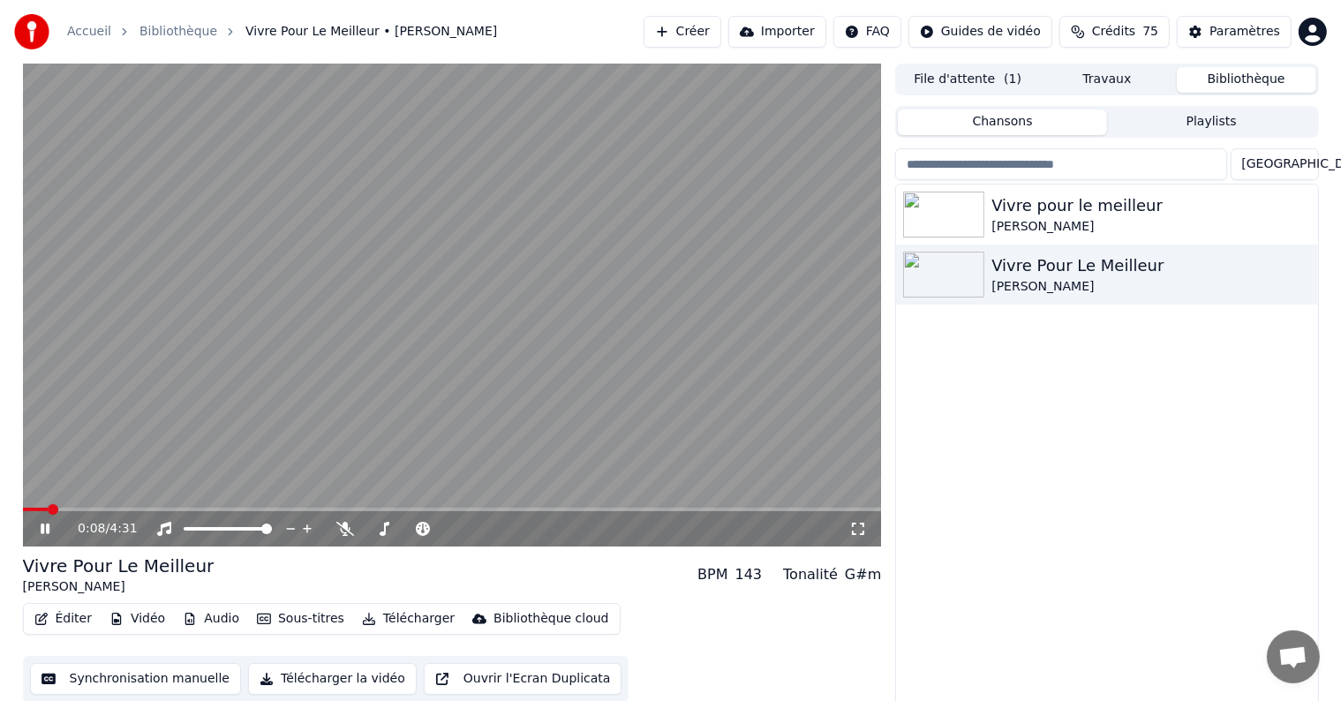
click at [49, 508] on span at bounding box center [53, 509] width 11 height 11
click at [46, 530] on icon at bounding box center [45, 528] width 9 height 11
click at [1239, 223] on div "[PERSON_NAME]" at bounding box center [1141, 227] width 301 height 18
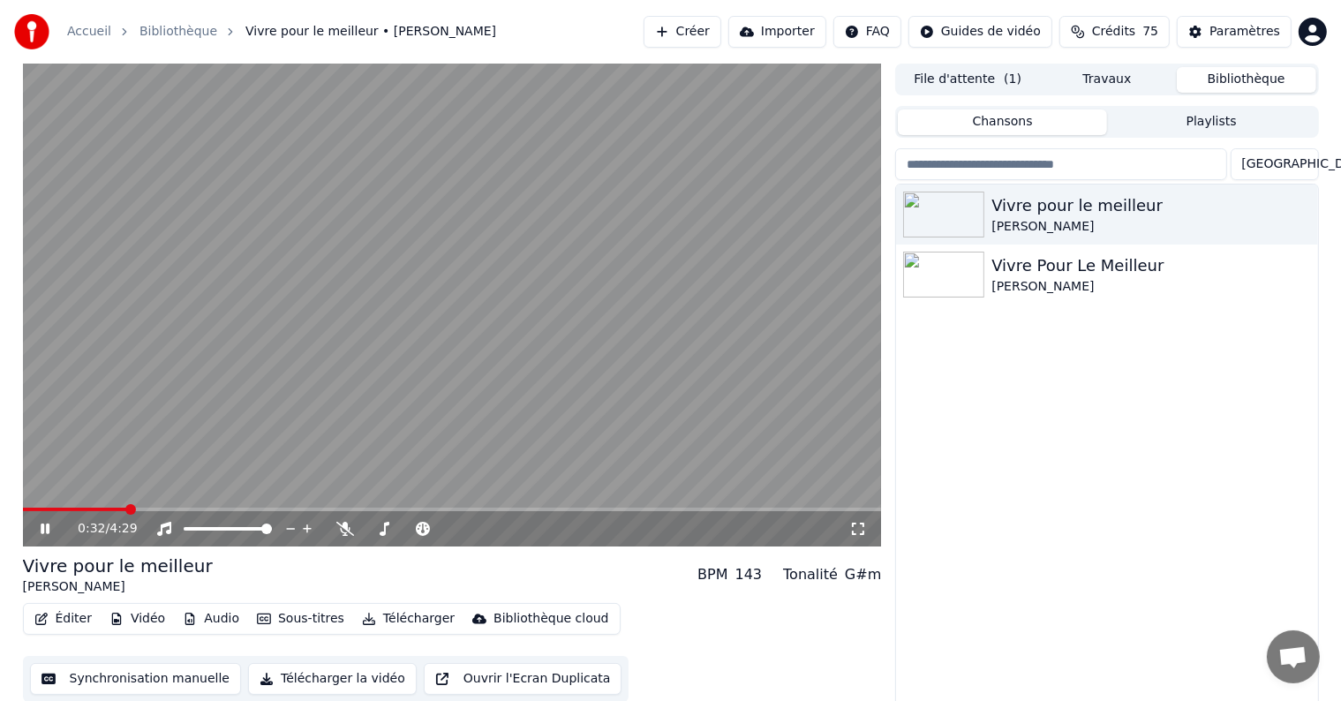
click at [41, 535] on icon at bounding box center [57, 529] width 41 height 14
click at [107, 508] on span at bounding box center [66, 509] width 86 height 4
click at [46, 526] on icon at bounding box center [45, 528] width 11 height 12
click at [46, 526] on icon at bounding box center [45, 528] width 9 height 11
click at [1244, 281] on div "[PERSON_NAME]" at bounding box center [1141, 287] width 301 height 18
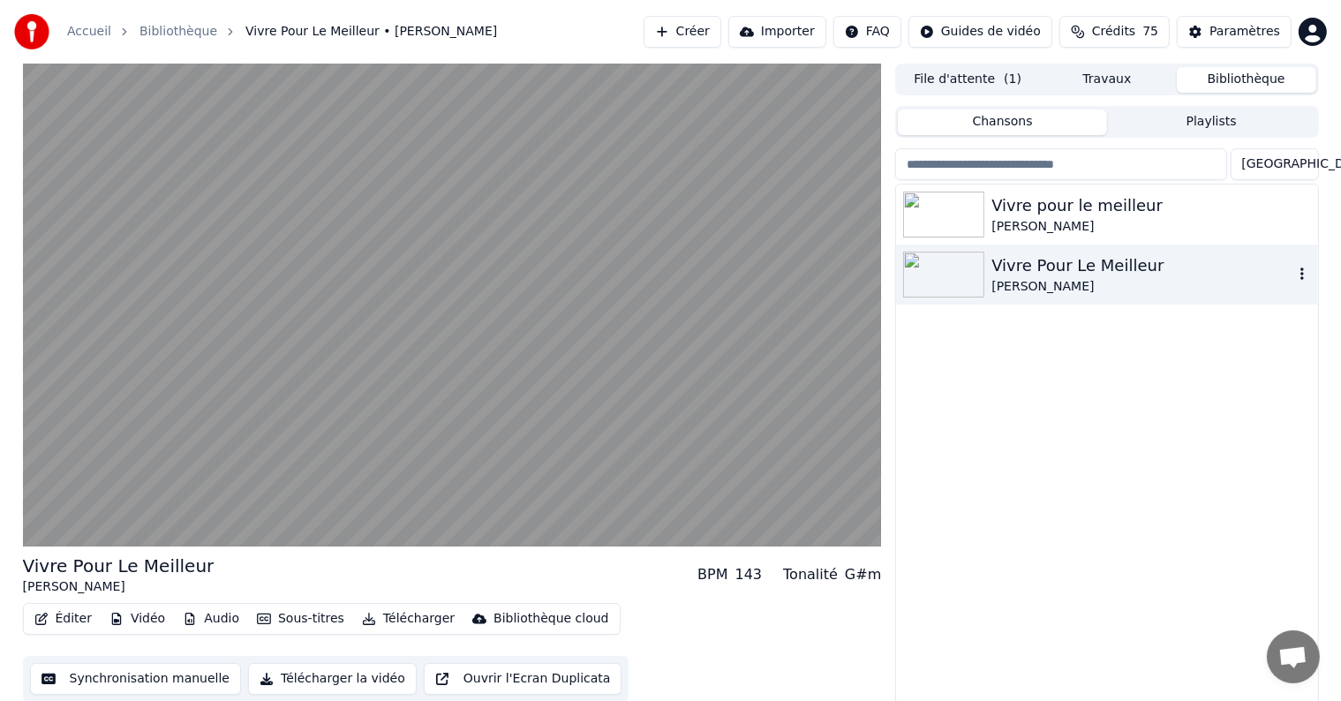
click at [1304, 275] on icon "button" at bounding box center [1302, 274] width 18 height 14
click at [1302, 273] on icon "button" at bounding box center [1302, 273] width 4 height 12
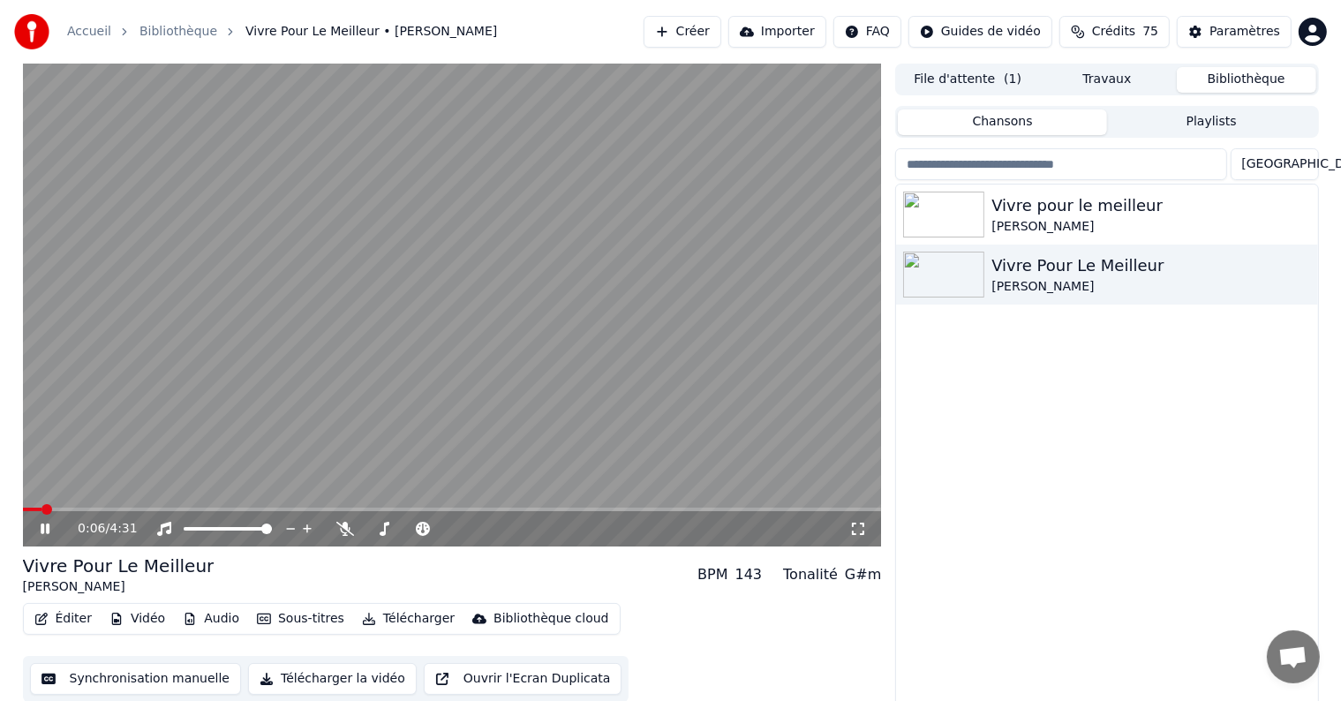
click at [42, 508] on span at bounding box center [46, 509] width 11 height 11
click at [45, 530] on icon at bounding box center [57, 529] width 41 height 14
click at [45, 530] on icon at bounding box center [45, 528] width 11 height 12
click at [45, 530] on icon at bounding box center [57, 529] width 41 height 14
click at [1202, 216] on div "Vivre pour le meilleur" at bounding box center [1141, 205] width 301 height 25
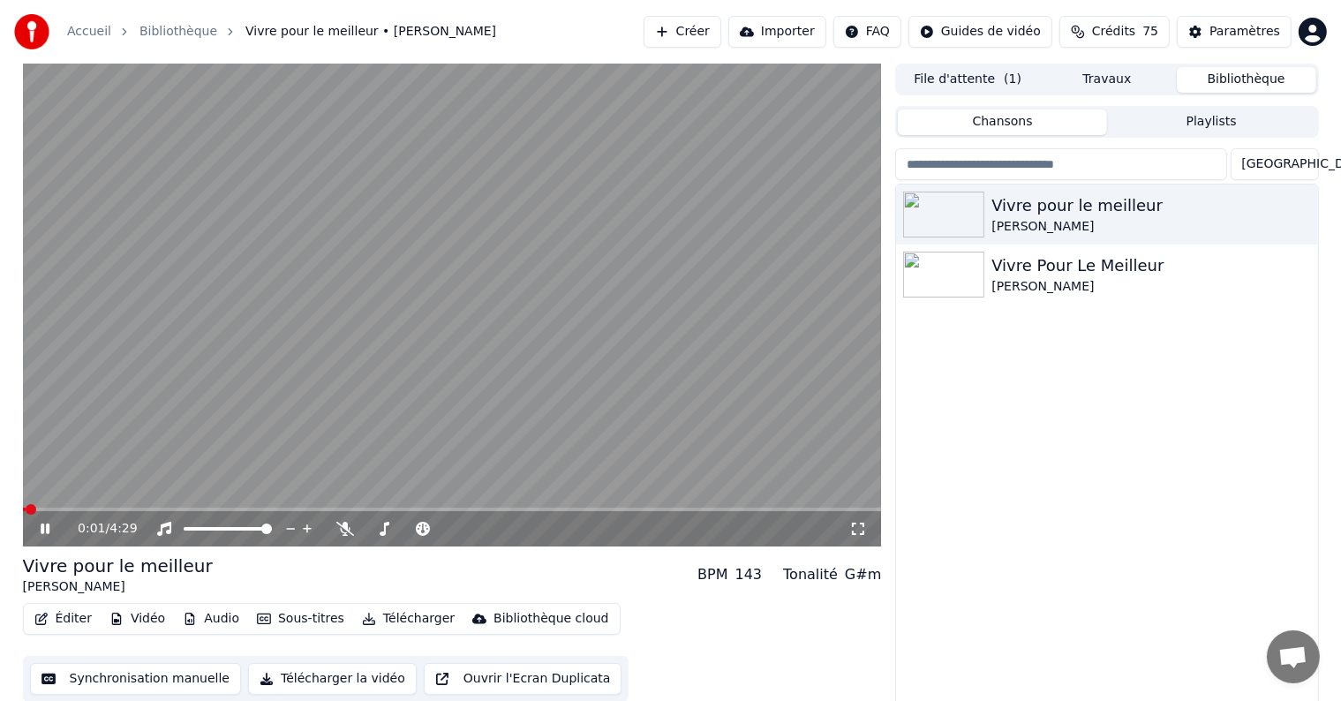
click at [42, 506] on video at bounding box center [452, 305] width 859 height 483
click at [41, 522] on icon at bounding box center [57, 529] width 41 height 14
click at [62, 419] on video at bounding box center [452, 305] width 859 height 483
